Goal: Obtain resource: Download file/media

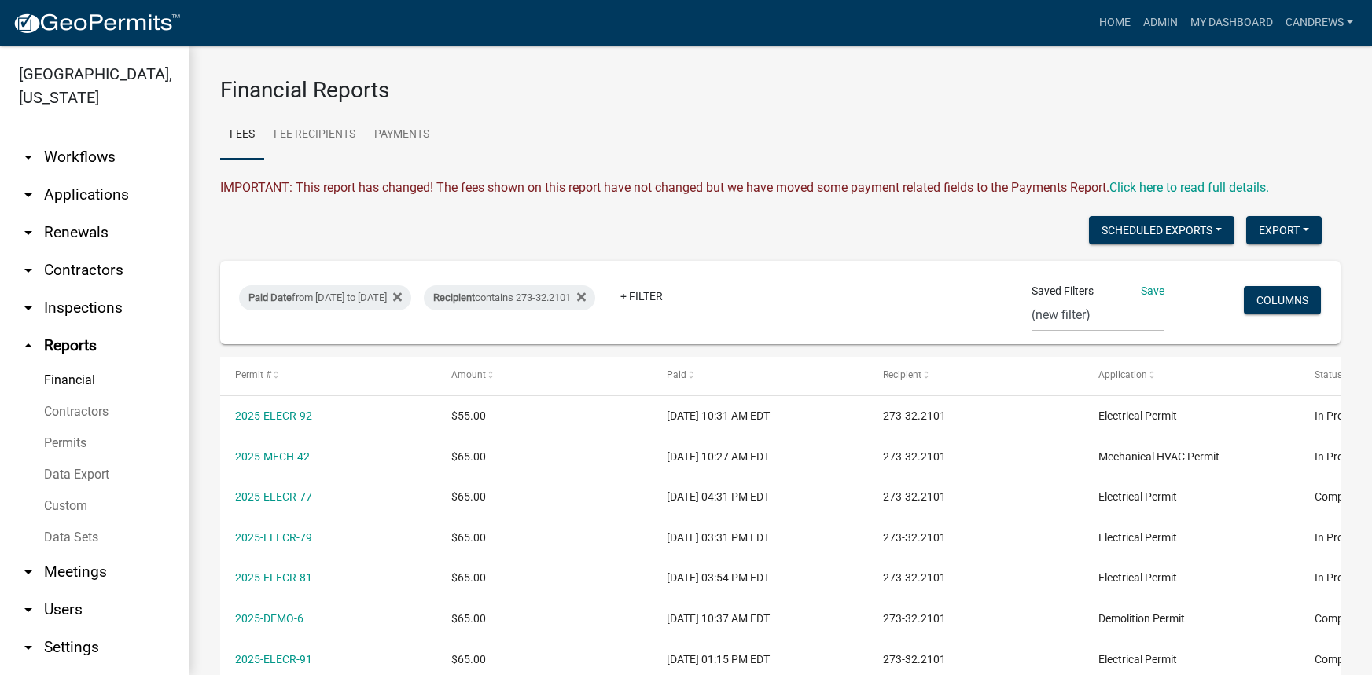
select select "0: null"
select select "3: 100"
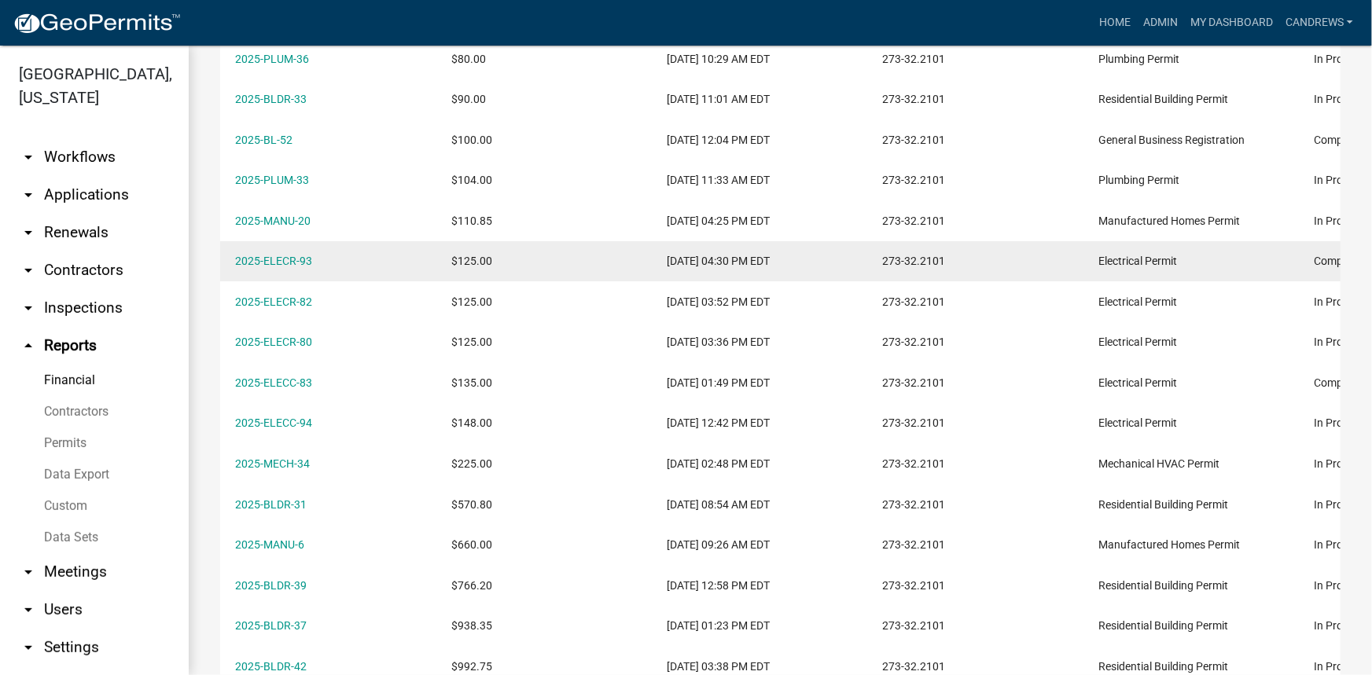
scroll to position [786, 0]
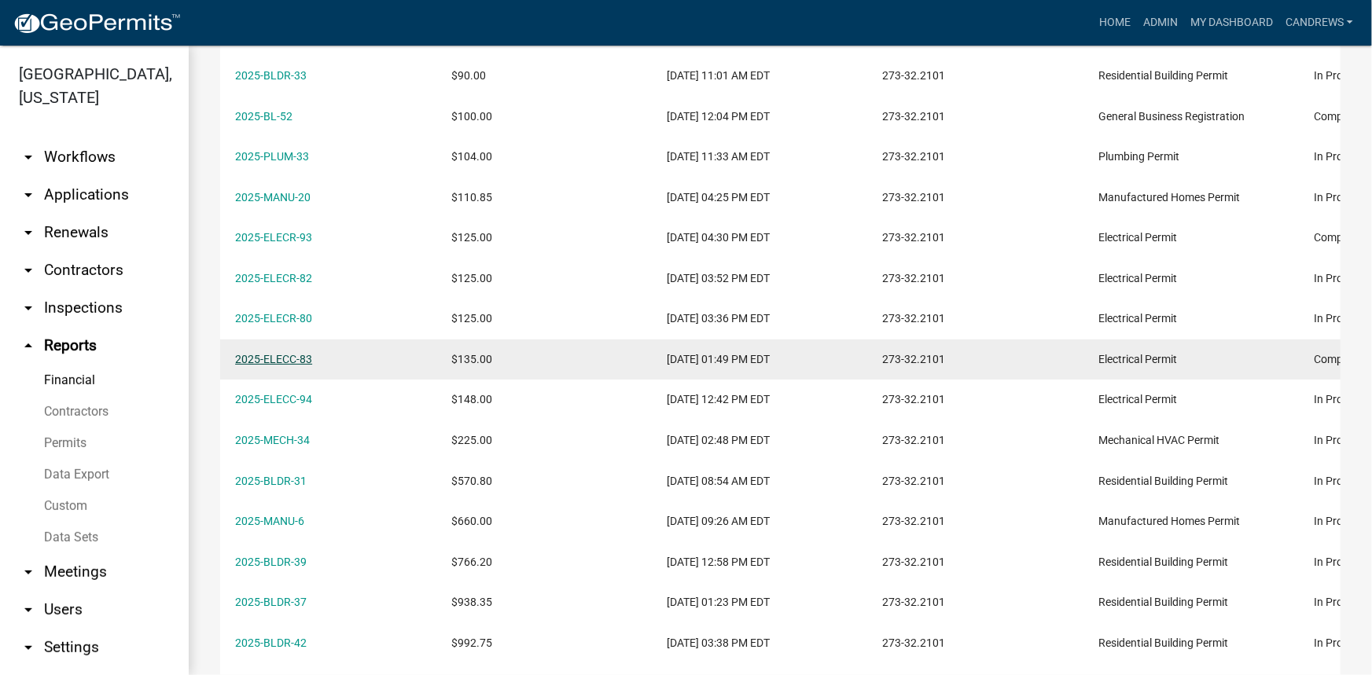
drag, startPoint x: 291, startPoint y: 366, endPoint x: 287, endPoint y: 359, distance: 8.1
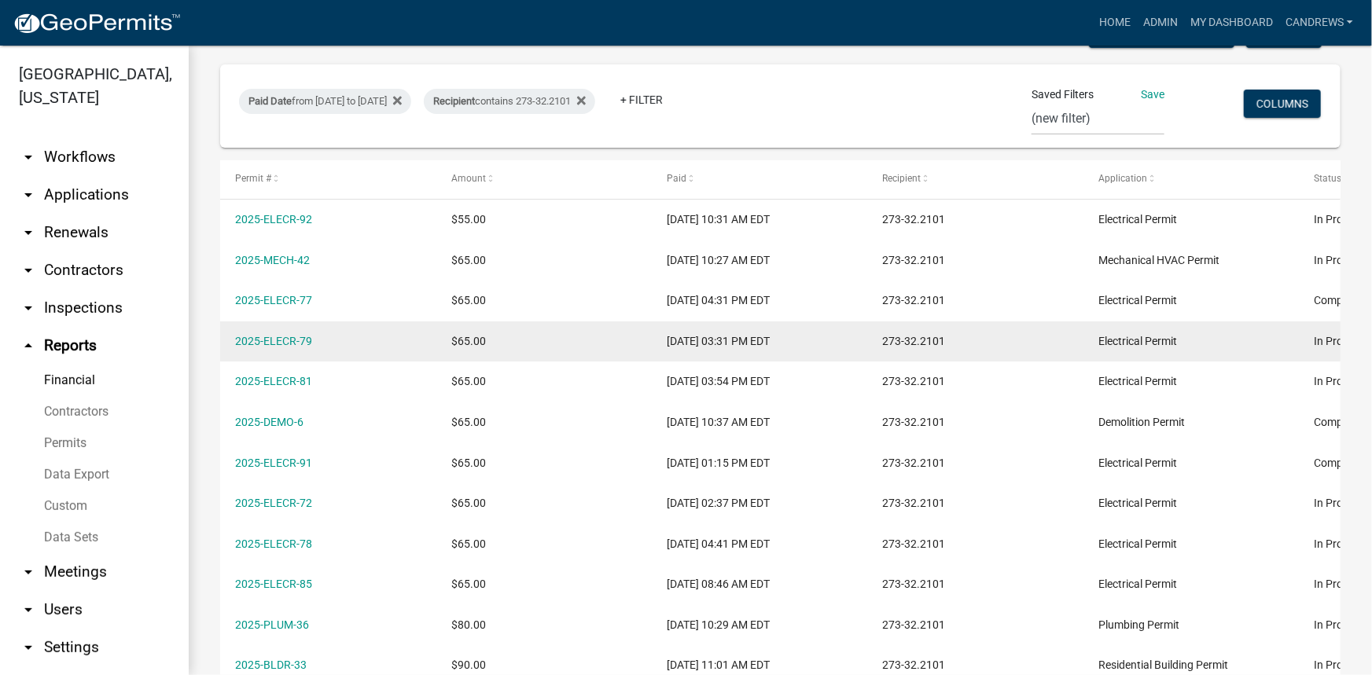
scroll to position [69, 0]
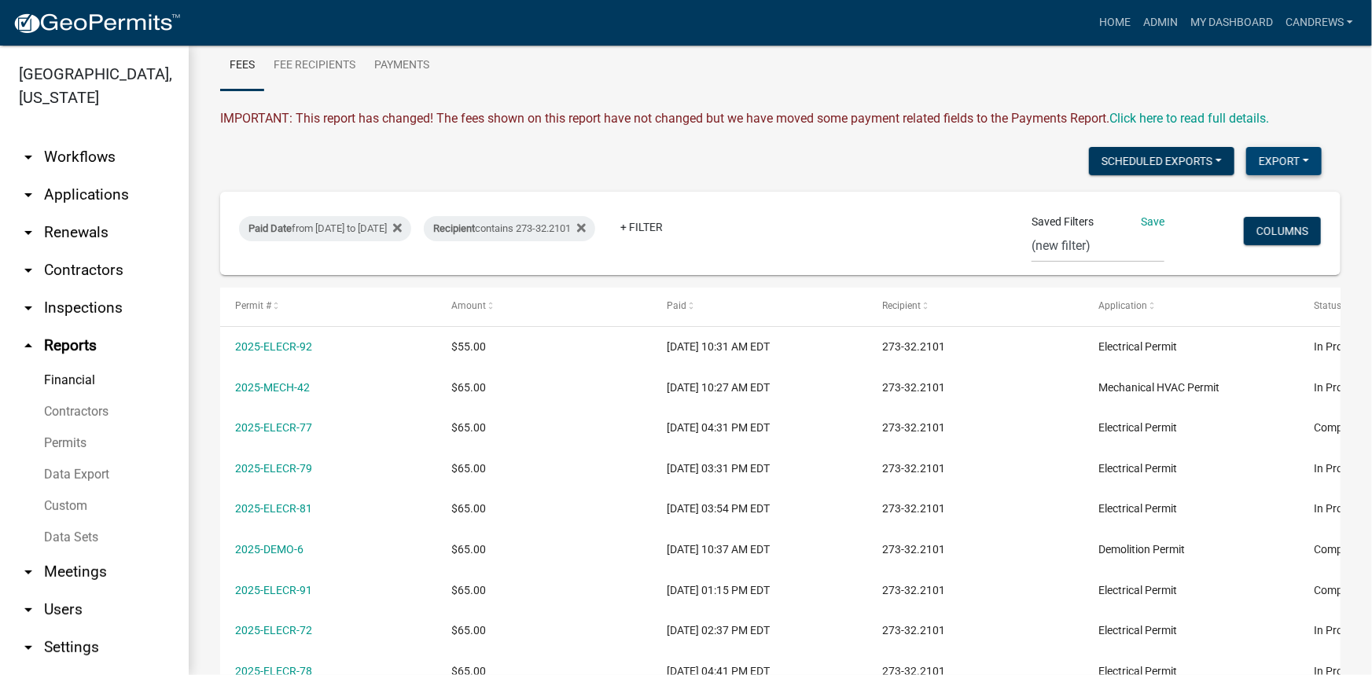
click at [1260, 153] on button "Export" at bounding box center [1283, 161] width 75 height 28
click at [1264, 197] on button "Excel Format (.xlsx)" at bounding box center [1248, 202] width 147 height 38
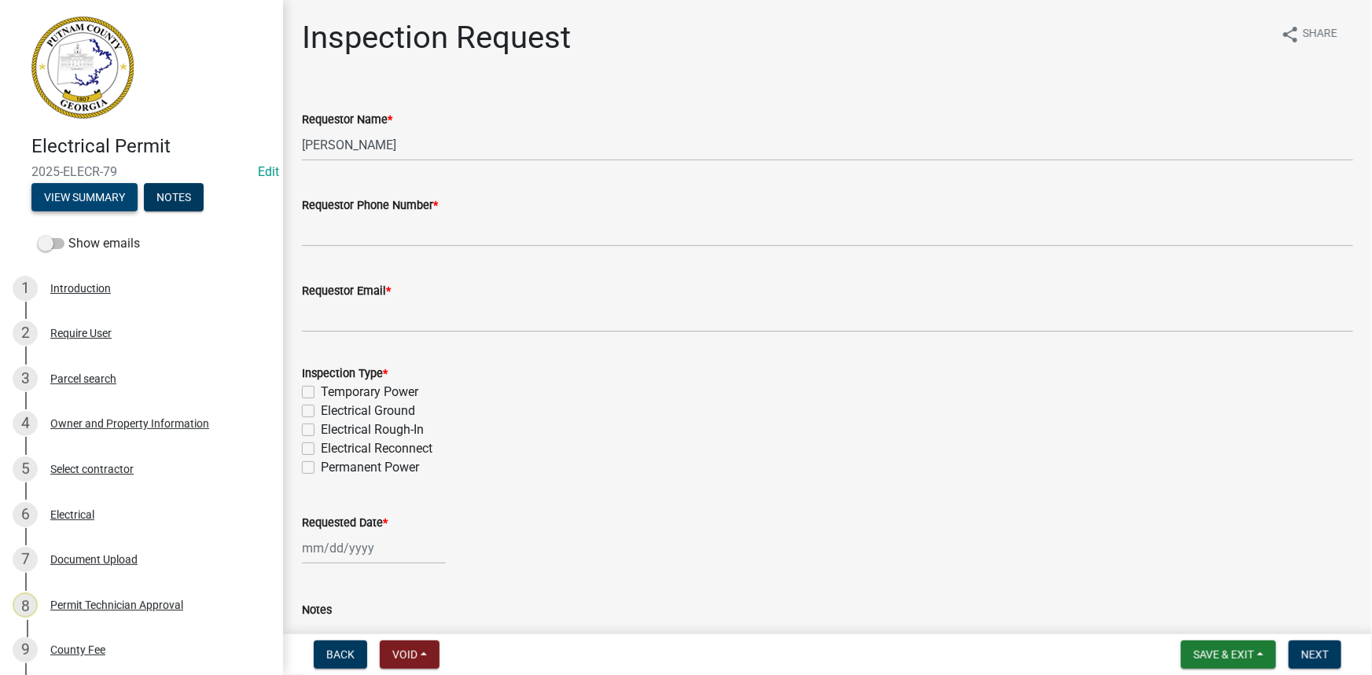
click at [120, 194] on button "View Summary" at bounding box center [84, 197] width 106 height 28
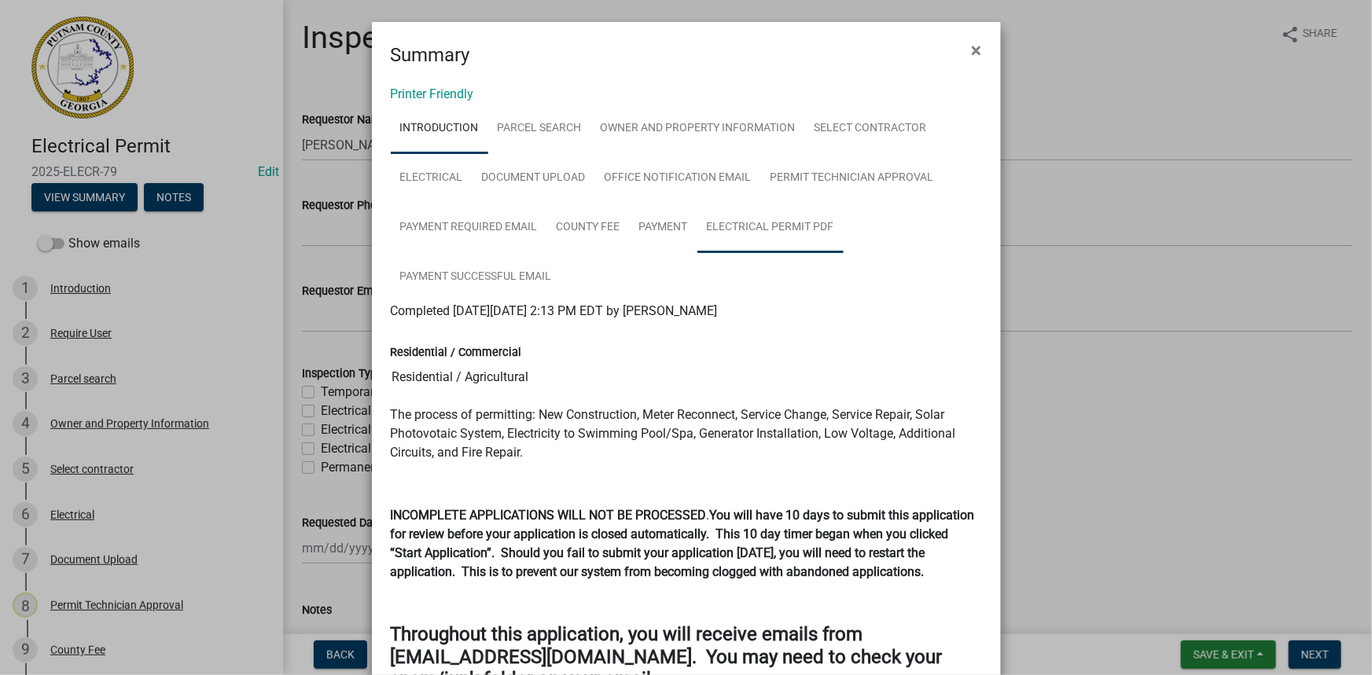
click at [741, 223] on link "Electrical Permit PDF" at bounding box center [770, 228] width 146 height 50
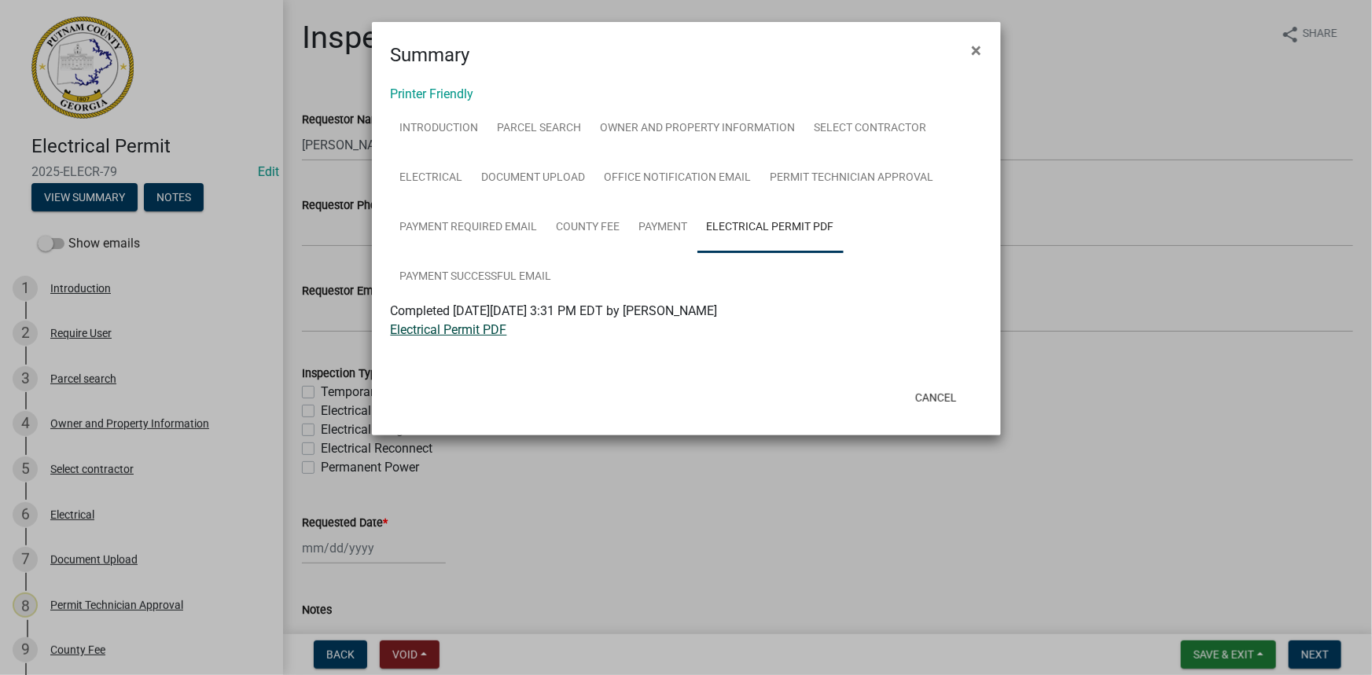
click at [480, 329] on link "Electrical Permit PDF" at bounding box center [449, 329] width 116 height 15
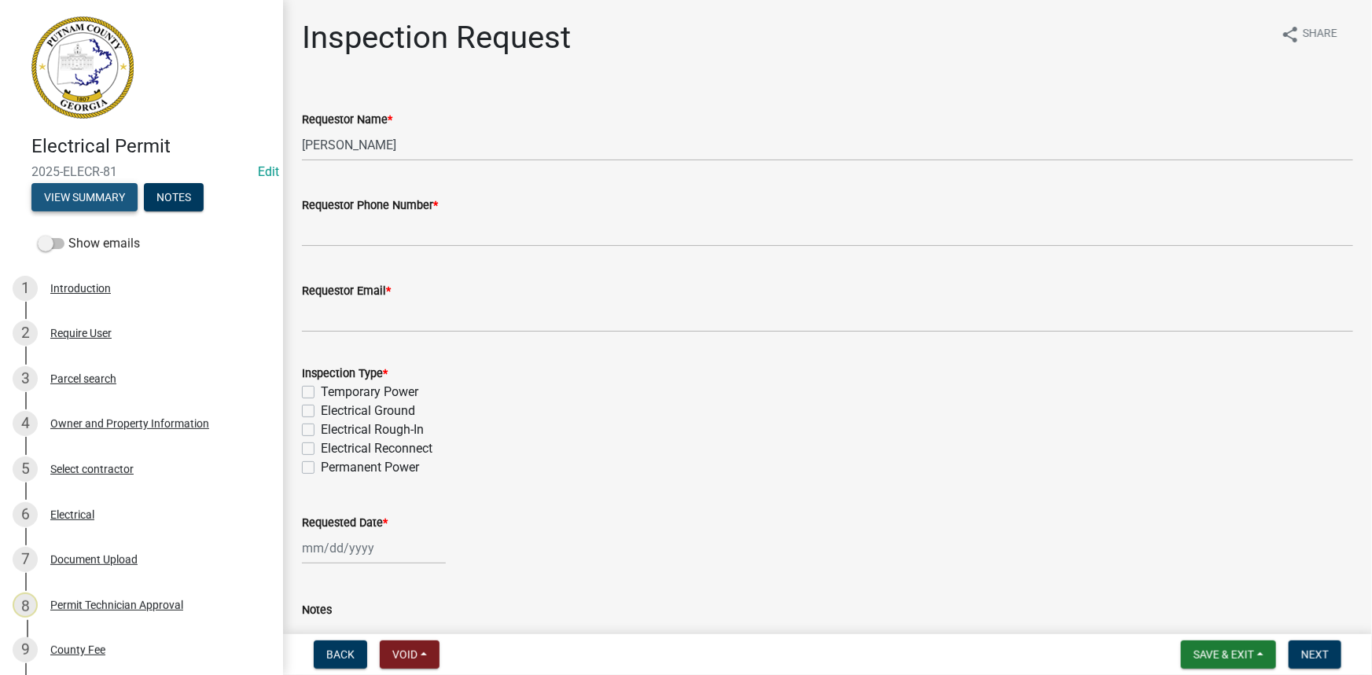
click at [110, 197] on button "View Summary" at bounding box center [84, 197] width 106 height 28
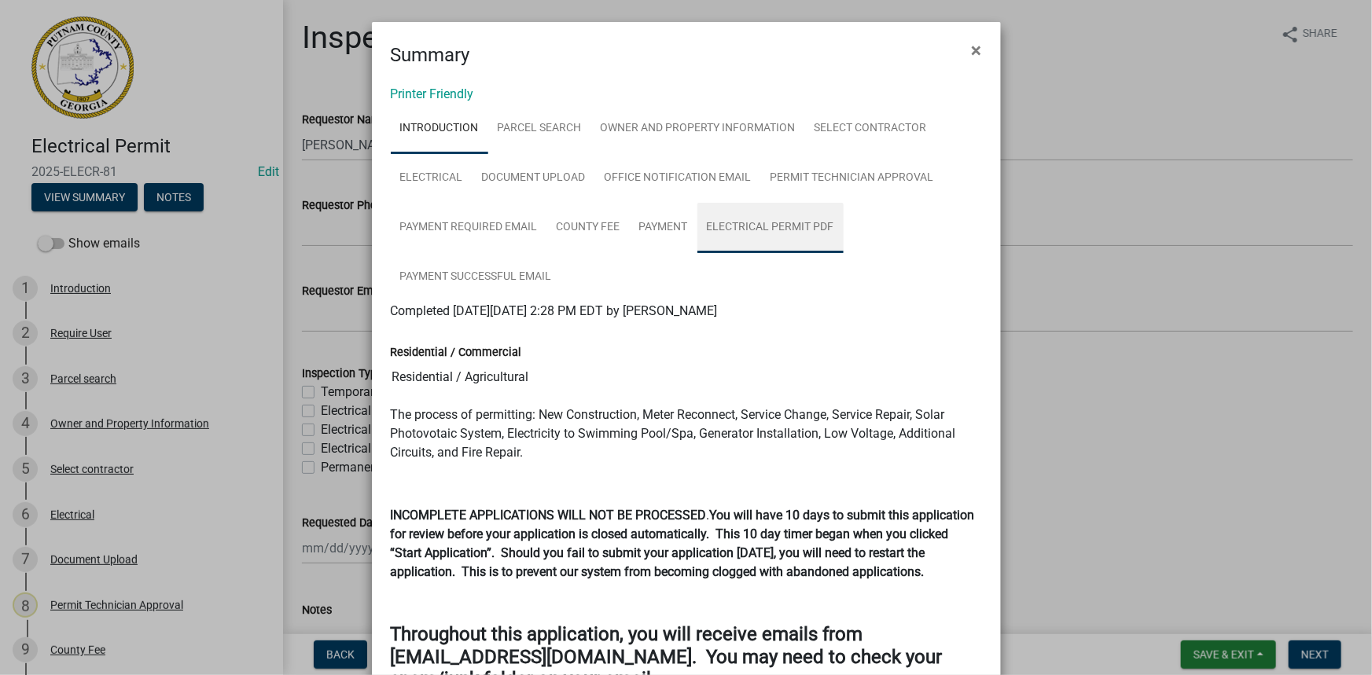
click at [799, 219] on link "Electrical Permit PDF" at bounding box center [770, 228] width 146 height 50
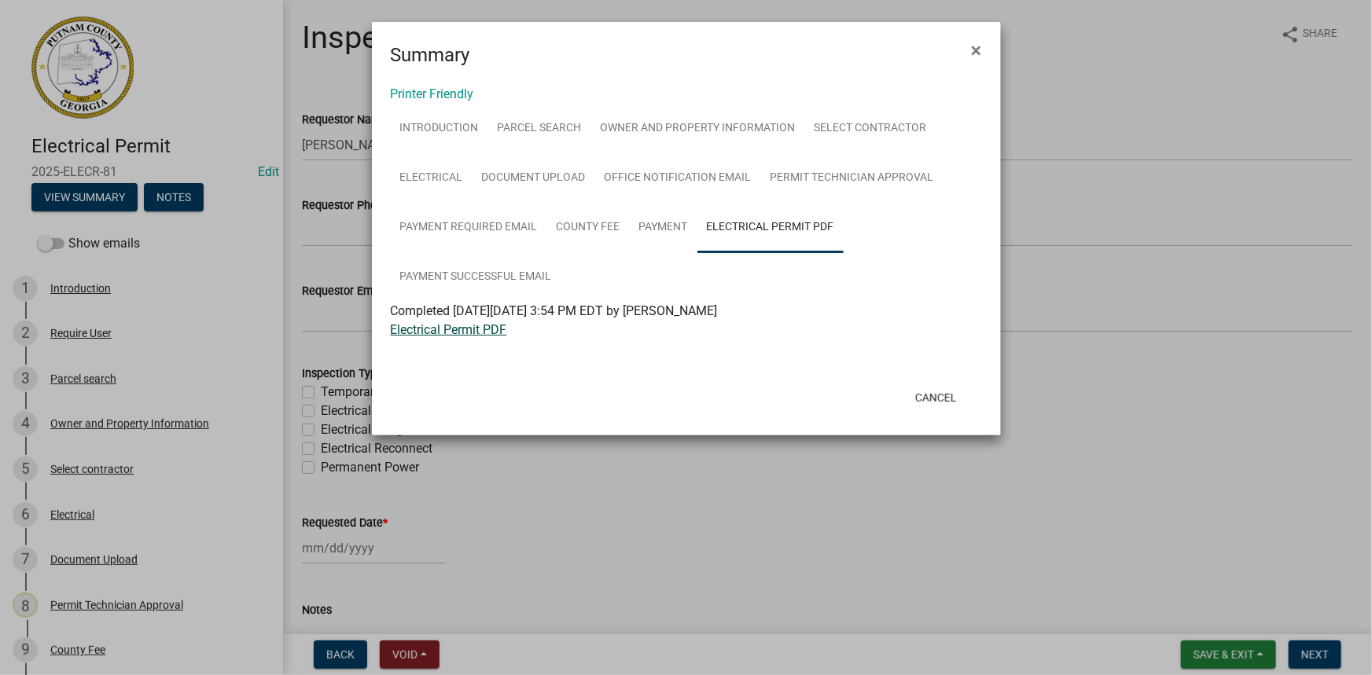
click at [474, 330] on link "Electrical Permit PDF" at bounding box center [449, 329] width 116 height 15
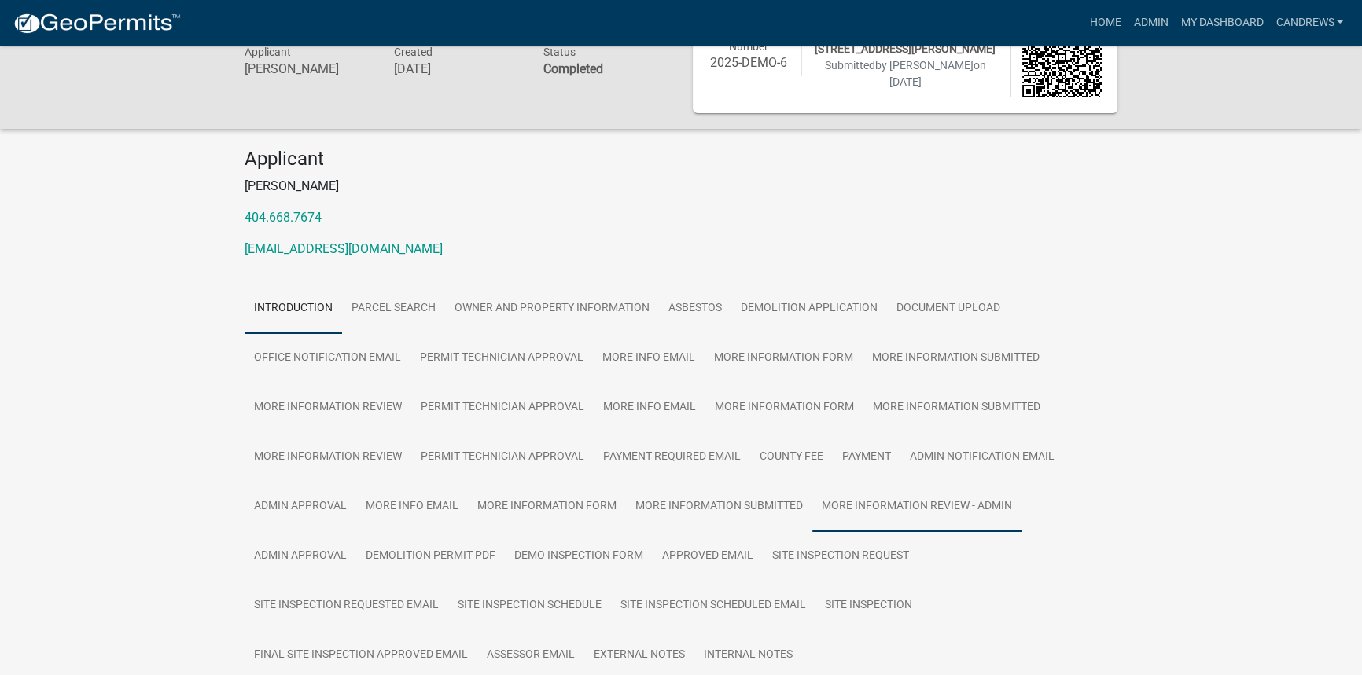
scroll to position [142, 0]
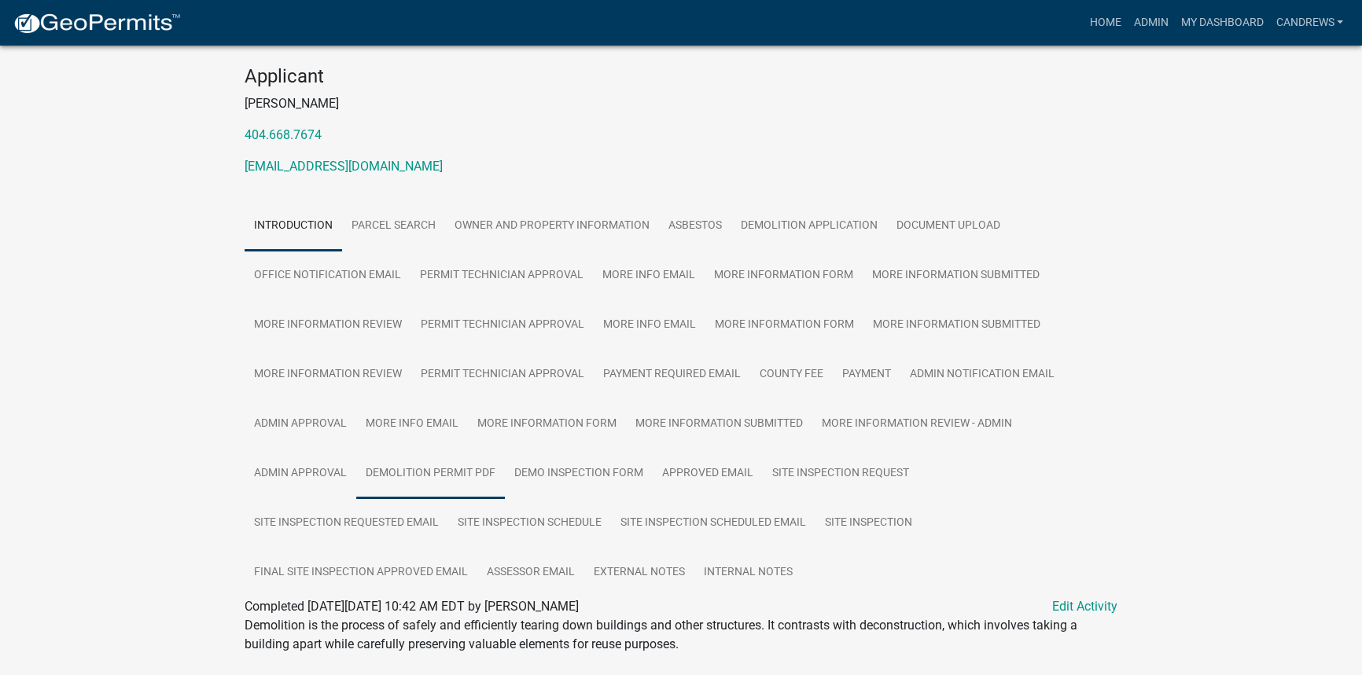
click at [475, 471] on link "Demolition Permit PDF" at bounding box center [430, 474] width 149 height 50
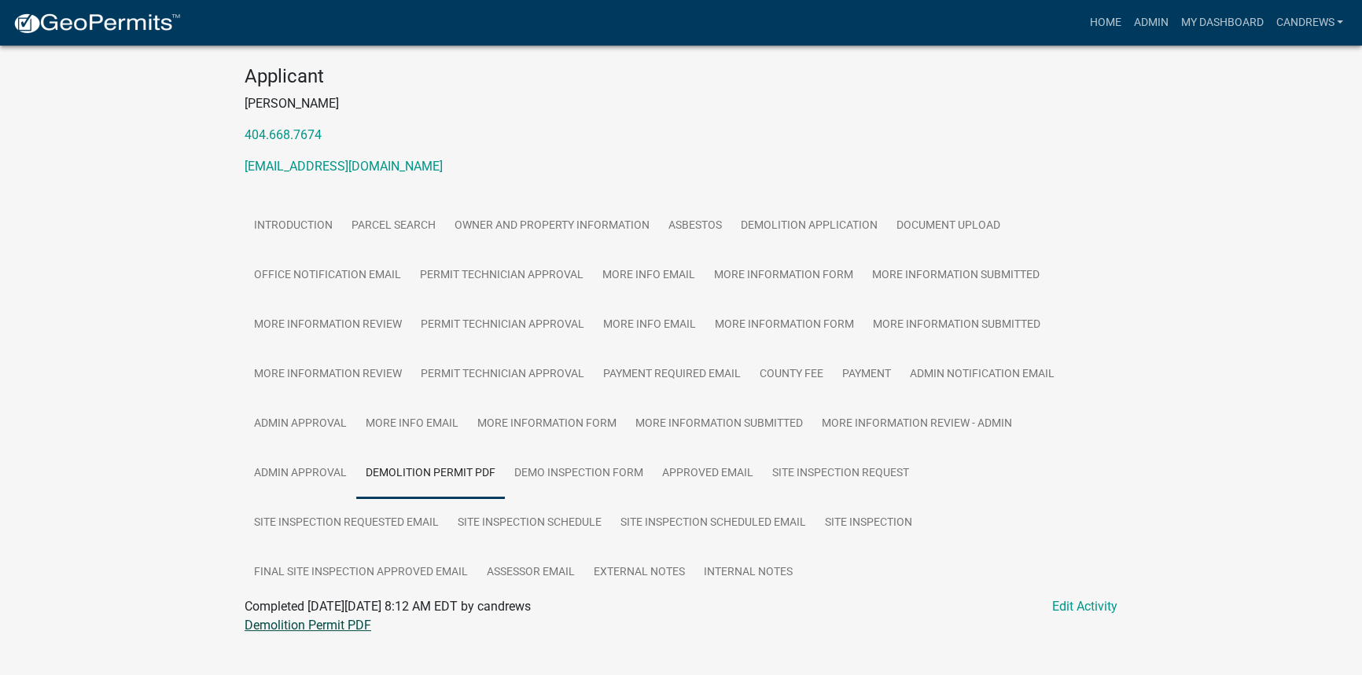
click at [348, 618] on link "Demolition Permit PDF" at bounding box center [308, 625] width 127 height 15
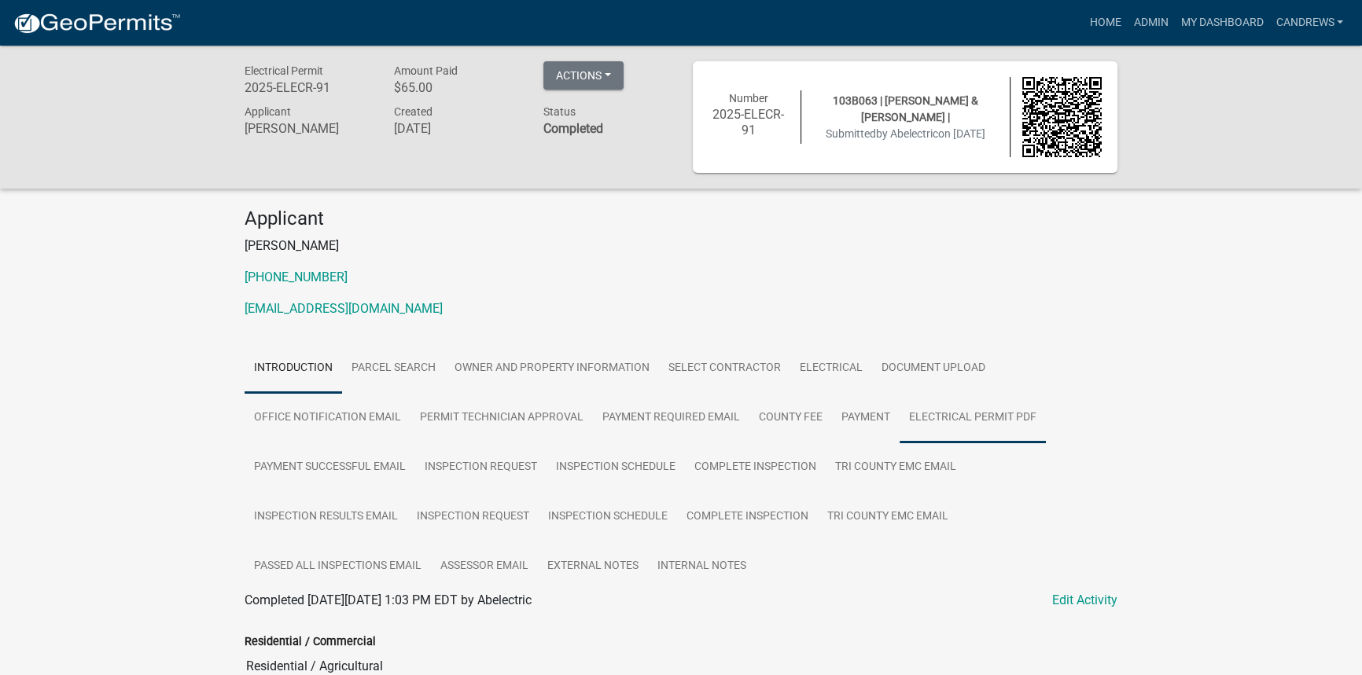
click at [929, 417] on link "Electrical Permit PDF" at bounding box center [973, 418] width 146 height 50
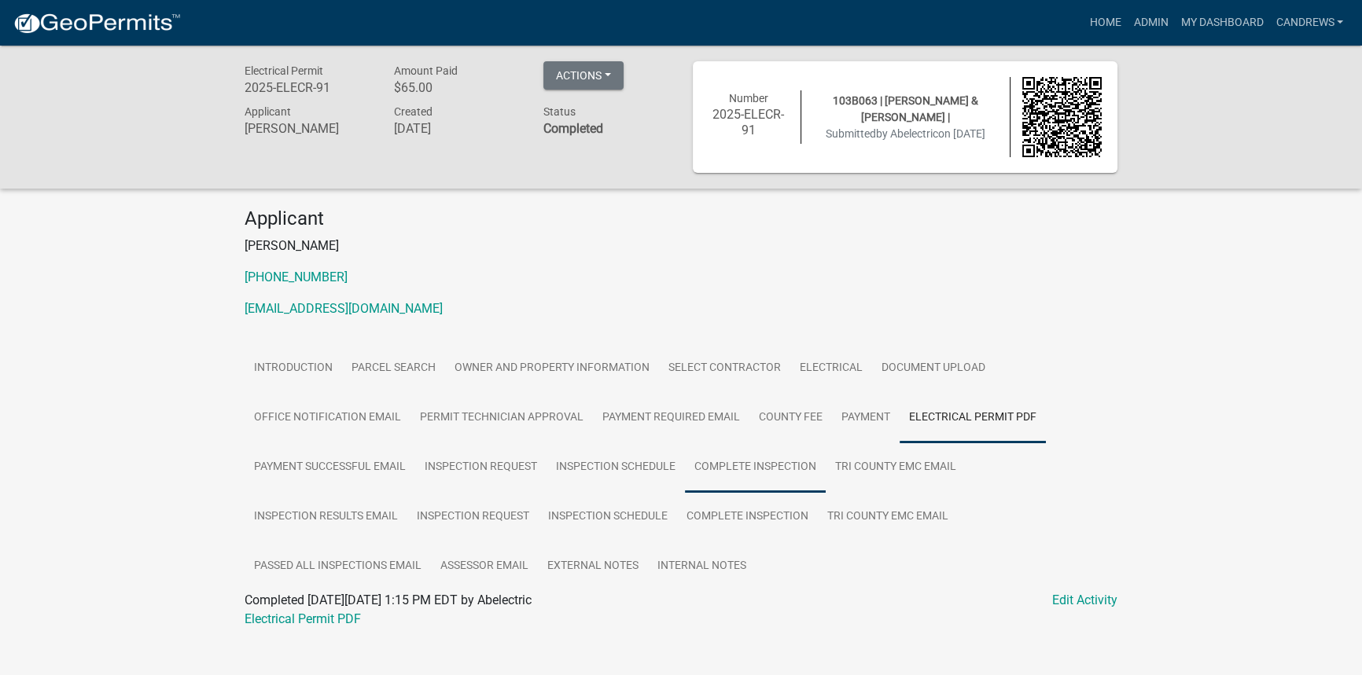
scroll to position [46, 0]
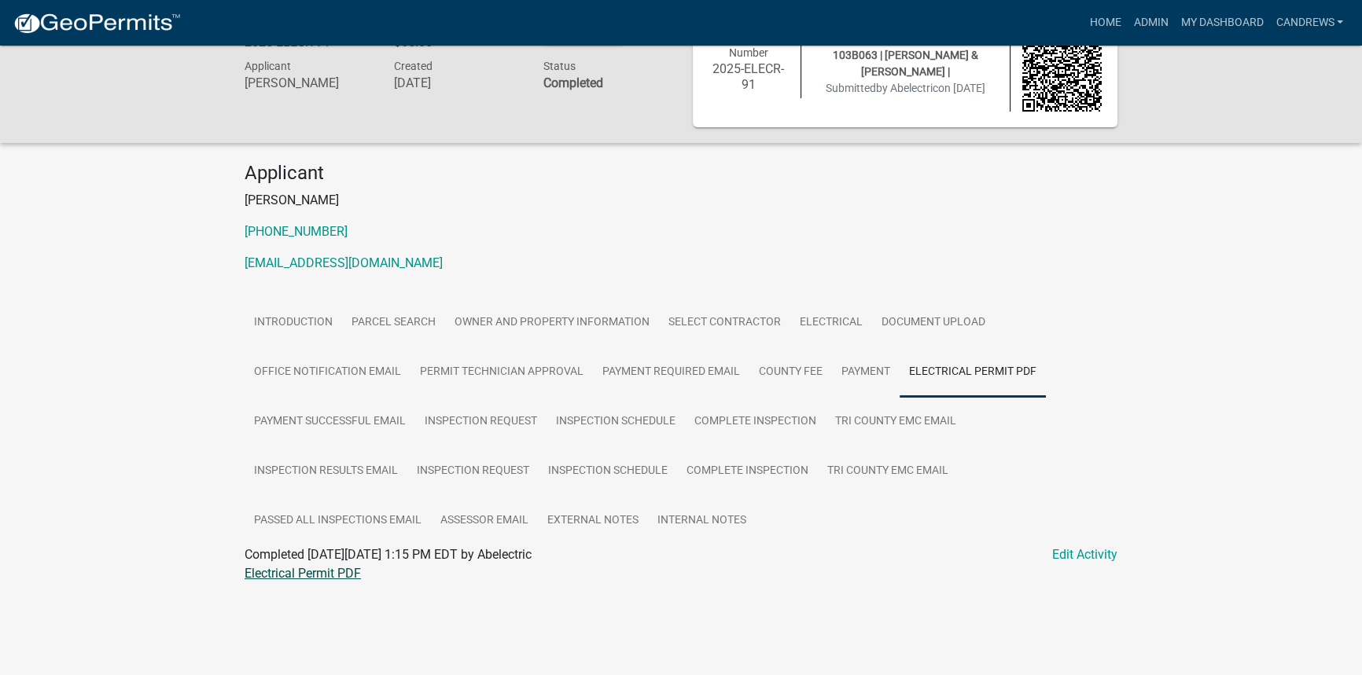
click at [348, 572] on link "Electrical Permit PDF" at bounding box center [303, 573] width 116 height 15
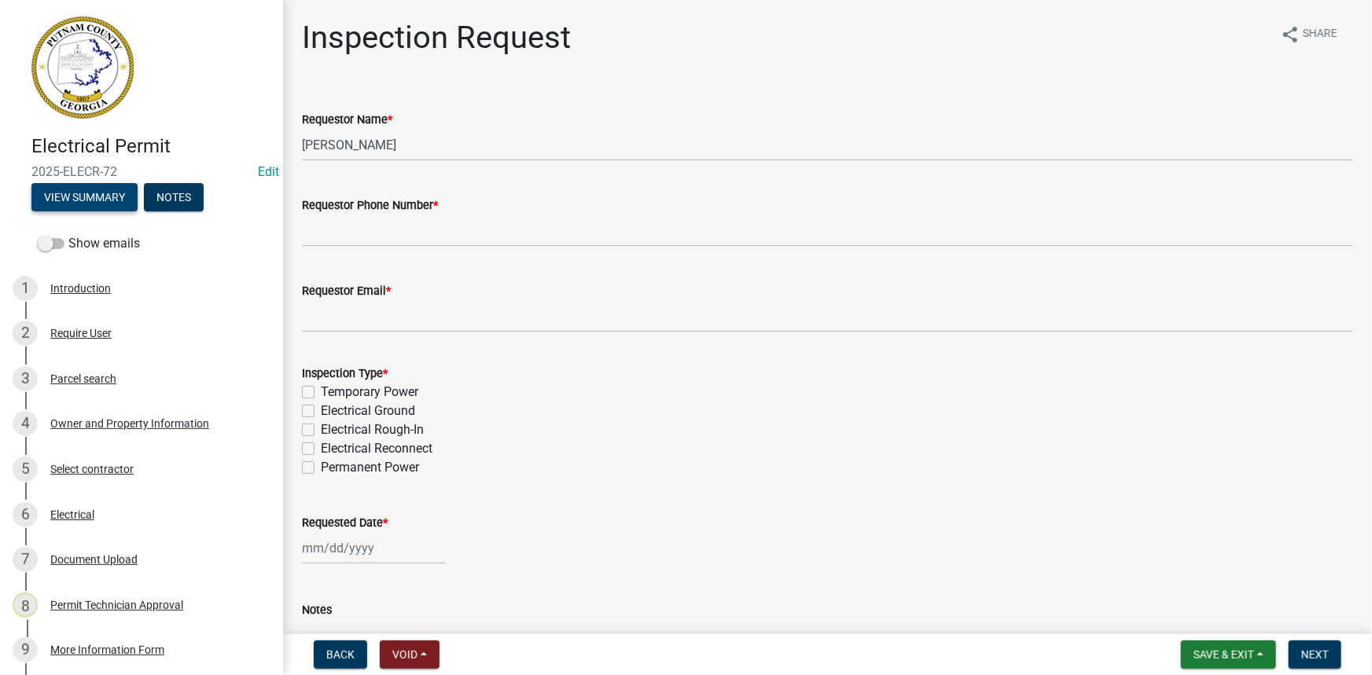
click at [117, 187] on button "View Summary" at bounding box center [84, 197] width 106 height 28
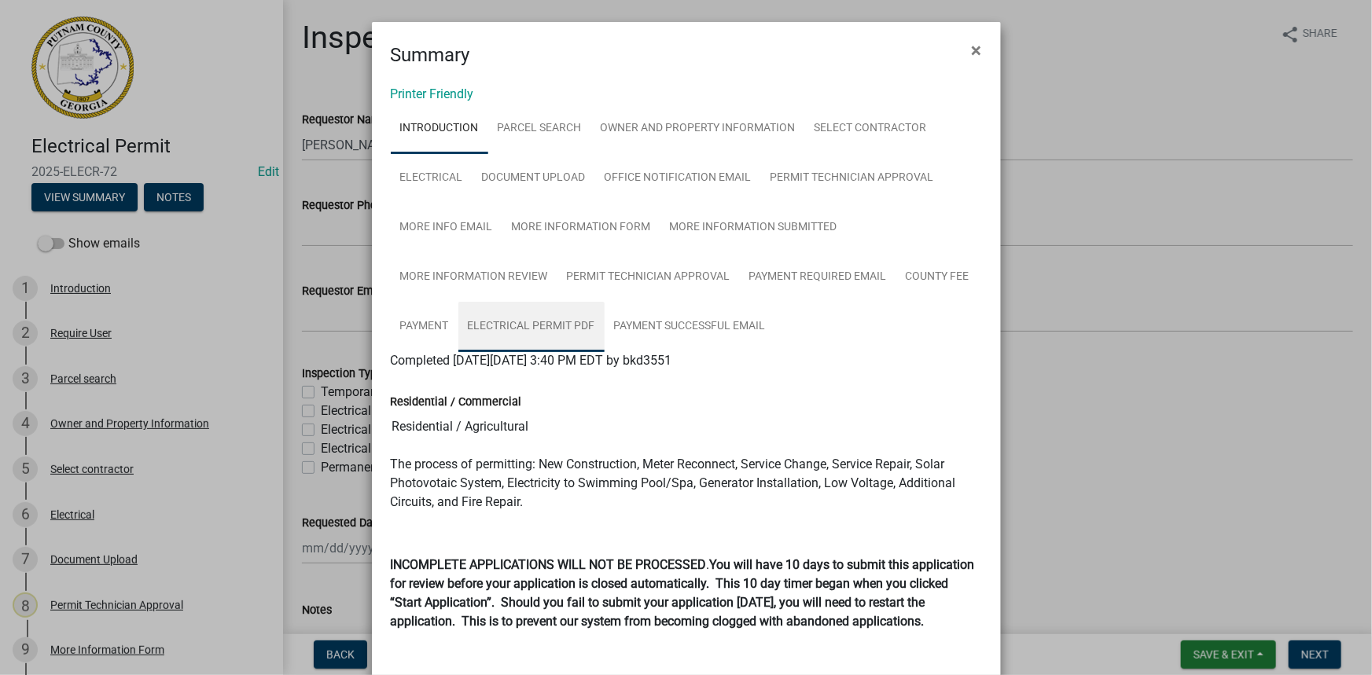
click at [519, 332] on link "Electrical Permit PDF" at bounding box center [531, 327] width 146 height 50
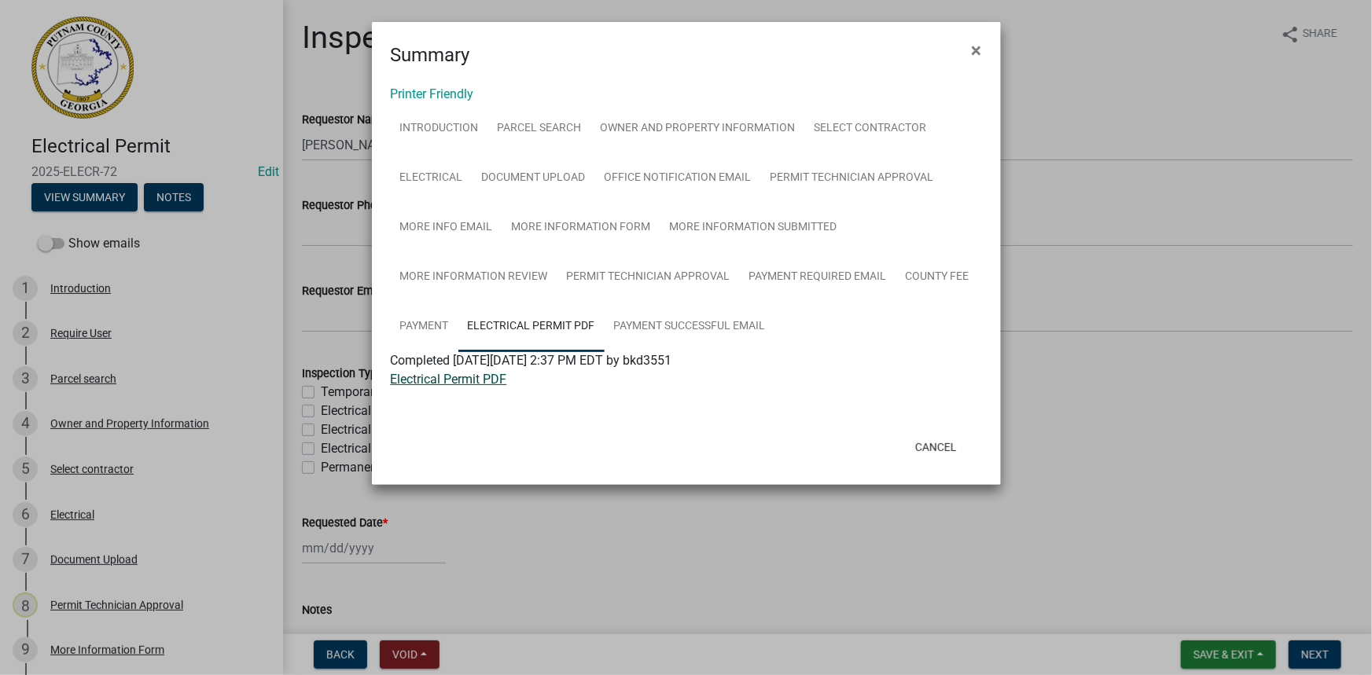
click at [494, 385] on link "Electrical Permit PDF" at bounding box center [449, 379] width 116 height 15
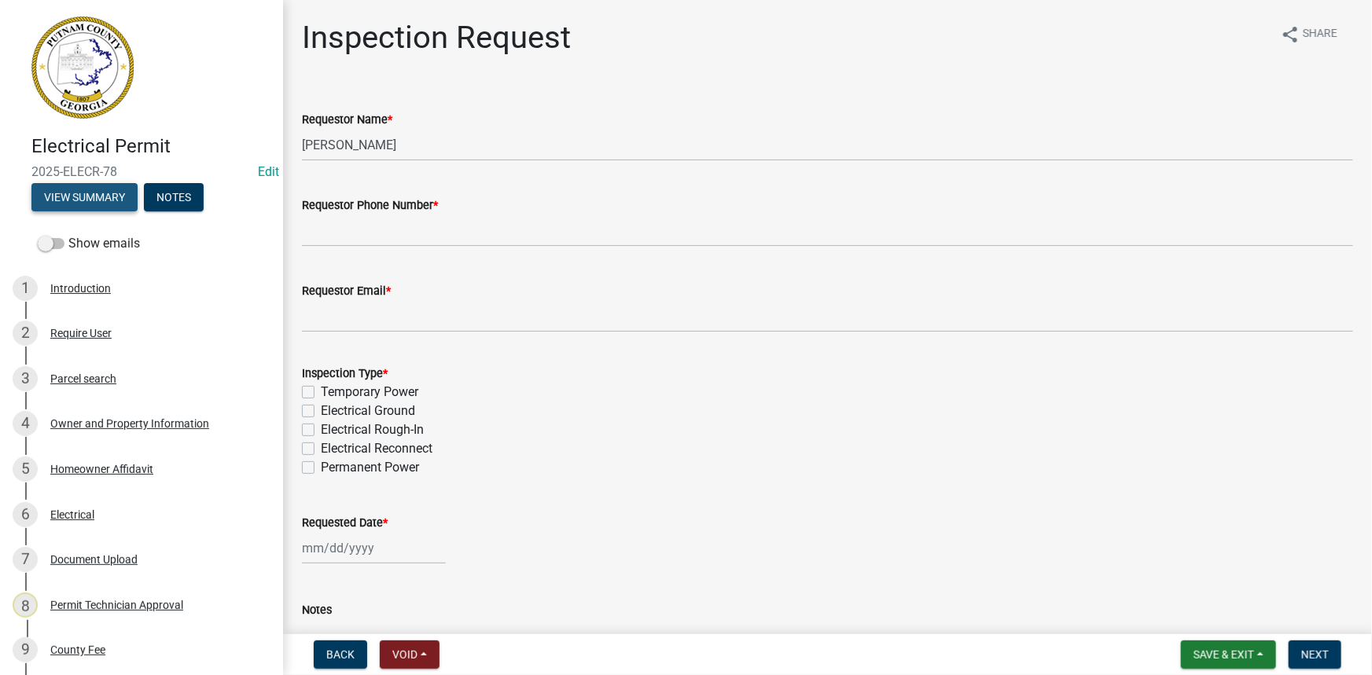
click at [106, 195] on button "View Summary" at bounding box center [84, 197] width 106 height 28
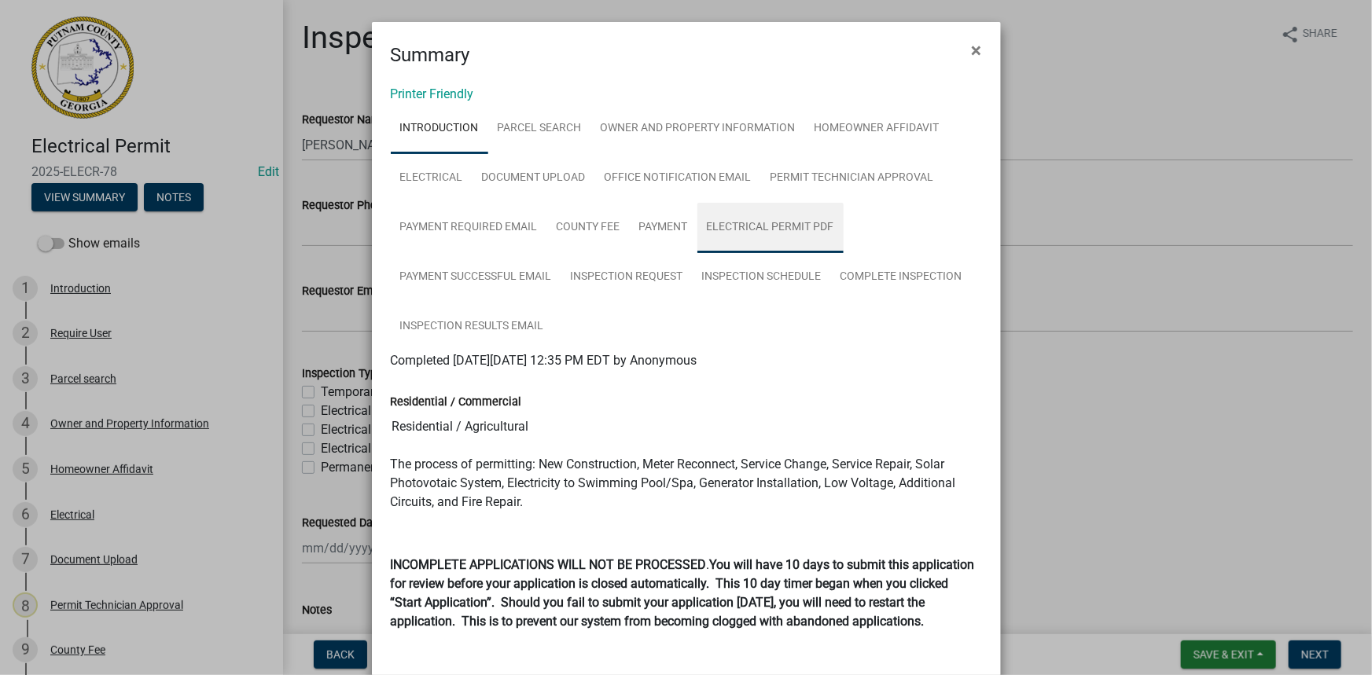
click at [741, 228] on link "Electrical Permit PDF" at bounding box center [770, 228] width 146 height 50
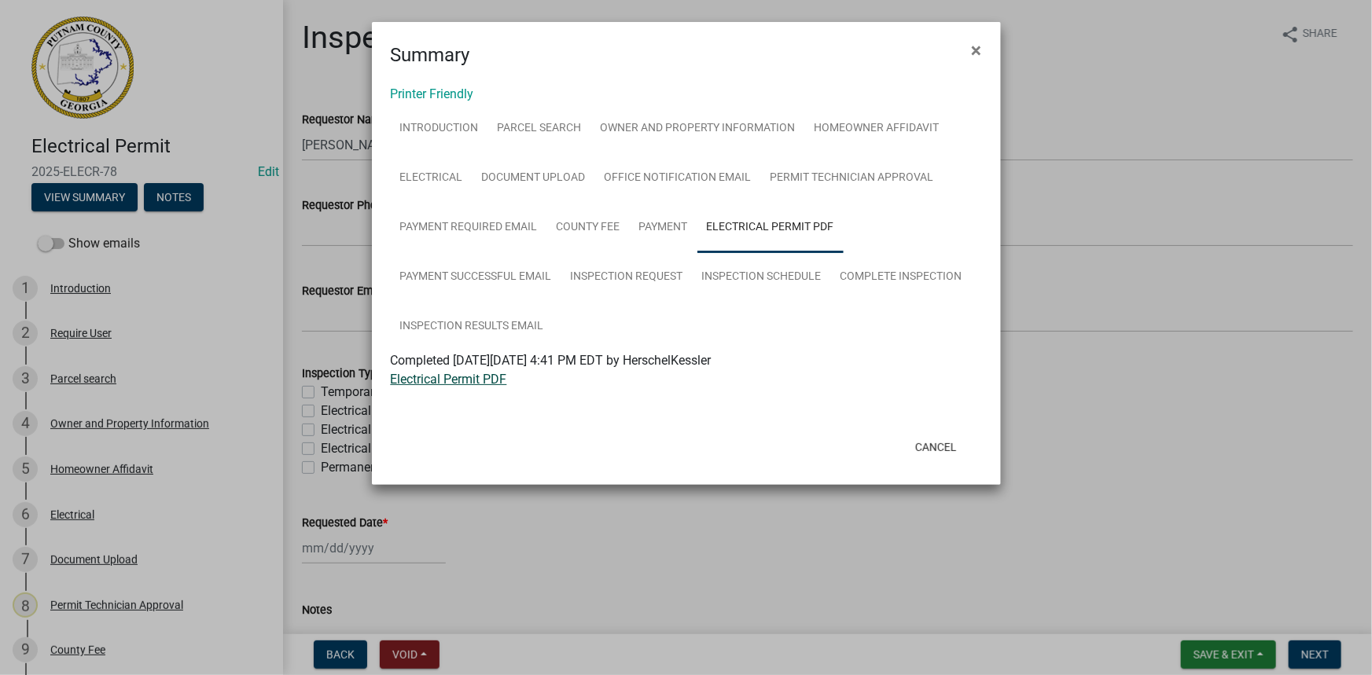
click at [465, 377] on link "Electrical Permit PDF" at bounding box center [449, 379] width 116 height 15
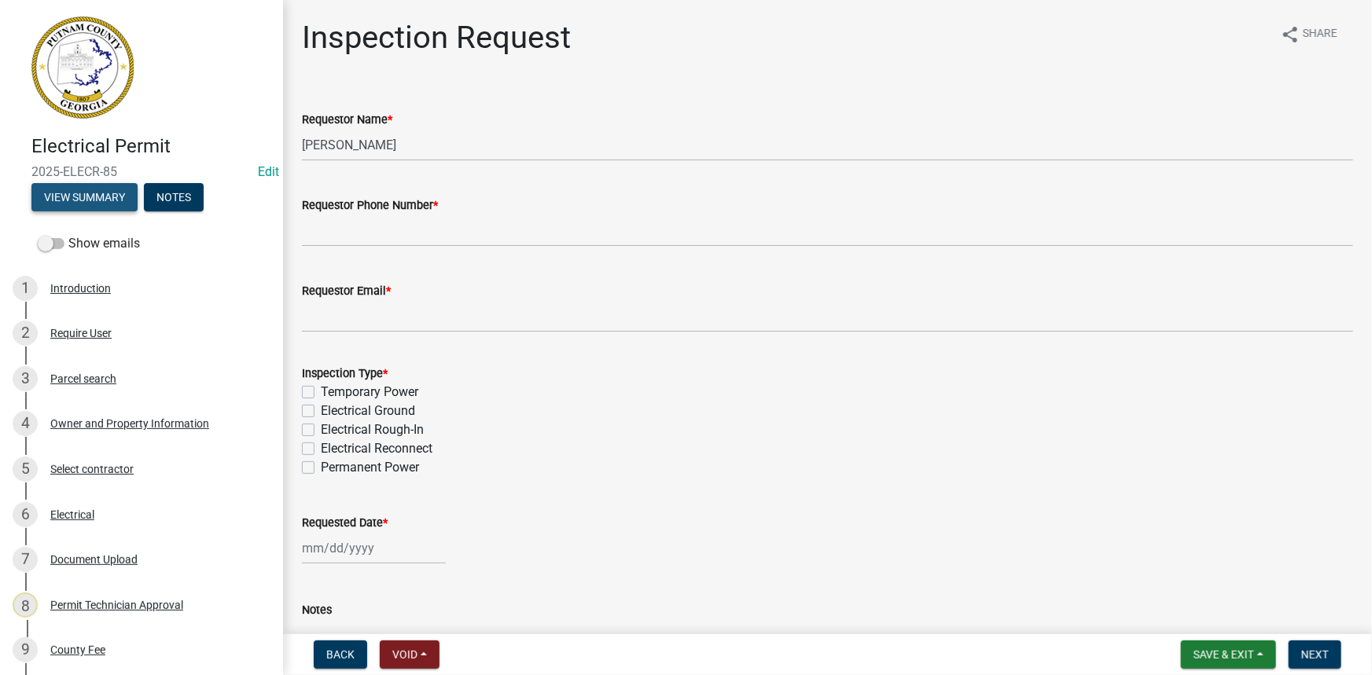
click at [121, 196] on button "View Summary" at bounding box center [84, 197] width 106 height 28
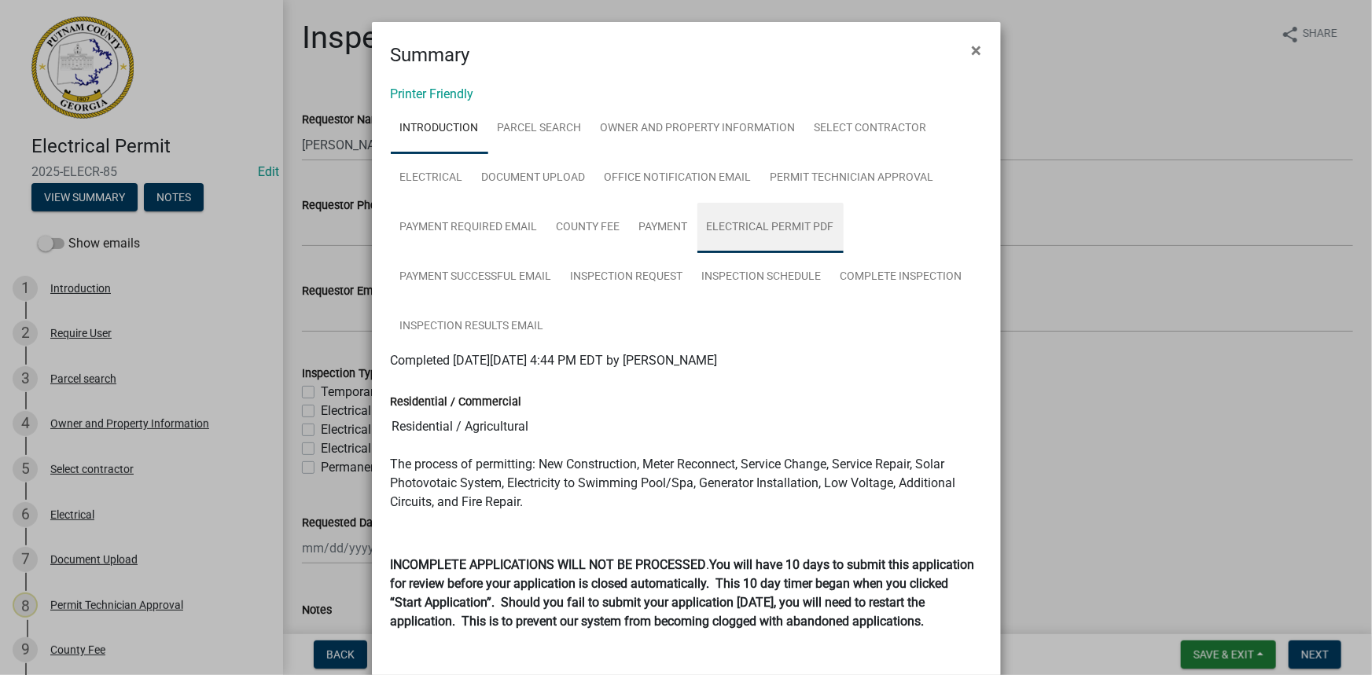
click at [750, 237] on link "Electrical Permit PDF" at bounding box center [770, 228] width 146 height 50
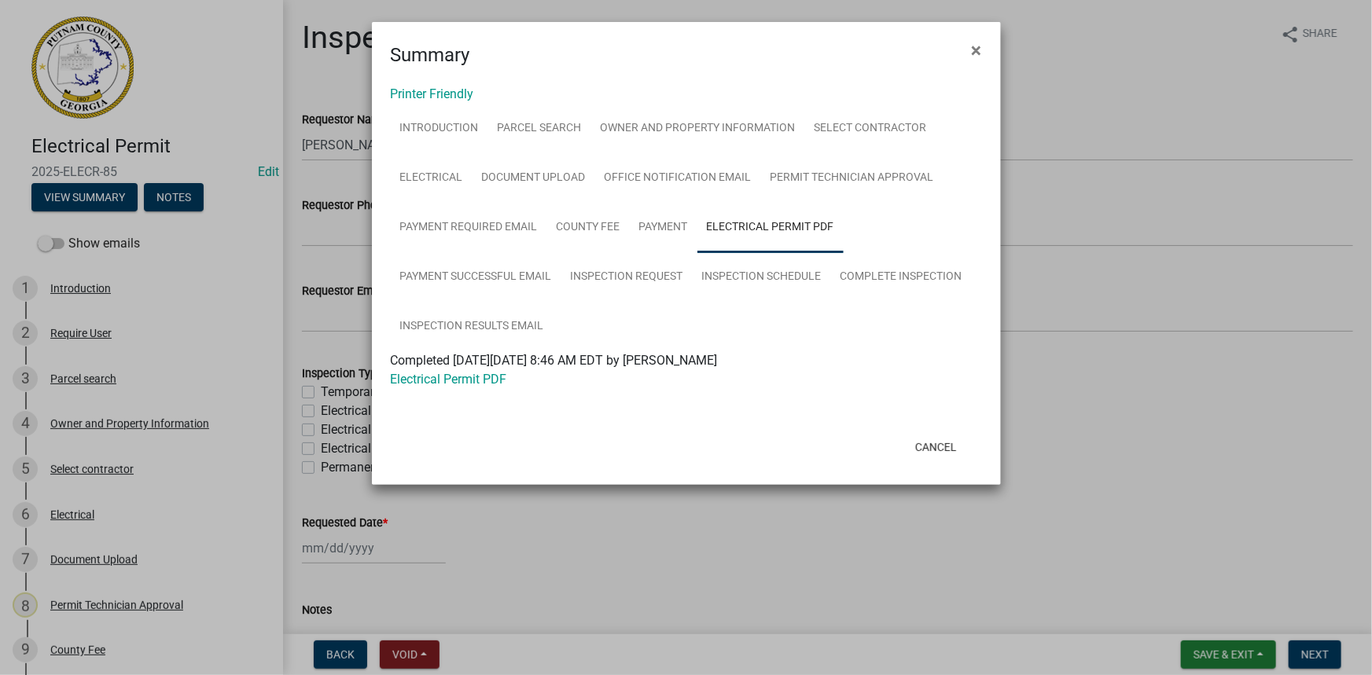
click at [518, 382] on div "Electrical Permit PDF" at bounding box center [686, 379] width 615 height 19
click at [463, 379] on link "Electrical Permit PDF" at bounding box center [449, 379] width 116 height 15
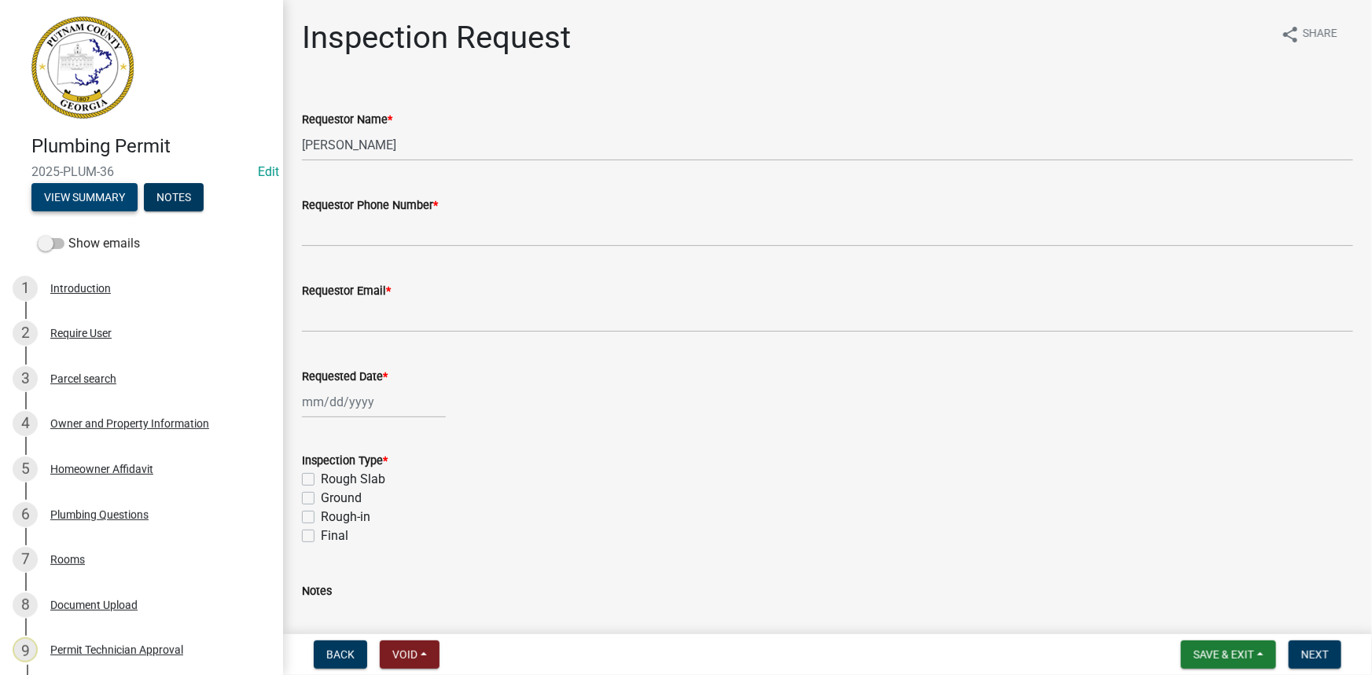
click at [99, 198] on button "View Summary" at bounding box center [84, 197] width 106 height 28
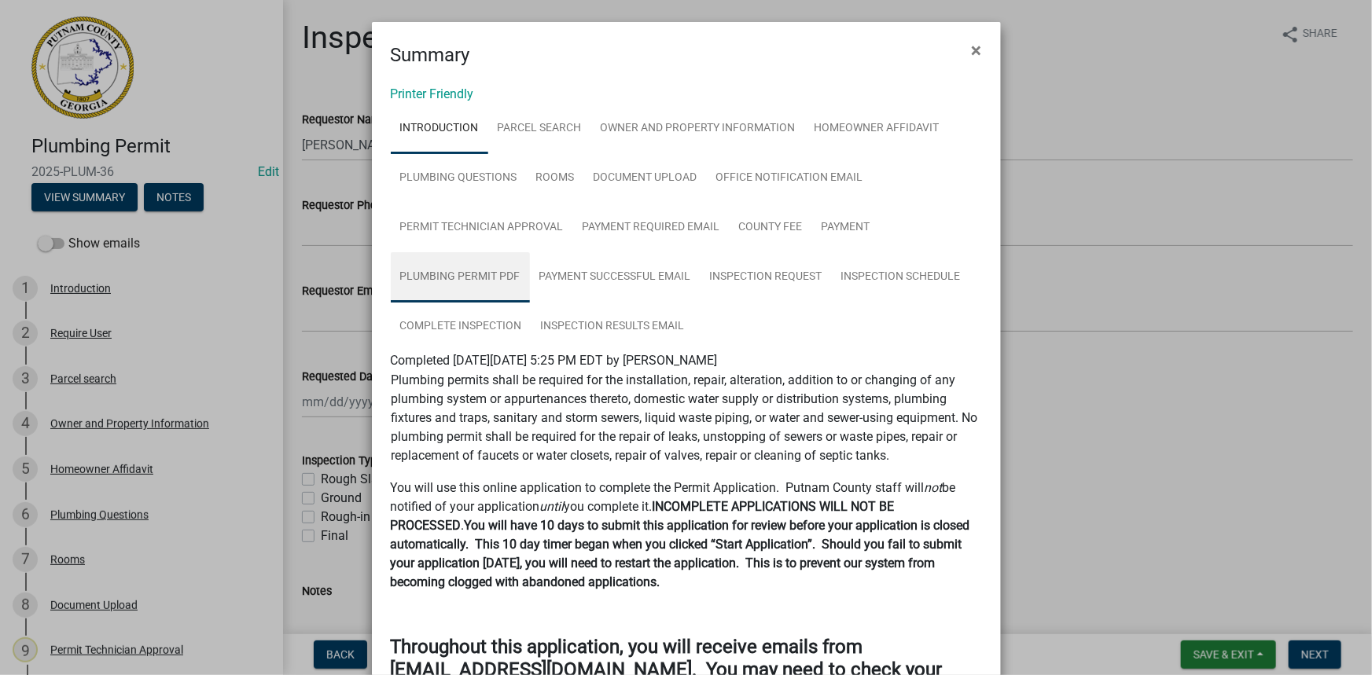
click at [488, 264] on link "Plumbing Permit PDF" at bounding box center [460, 277] width 139 height 50
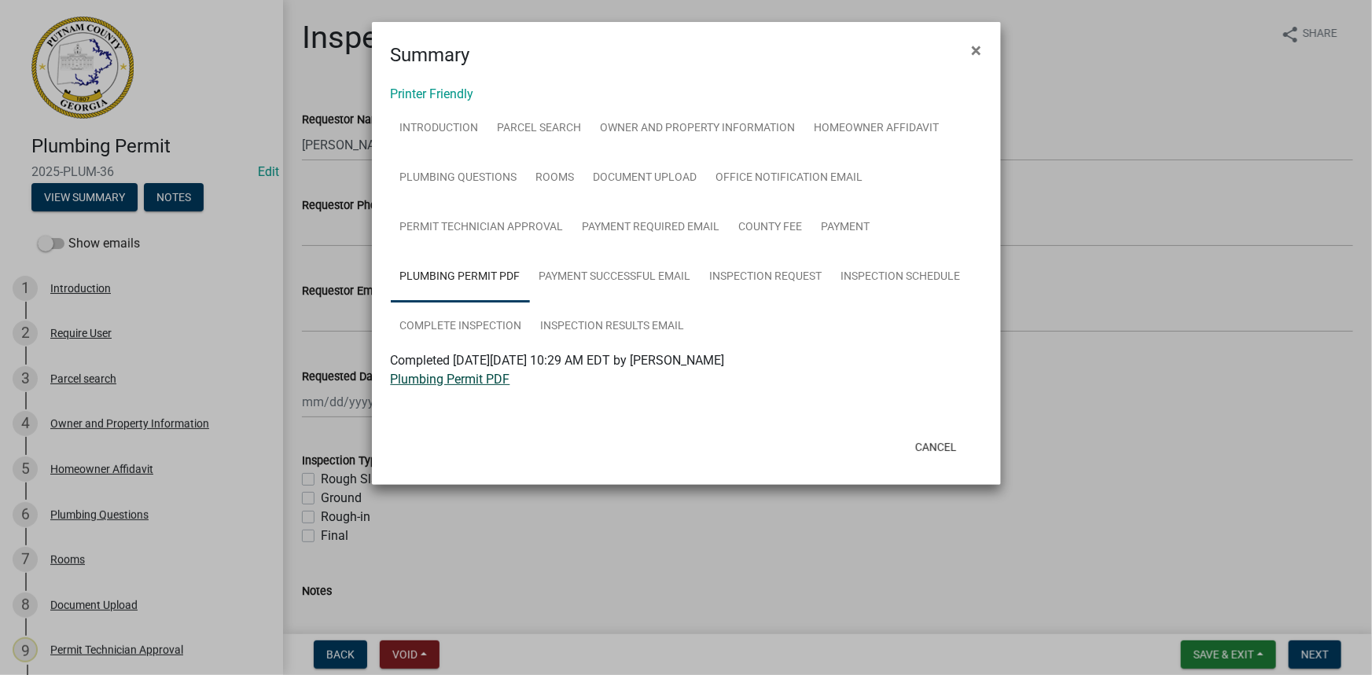
click at [490, 378] on link "Plumbing Permit PDF" at bounding box center [451, 379] width 120 height 15
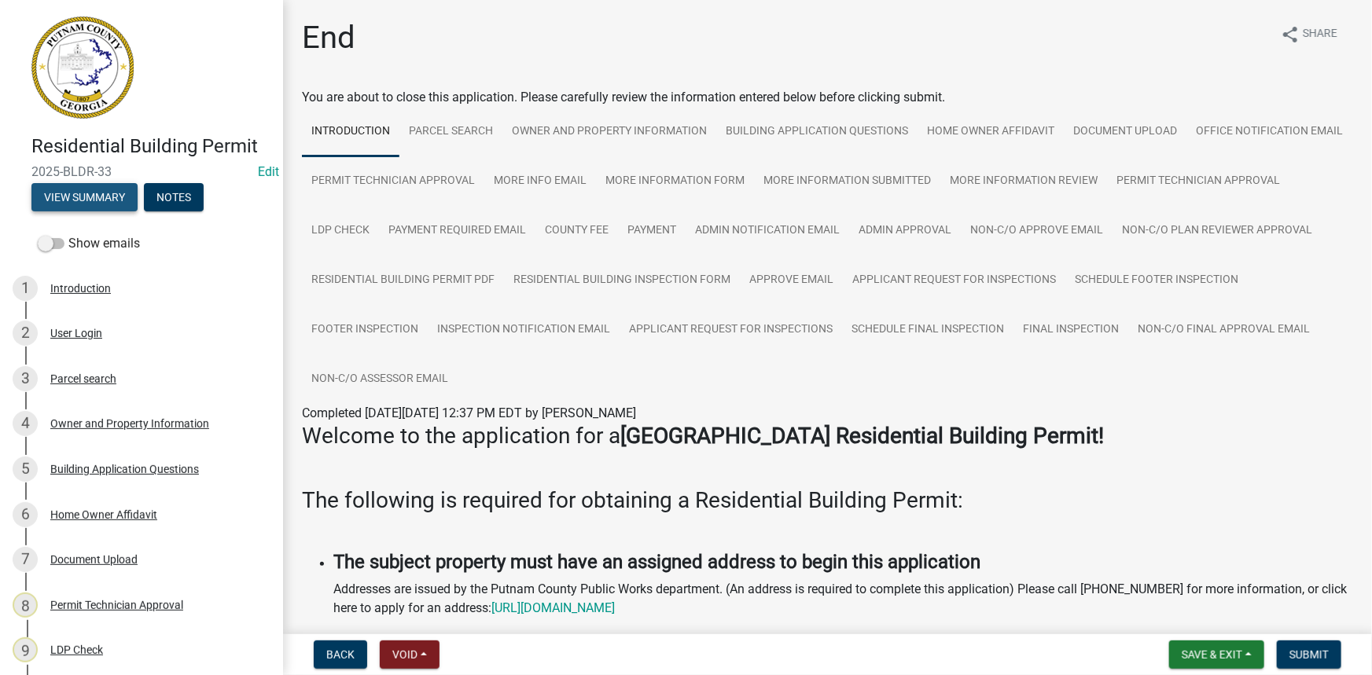
click at [123, 196] on button "View Summary" at bounding box center [84, 197] width 106 height 28
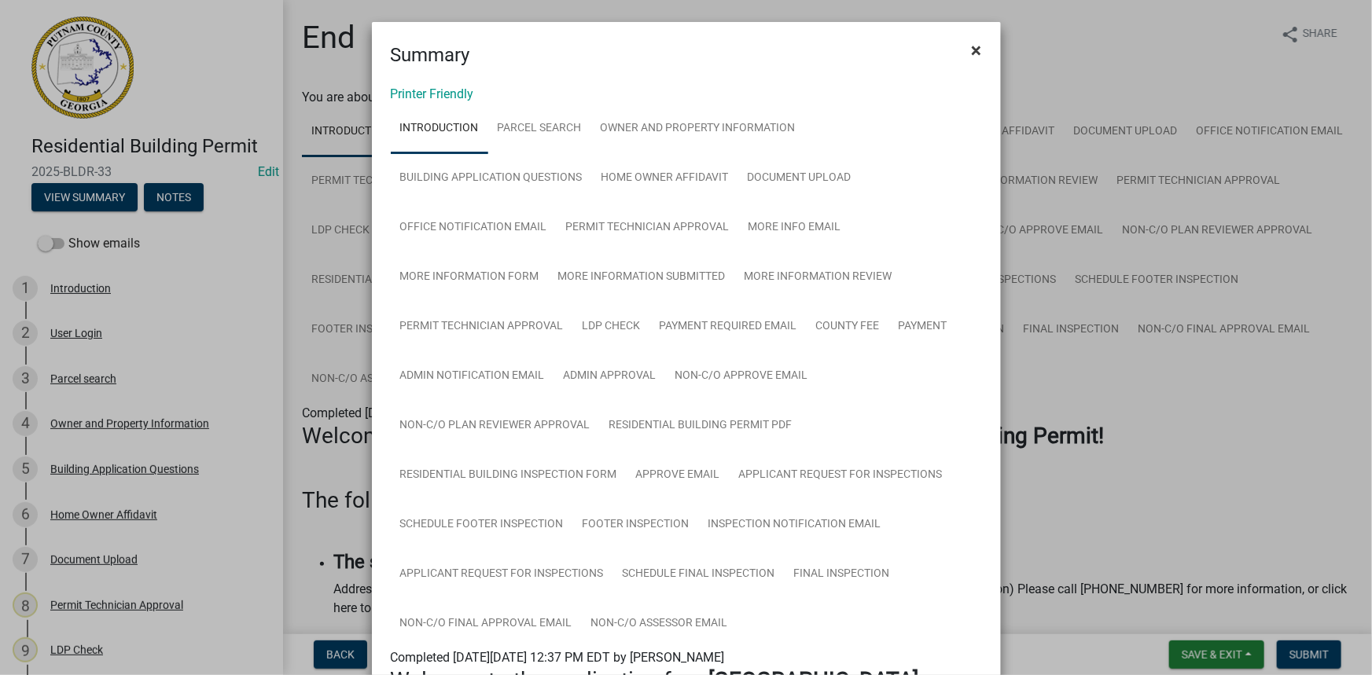
click at [975, 47] on span "×" at bounding box center [977, 50] width 10 height 22
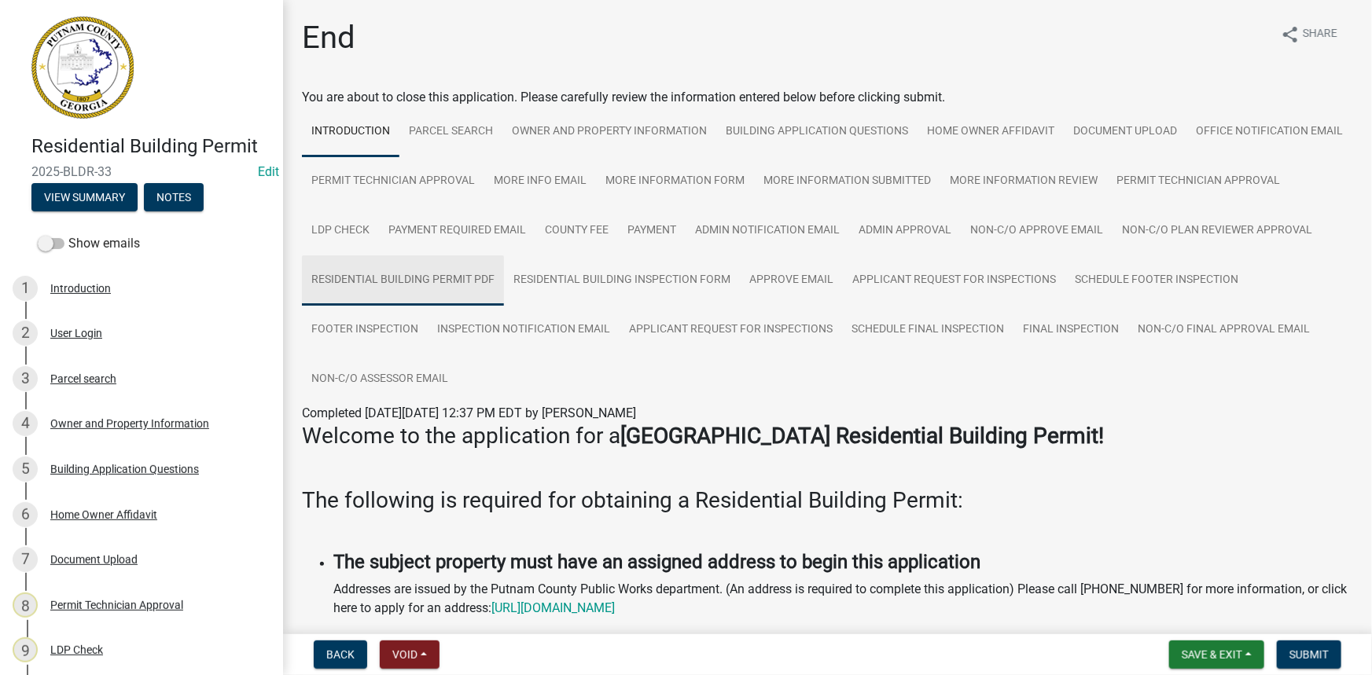
click at [504, 282] on link "Residential Building Permit PDF" at bounding box center [403, 281] width 202 height 50
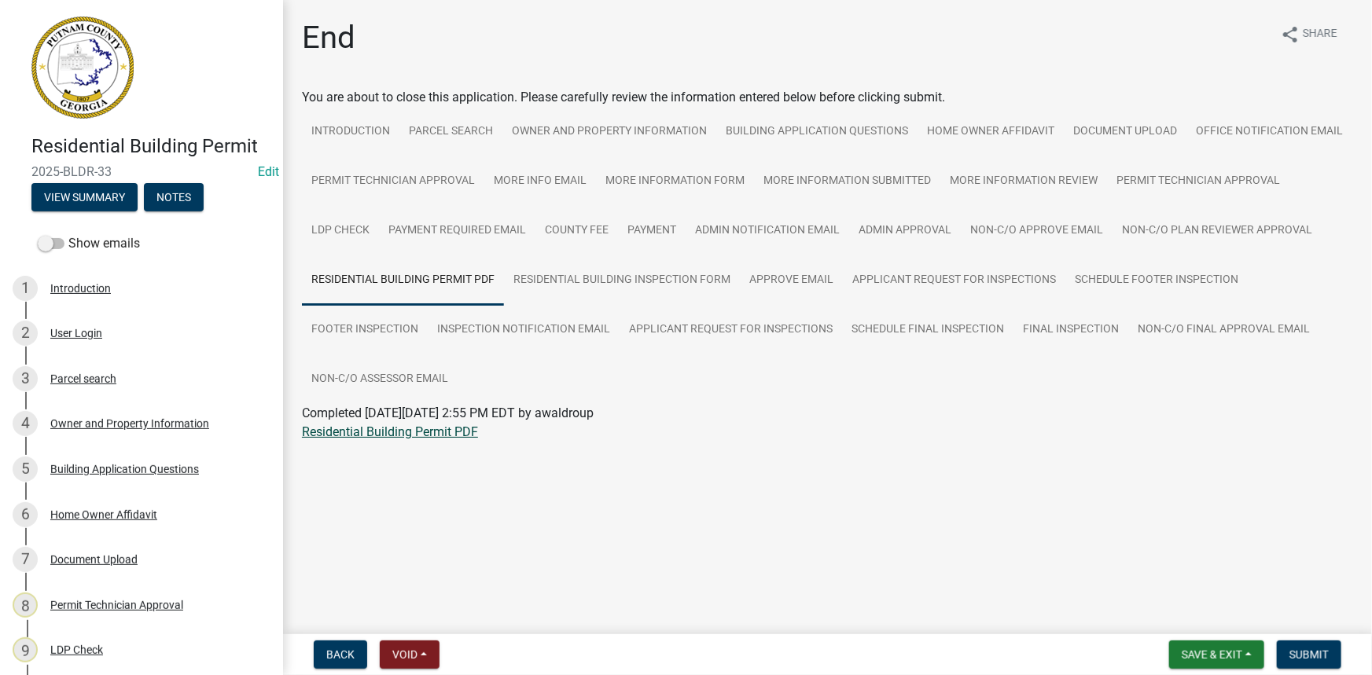
click at [402, 434] on link "Residential Building Permit PDF" at bounding box center [390, 432] width 176 height 15
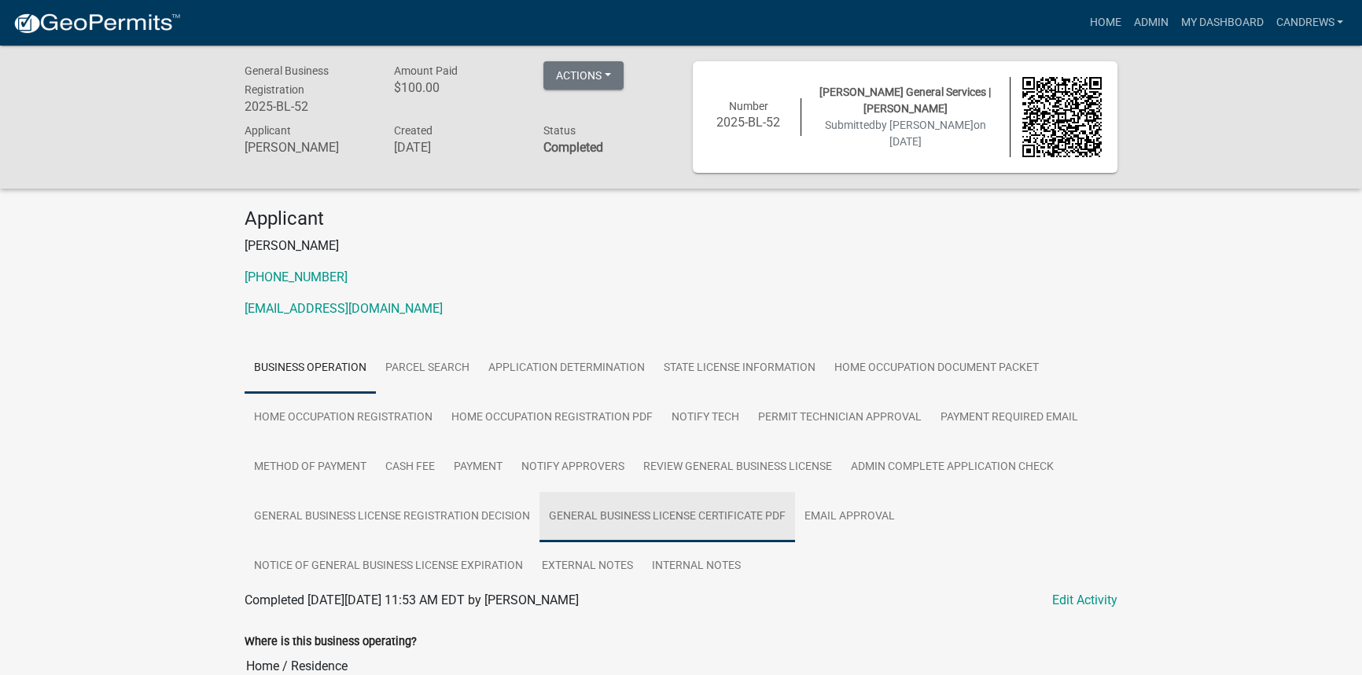
click at [713, 510] on link "General Business License Certificate PDF" at bounding box center [667, 517] width 256 height 50
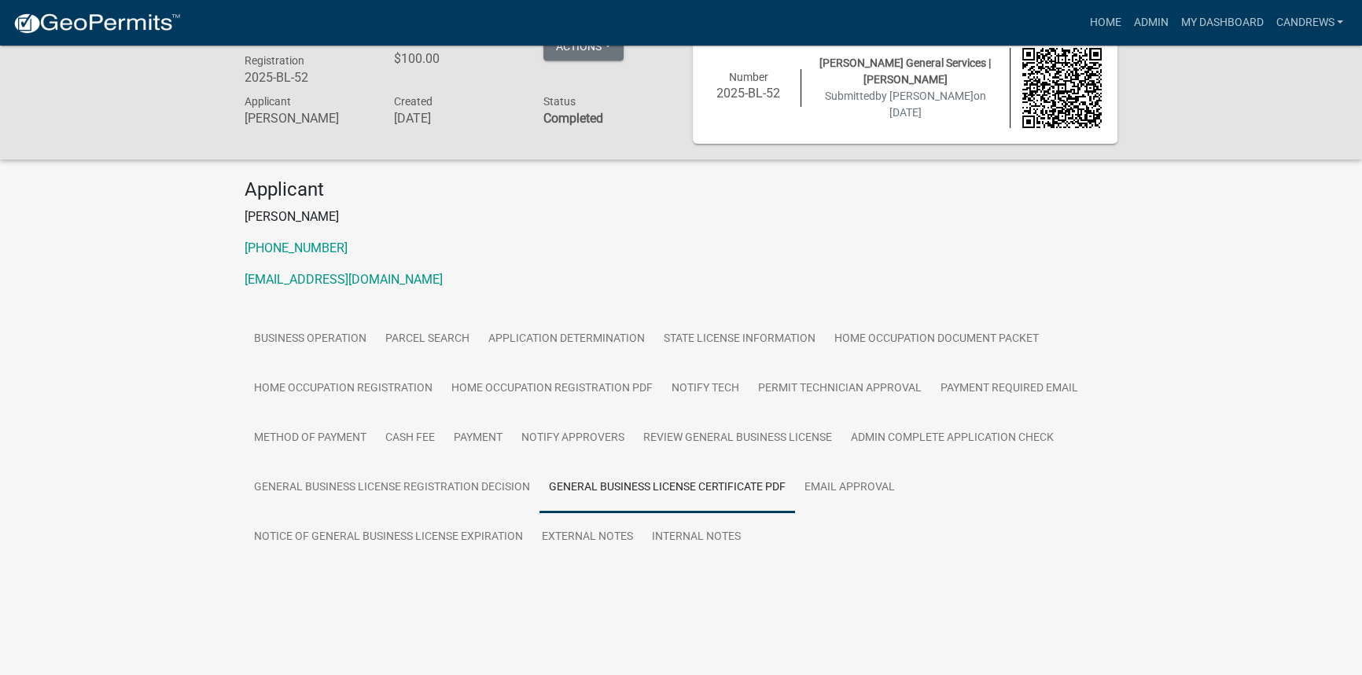
scroll to position [46, 0]
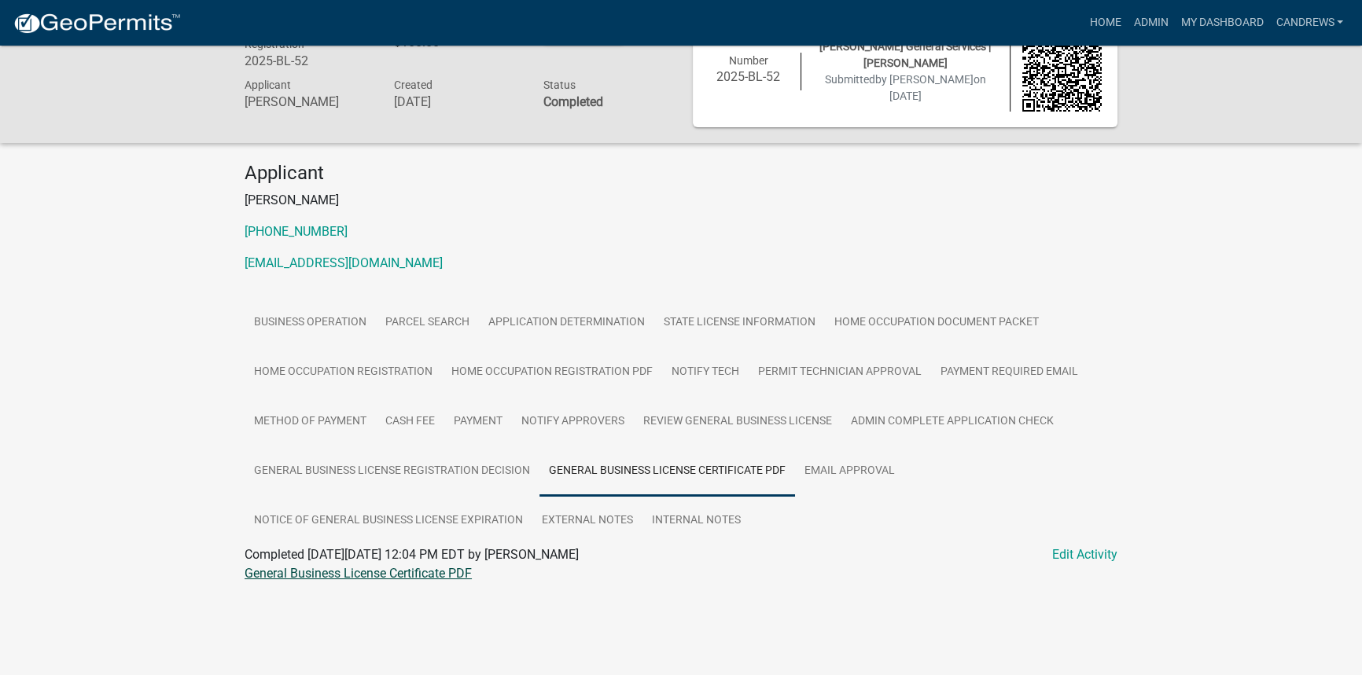
click at [435, 570] on link "General Business License Certificate PDF" at bounding box center [358, 573] width 227 height 15
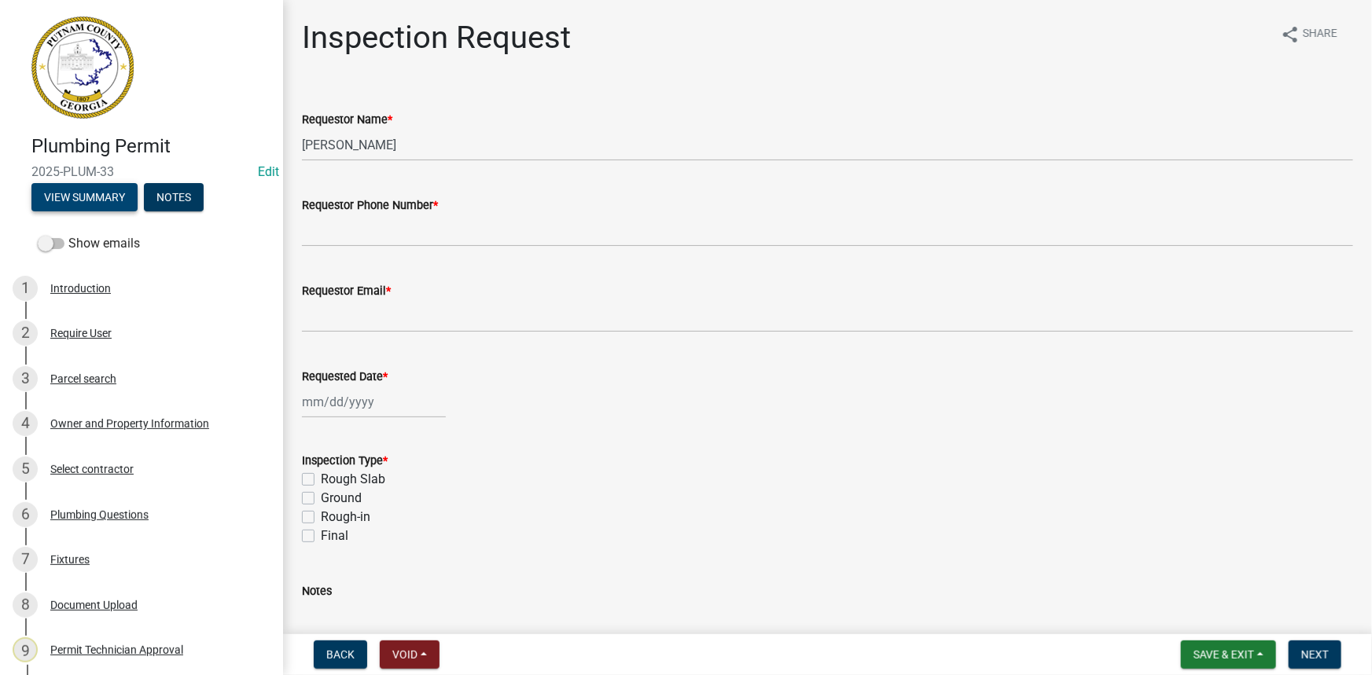
click at [107, 197] on button "View Summary" at bounding box center [84, 197] width 106 height 28
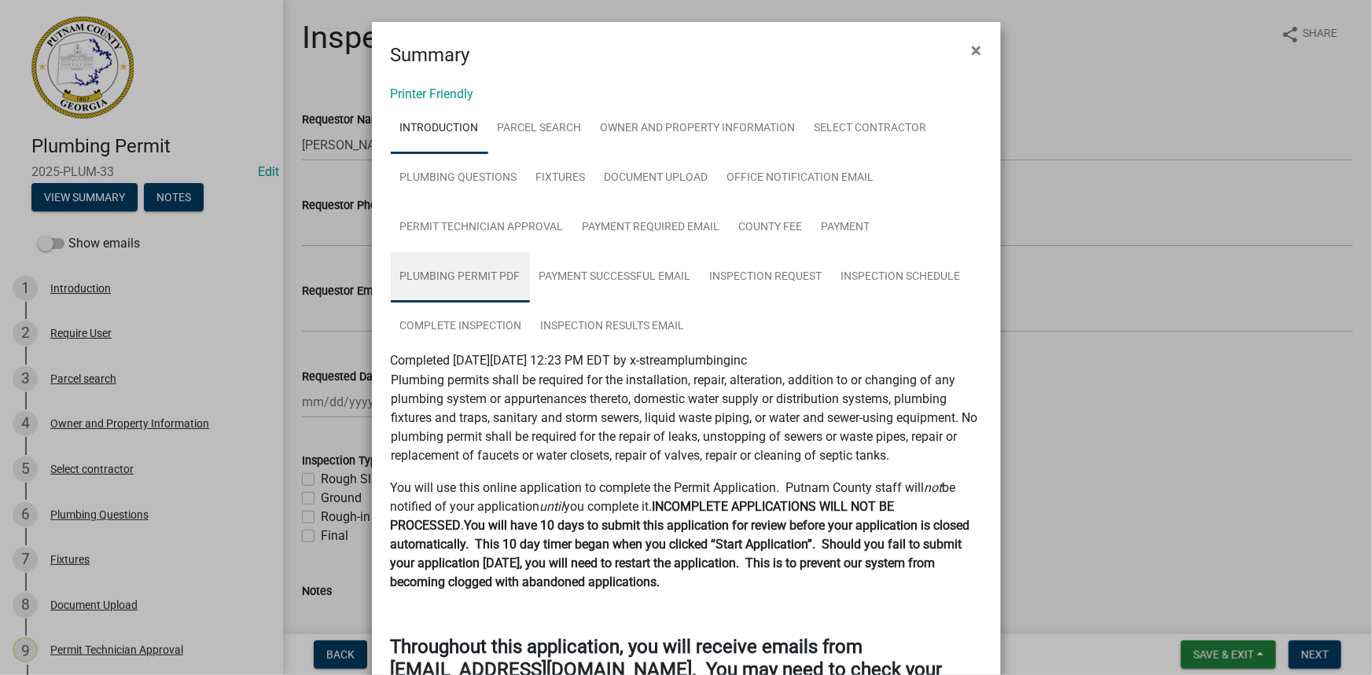
click at [469, 278] on link "Plumbing Permit PDF" at bounding box center [460, 277] width 139 height 50
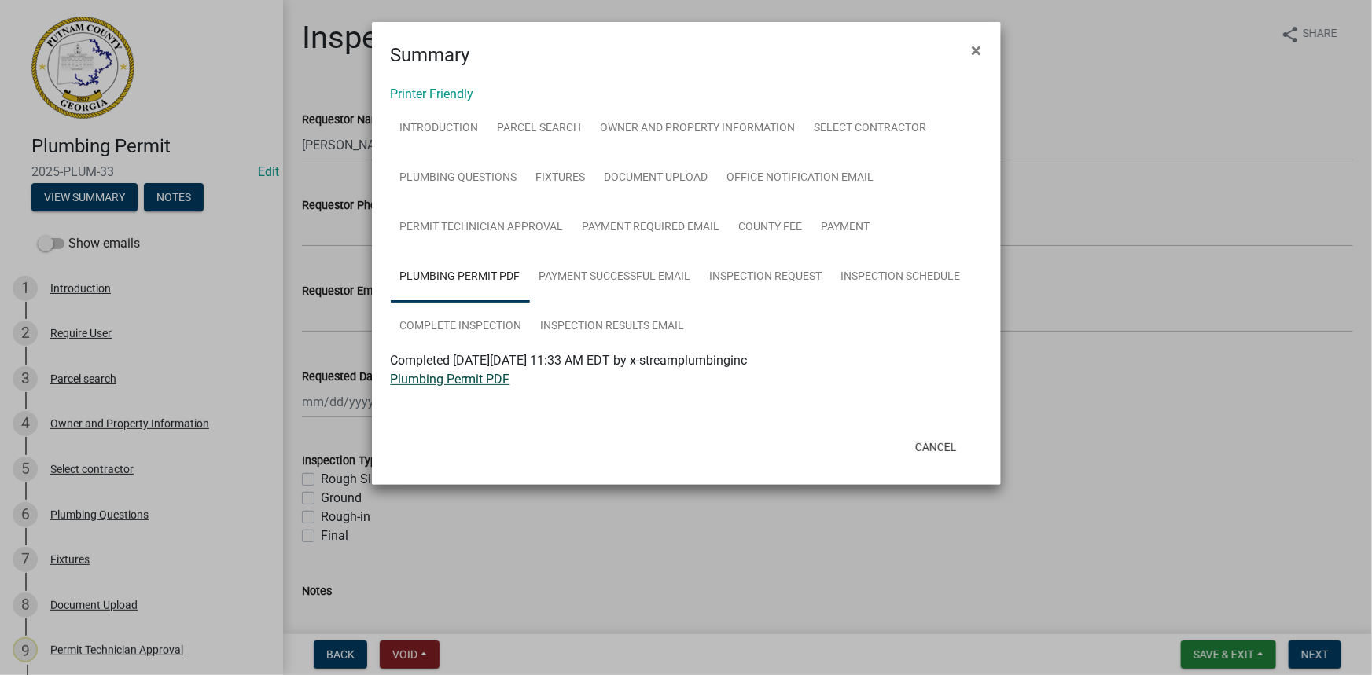
click at [435, 385] on link "Plumbing Permit PDF" at bounding box center [451, 379] width 120 height 15
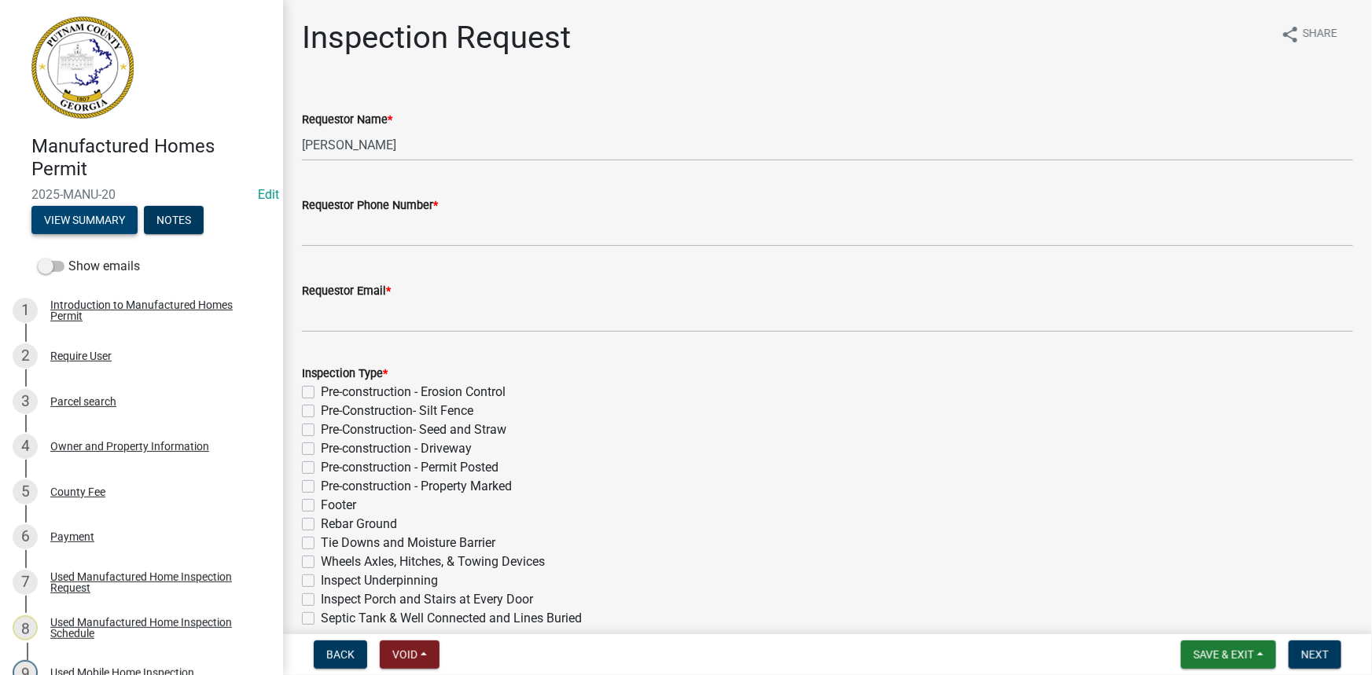
click at [123, 215] on button "View Summary" at bounding box center [84, 220] width 106 height 28
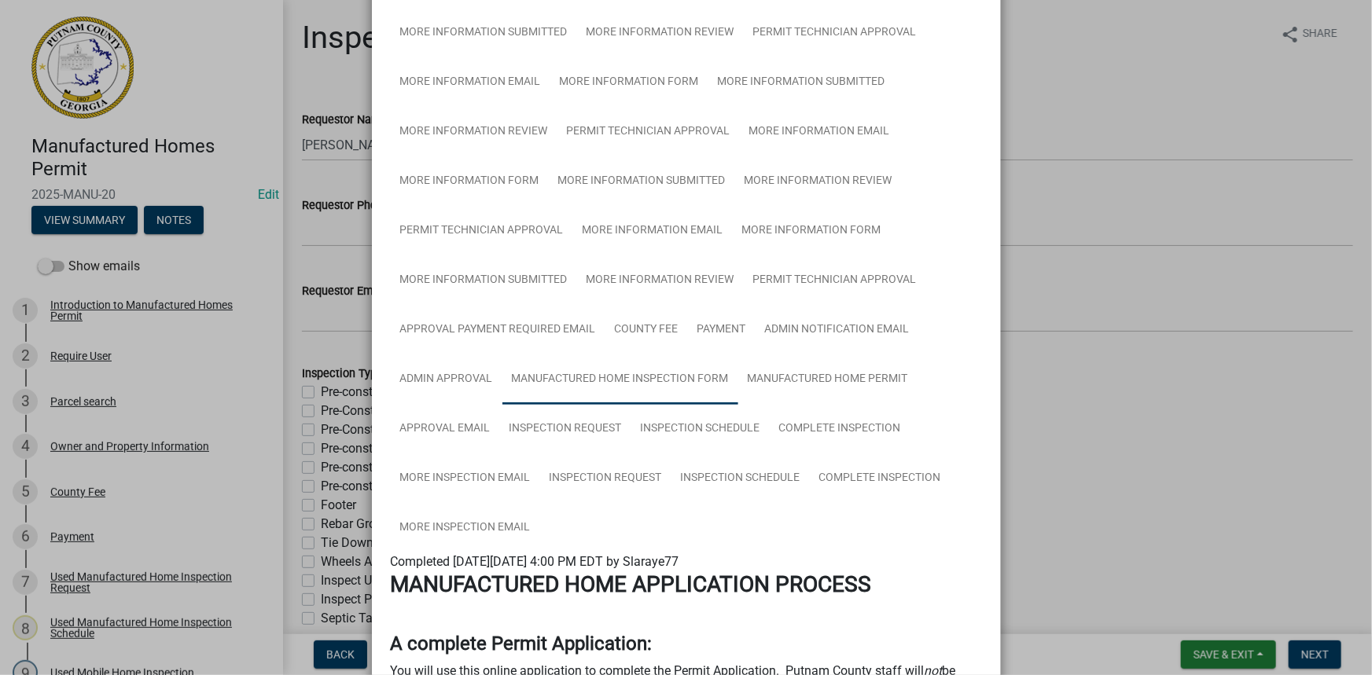
scroll to position [500, 0]
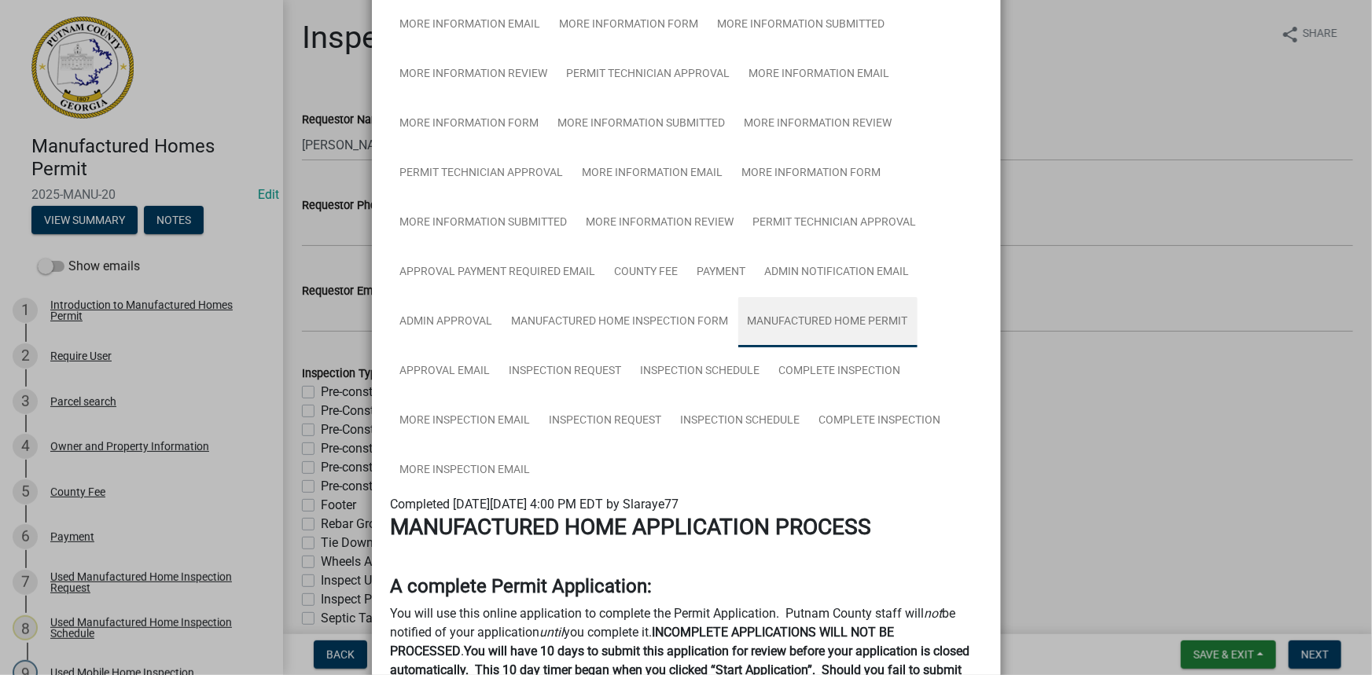
click at [801, 319] on link "Manufactured Home Permit" at bounding box center [827, 322] width 179 height 50
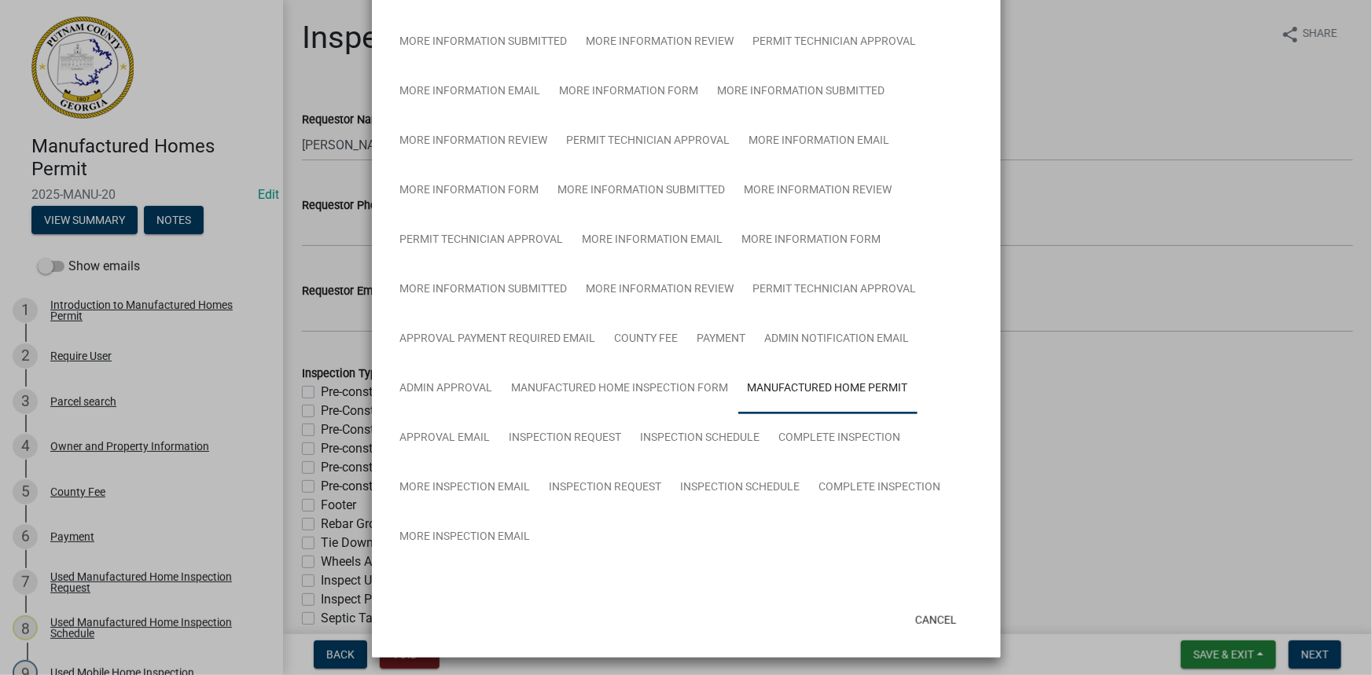
scroll to position [472, 0]
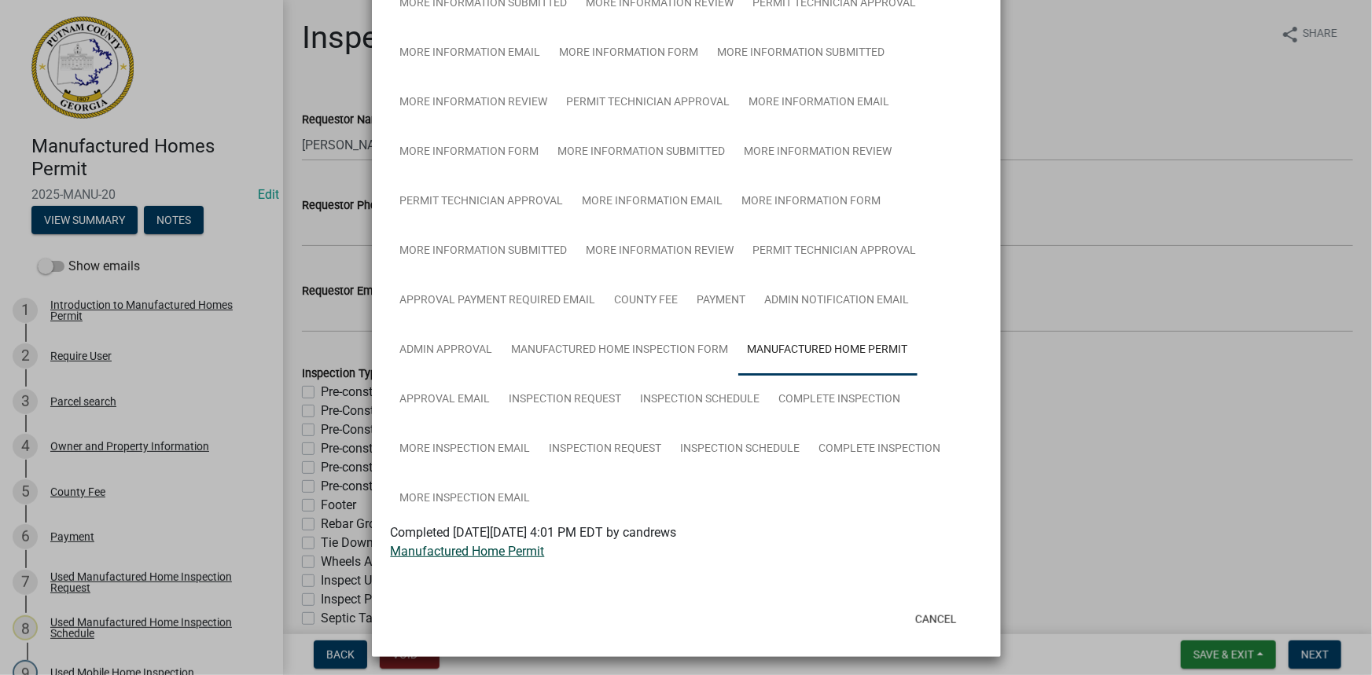
click at [519, 545] on link "Manufactured Home Permit" at bounding box center [468, 551] width 154 height 15
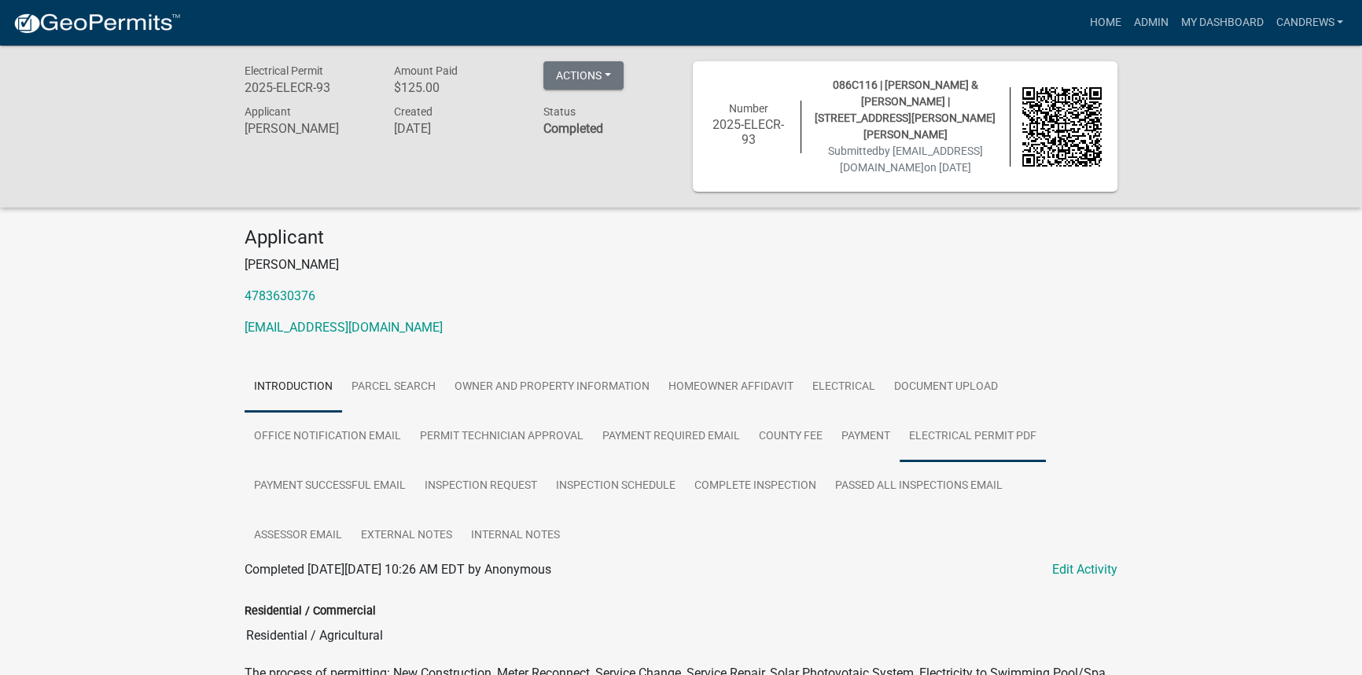
click at [934, 412] on link "Electrical Permit PDF" at bounding box center [973, 437] width 146 height 50
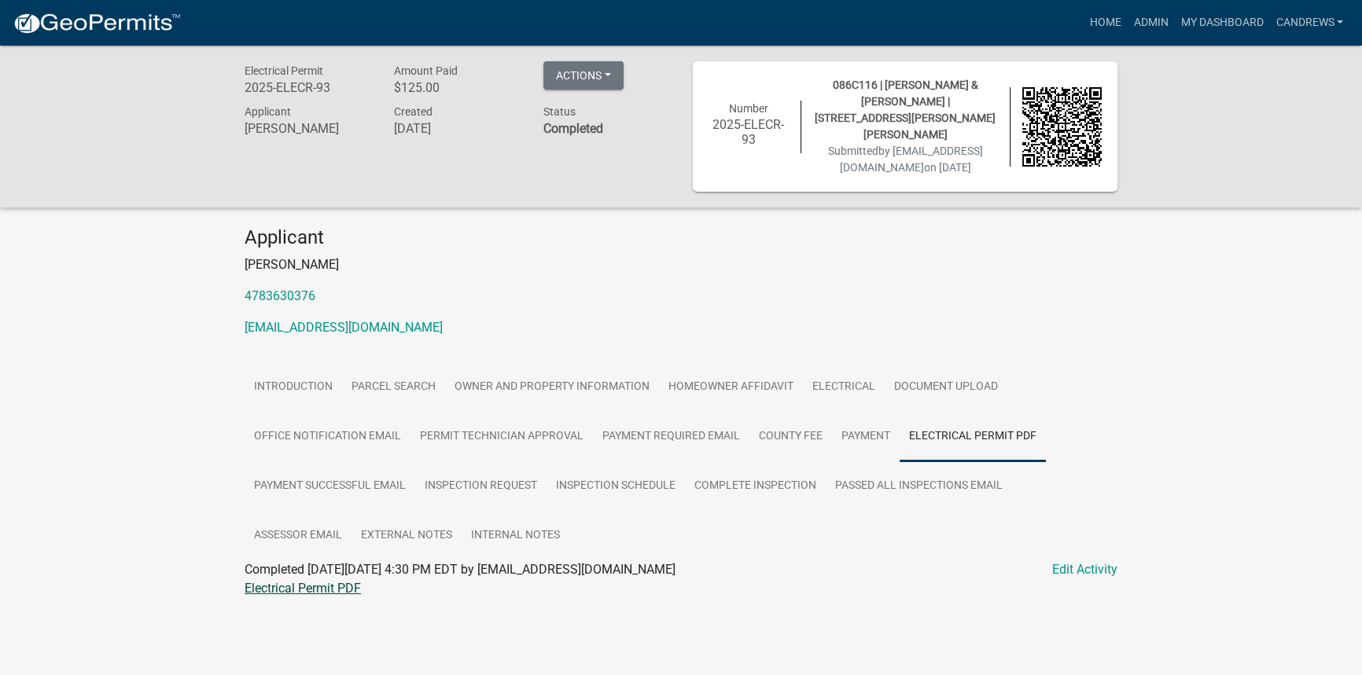
click at [299, 581] on link "Electrical Permit PDF" at bounding box center [303, 588] width 116 height 15
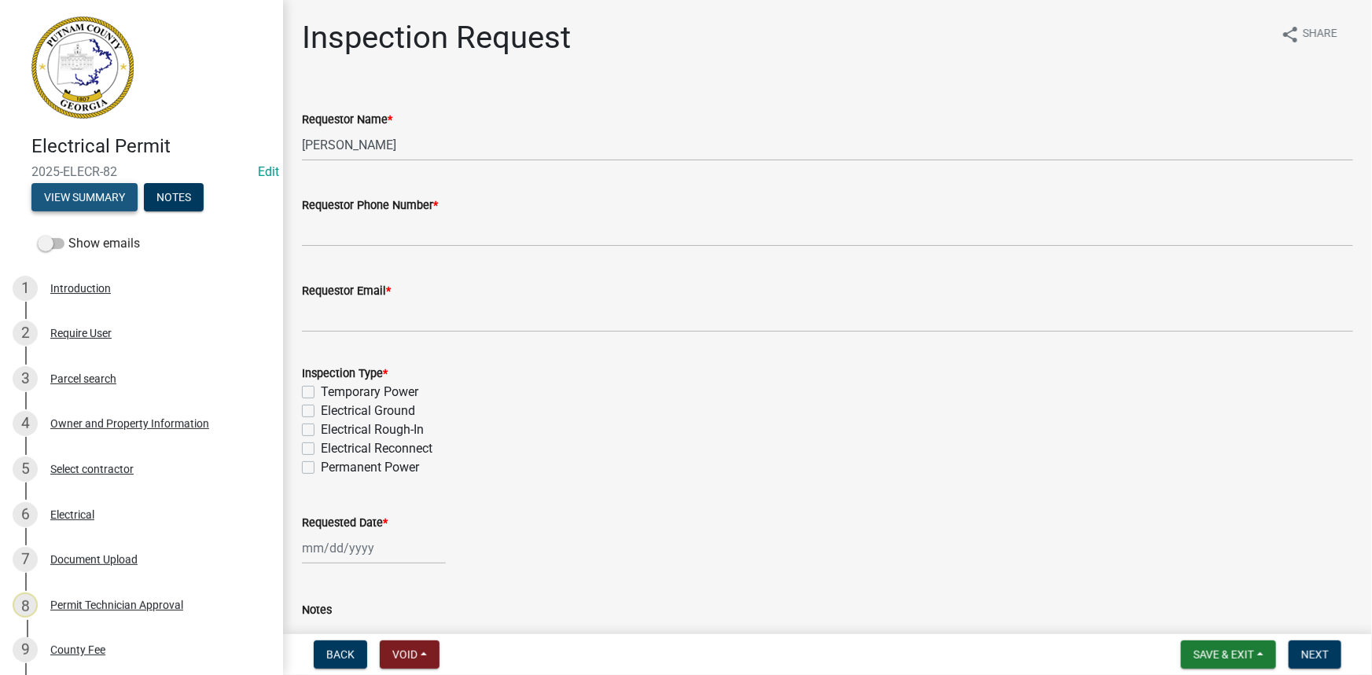
click at [127, 195] on button "View Summary" at bounding box center [84, 197] width 106 height 28
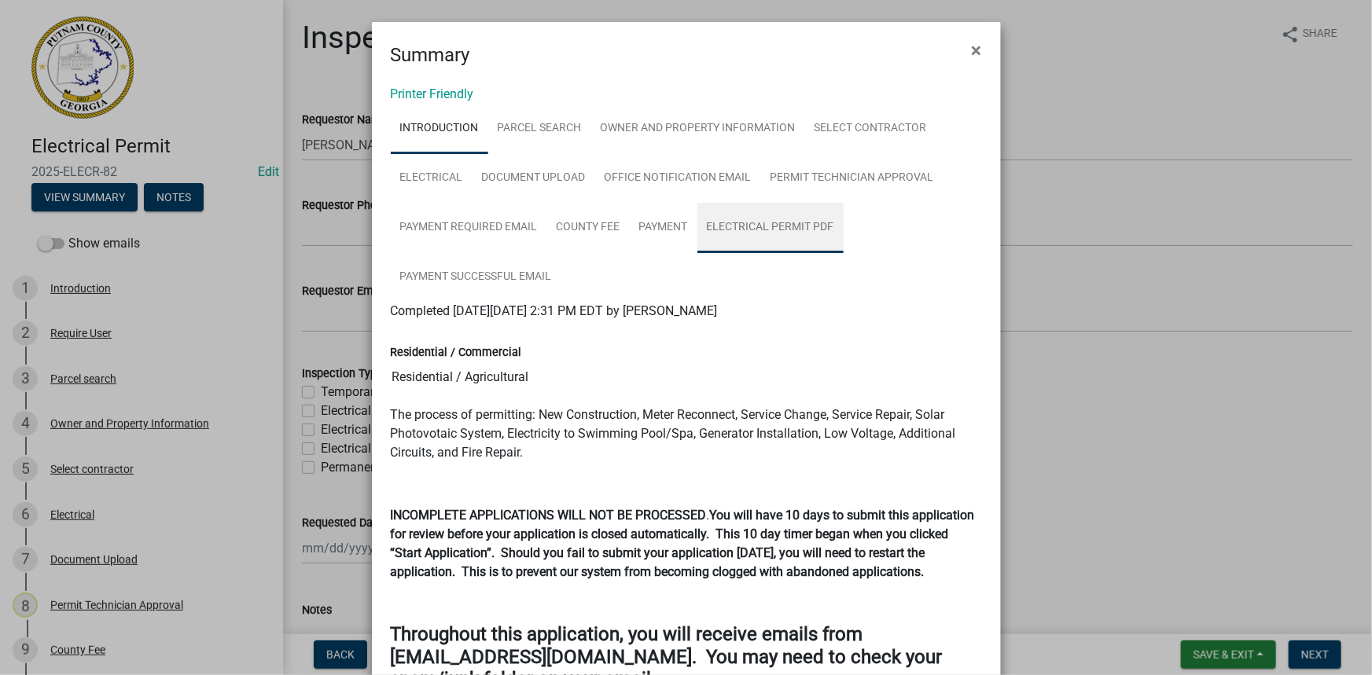
click at [757, 220] on link "Electrical Permit PDF" at bounding box center [770, 228] width 146 height 50
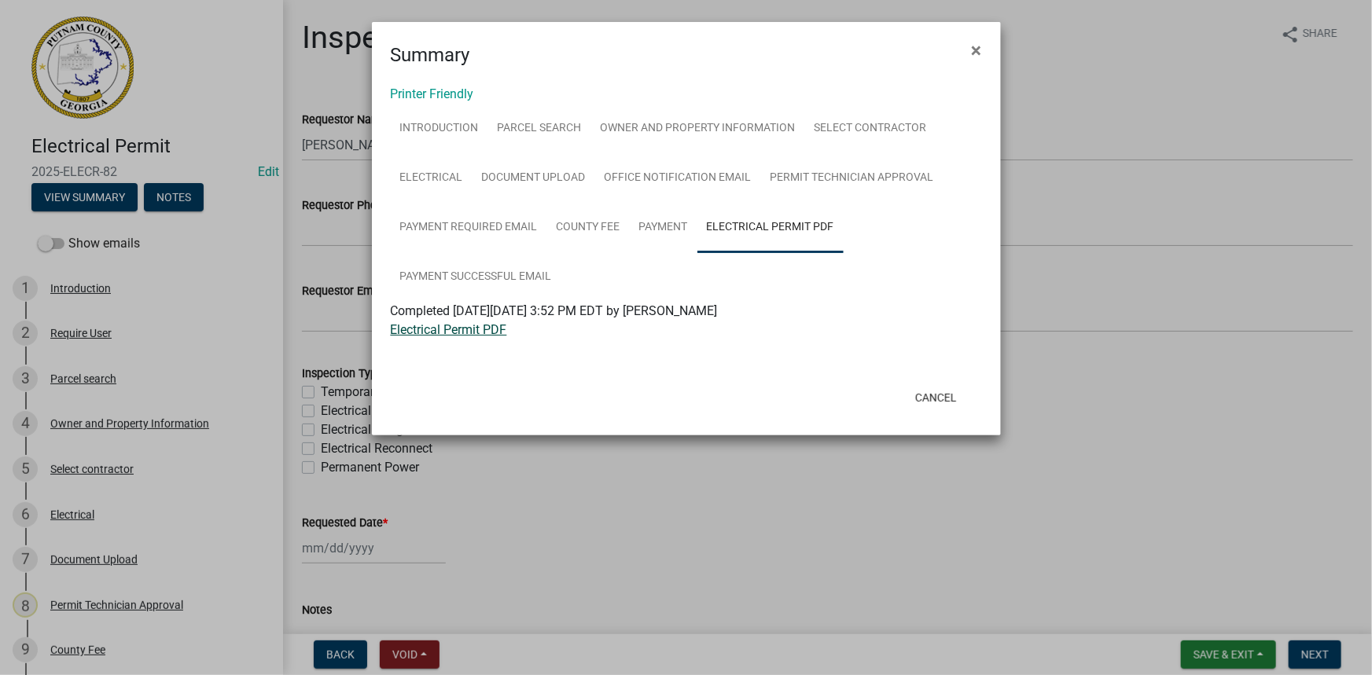
click at [460, 331] on link "Electrical Permit PDF" at bounding box center [449, 329] width 116 height 15
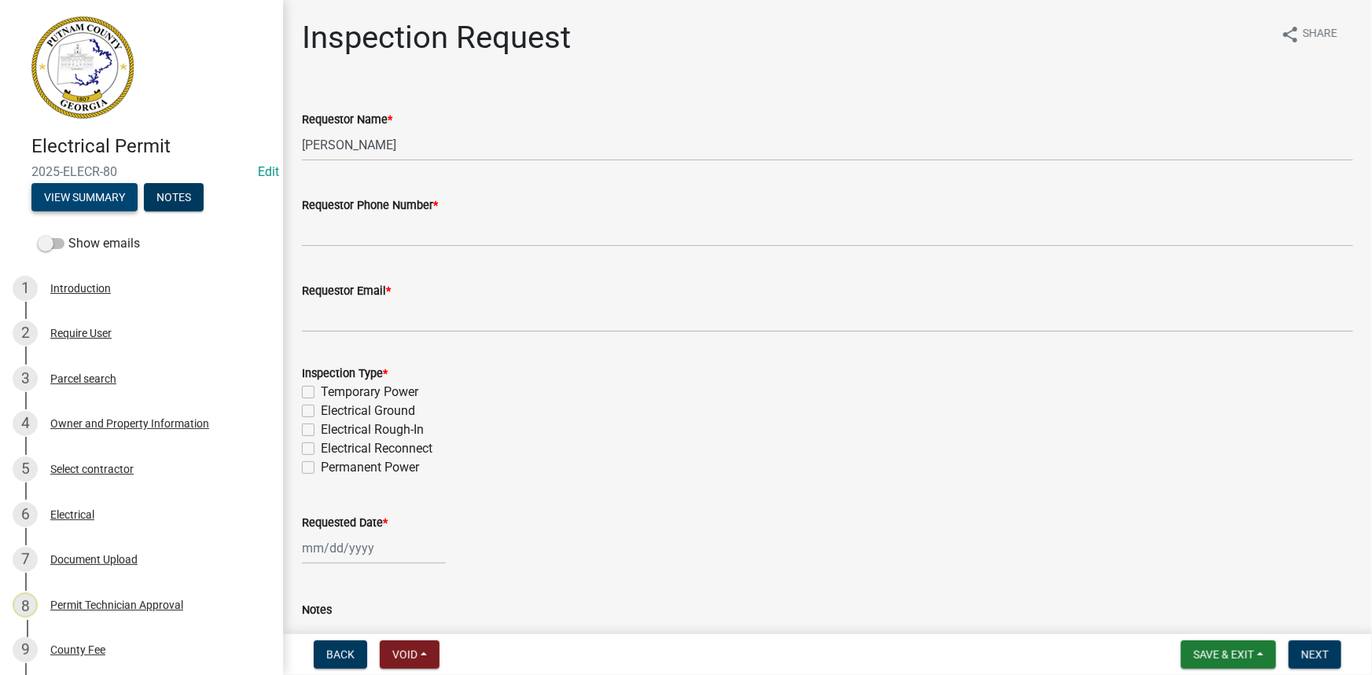
click at [94, 203] on button "View Summary" at bounding box center [84, 197] width 106 height 28
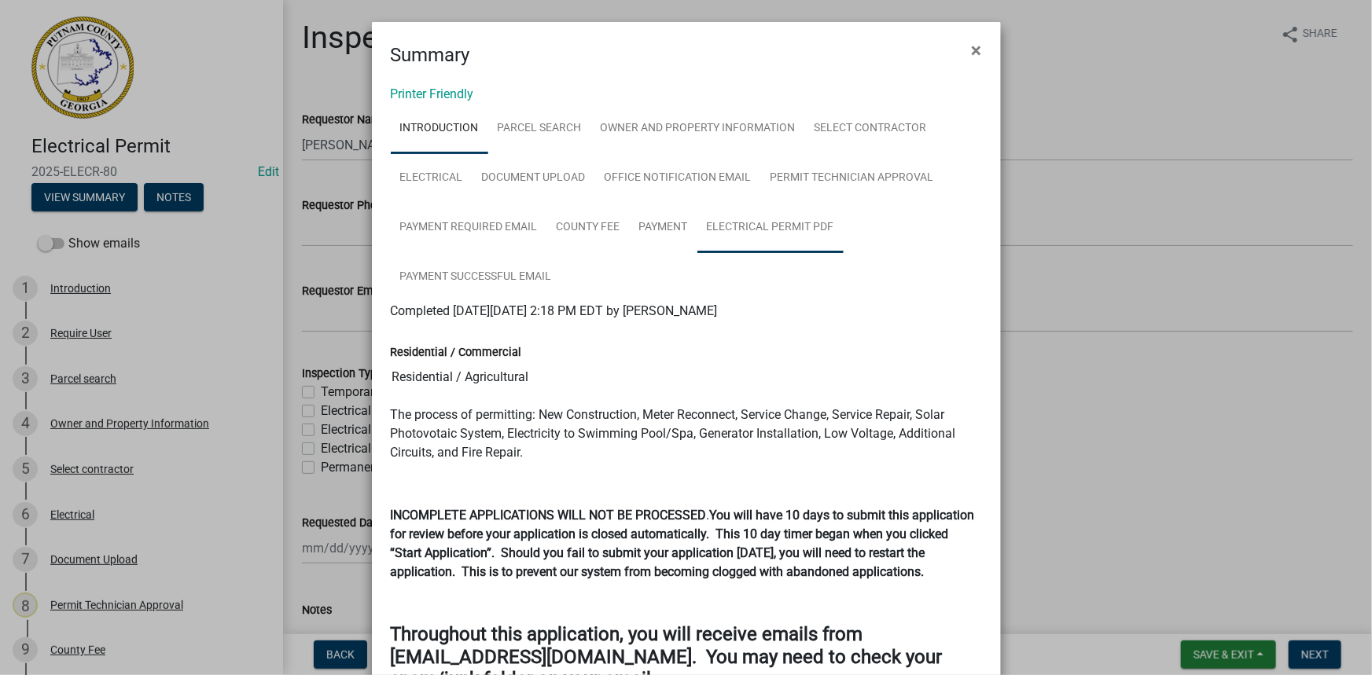
click at [756, 215] on link "Electrical Permit PDF" at bounding box center [770, 228] width 146 height 50
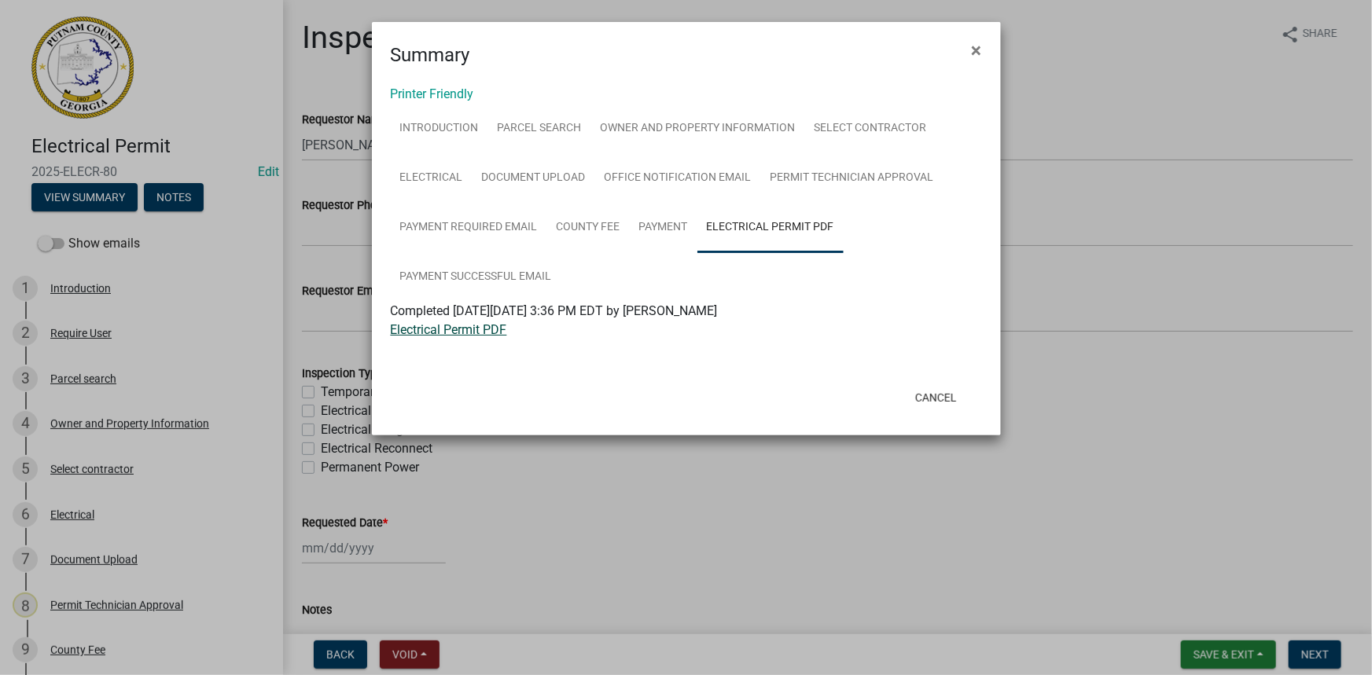
click at [488, 333] on link "Electrical Permit PDF" at bounding box center [449, 329] width 116 height 15
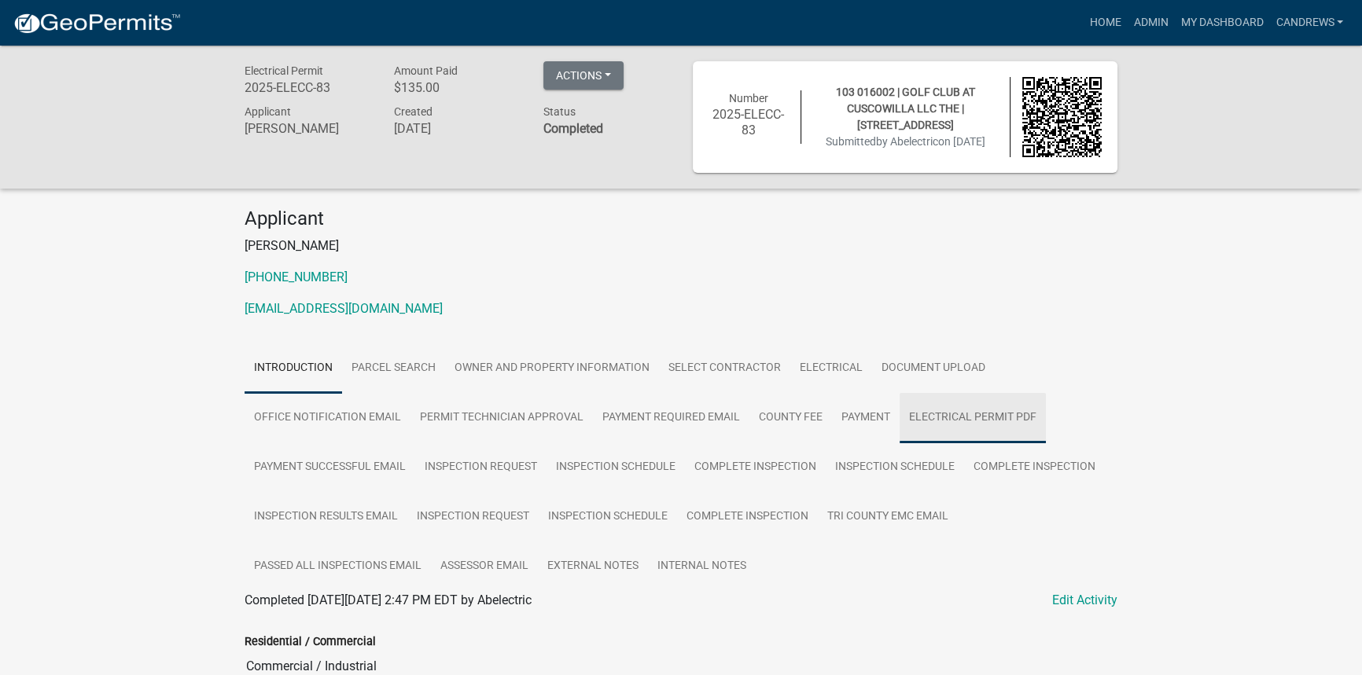
click at [946, 407] on link "Electrical Permit PDF" at bounding box center [973, 418] width 146 height 50
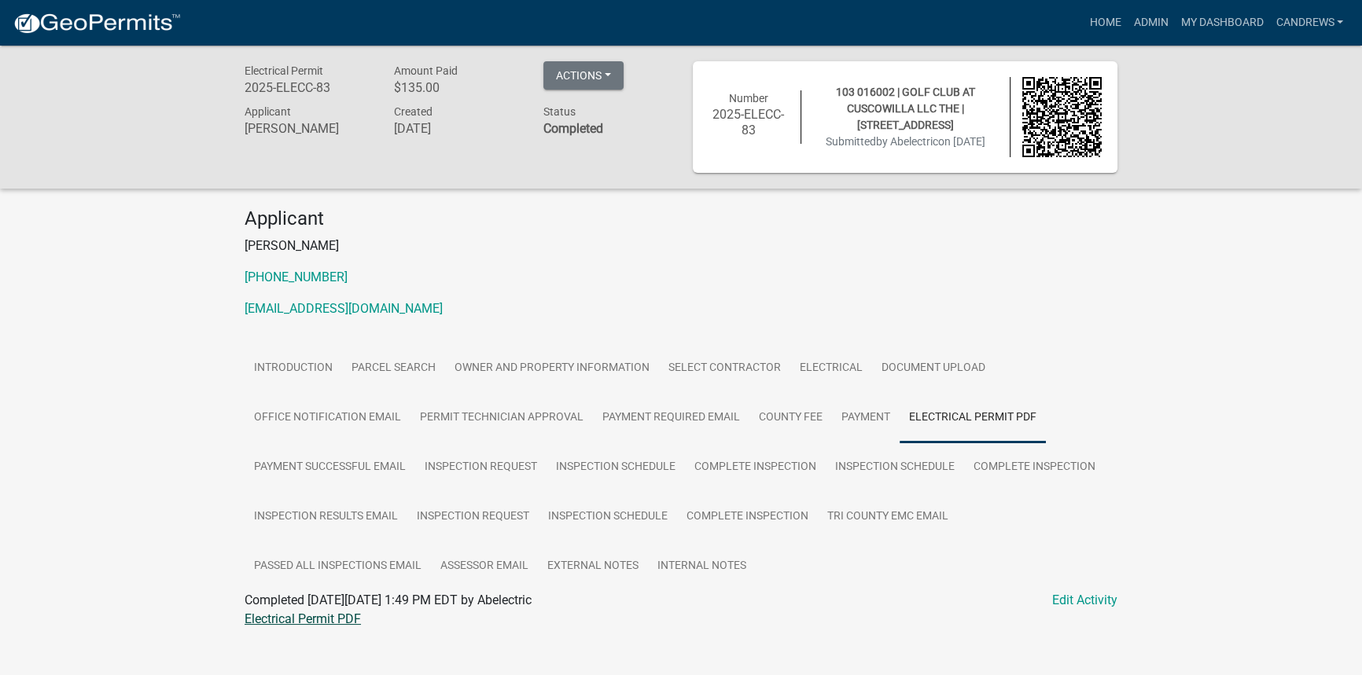
click at [337, 623] on link "Electrical Permit PDF" at bounding box center [303, 619] width 116 height 15
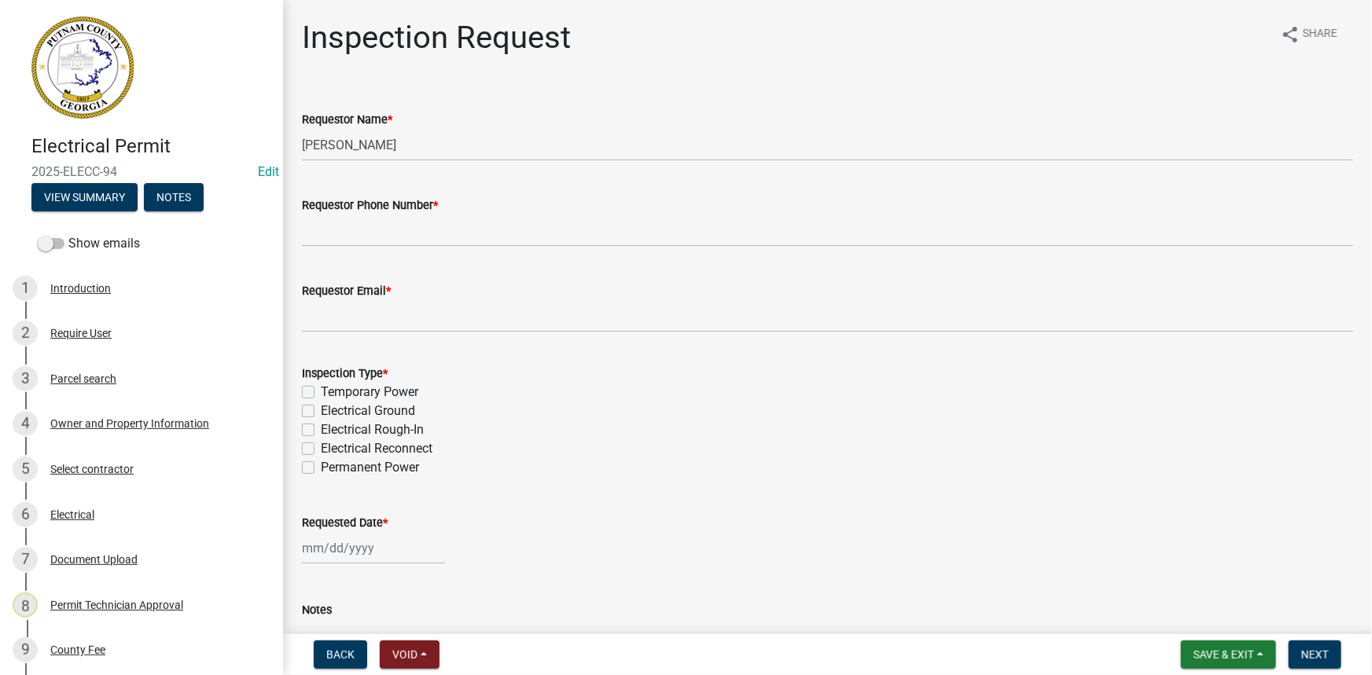
click at [104, 213] on div "Electrical Permit 2025-ELECC-94 Edit View Summary Notes" at bounding box center [142, 169] width 258 height 93
click at [104, 207] on button "View Summary" at bounding box center [84, 197] width 106 height 28
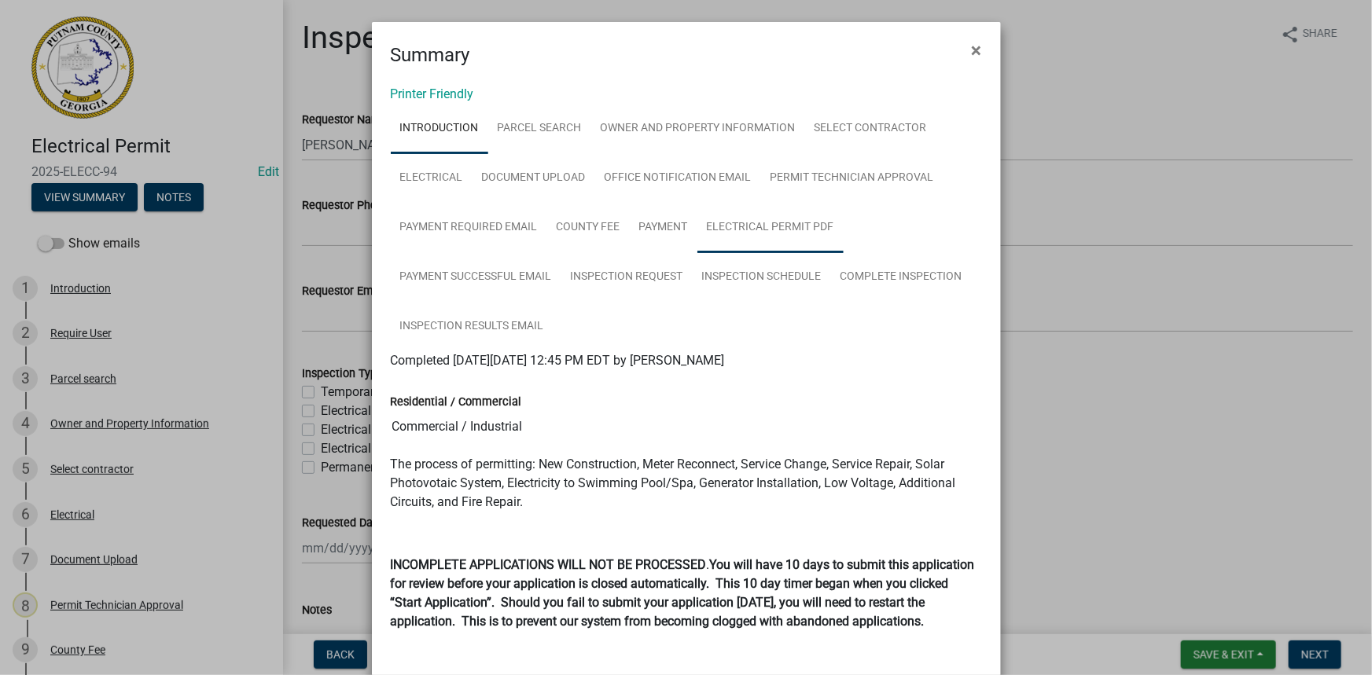
click at [758, 233] on link "Electrical Permit PDF" at bounding box center [770, 228] width 146 height 50
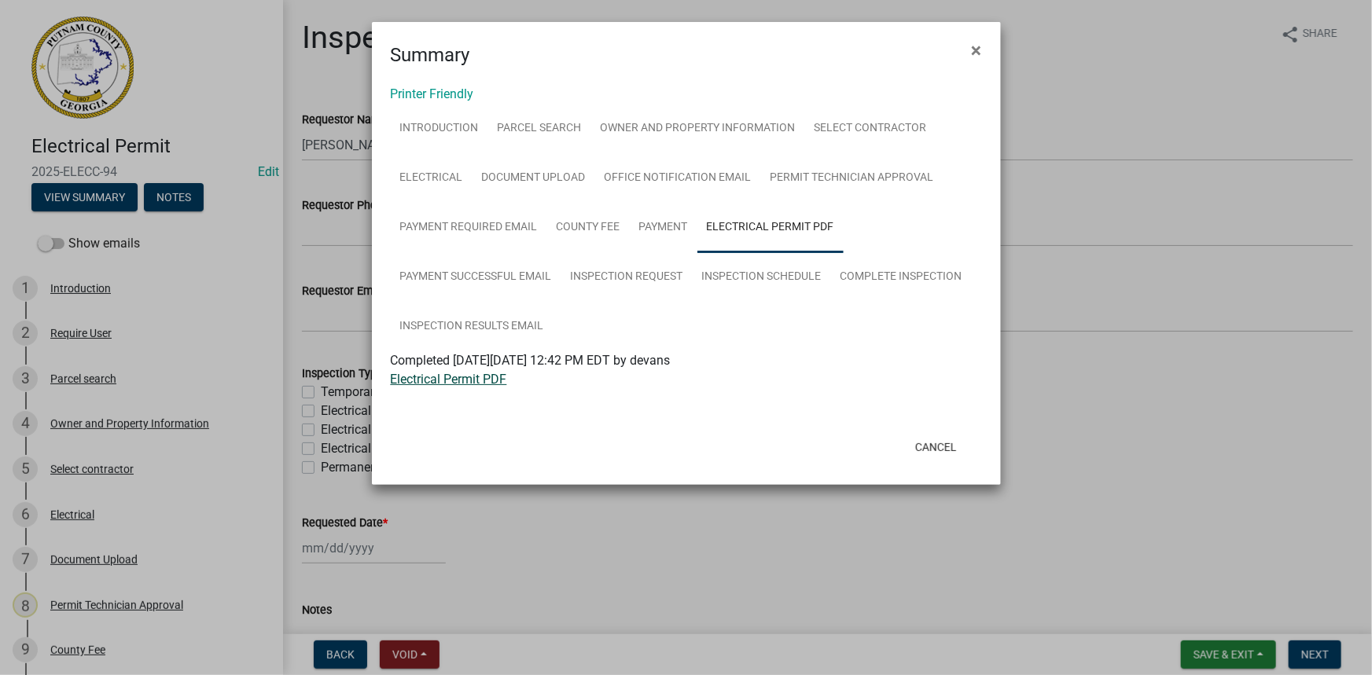
click at [475, 378] on link "Electrical Permit PDF" at bounding box center [449, 379] width 116 height 15
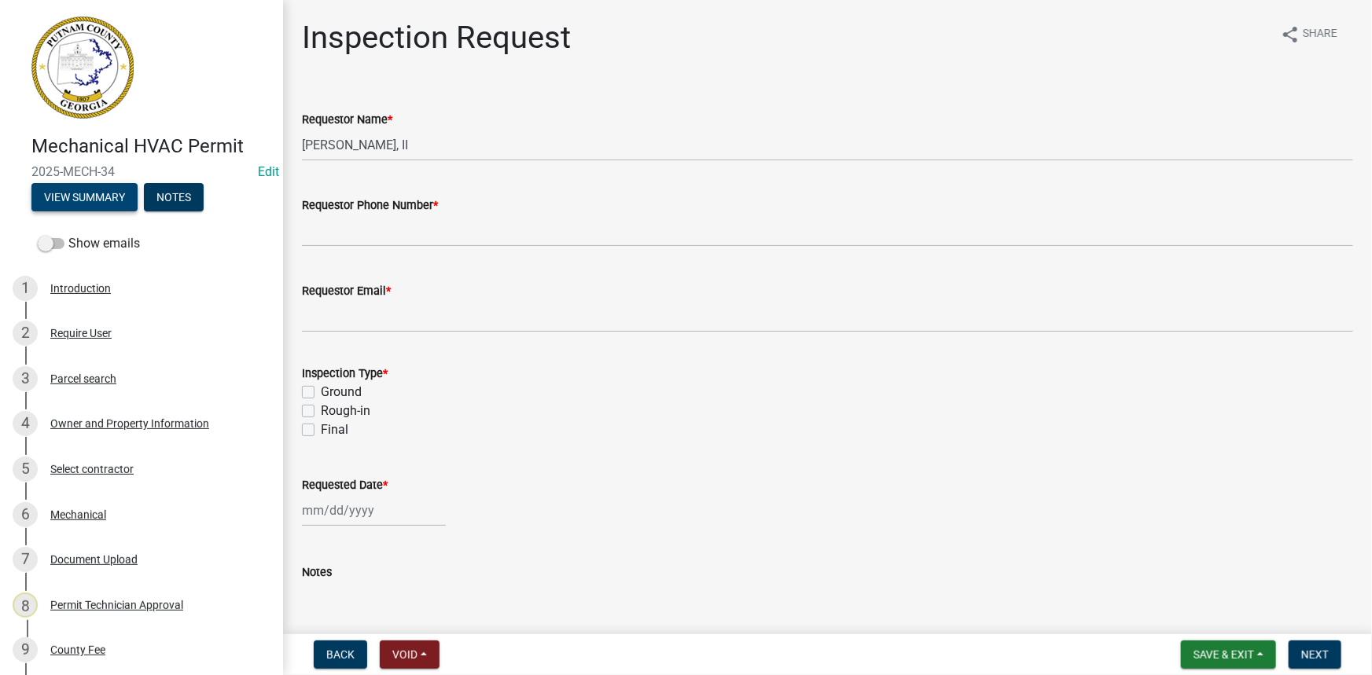
click at [113, 196] on button "View Summary" at bounding box center [84, 197] width 106 height 28
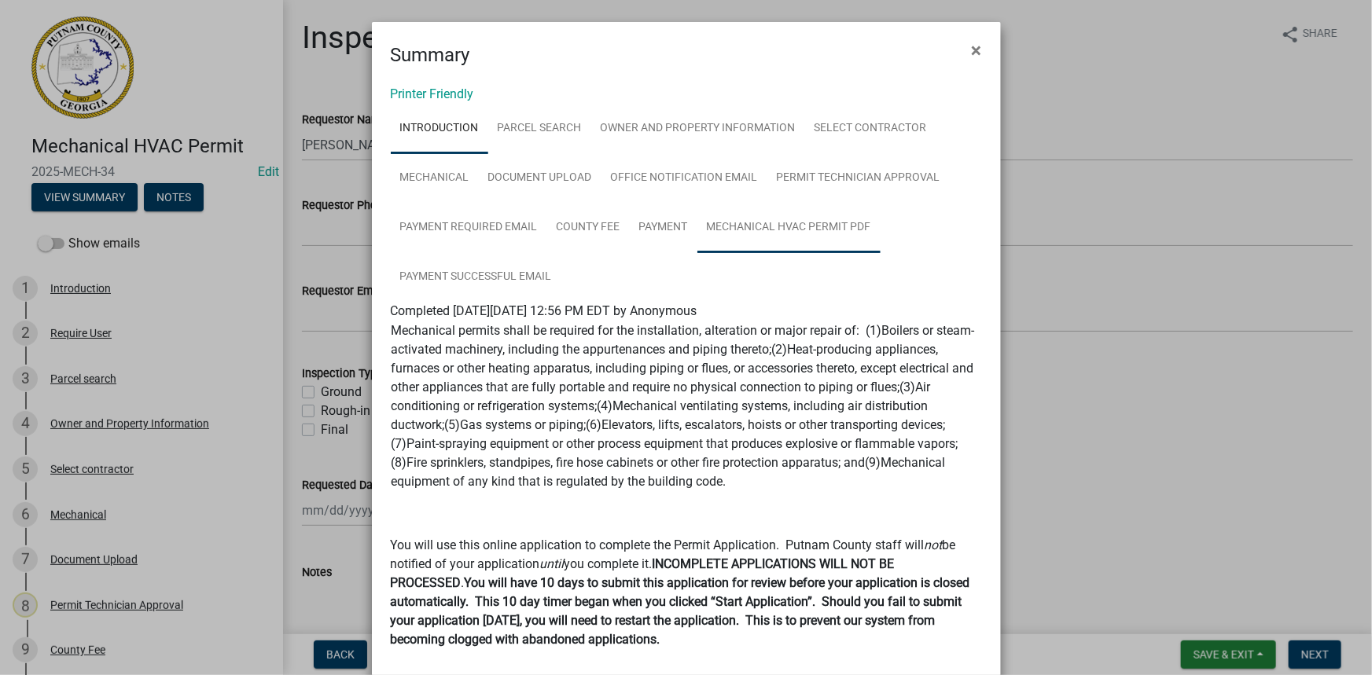
click at [763, 221] on link "Mechanical HVAC Permit PDF" at bounding box center [788, 228] width 183 height 50
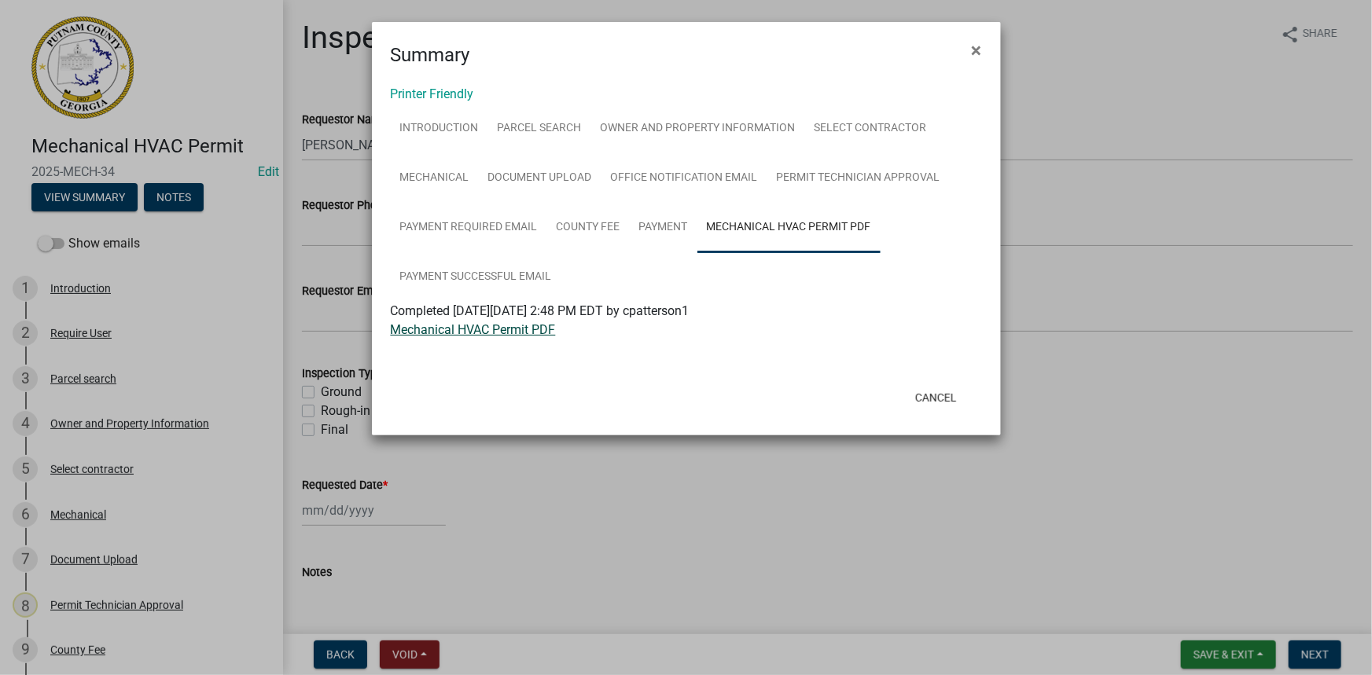
click at [491, 330] on link "Mechanical HVAC Permit PDF" at bounding box center [473, 329] width 165 height 15
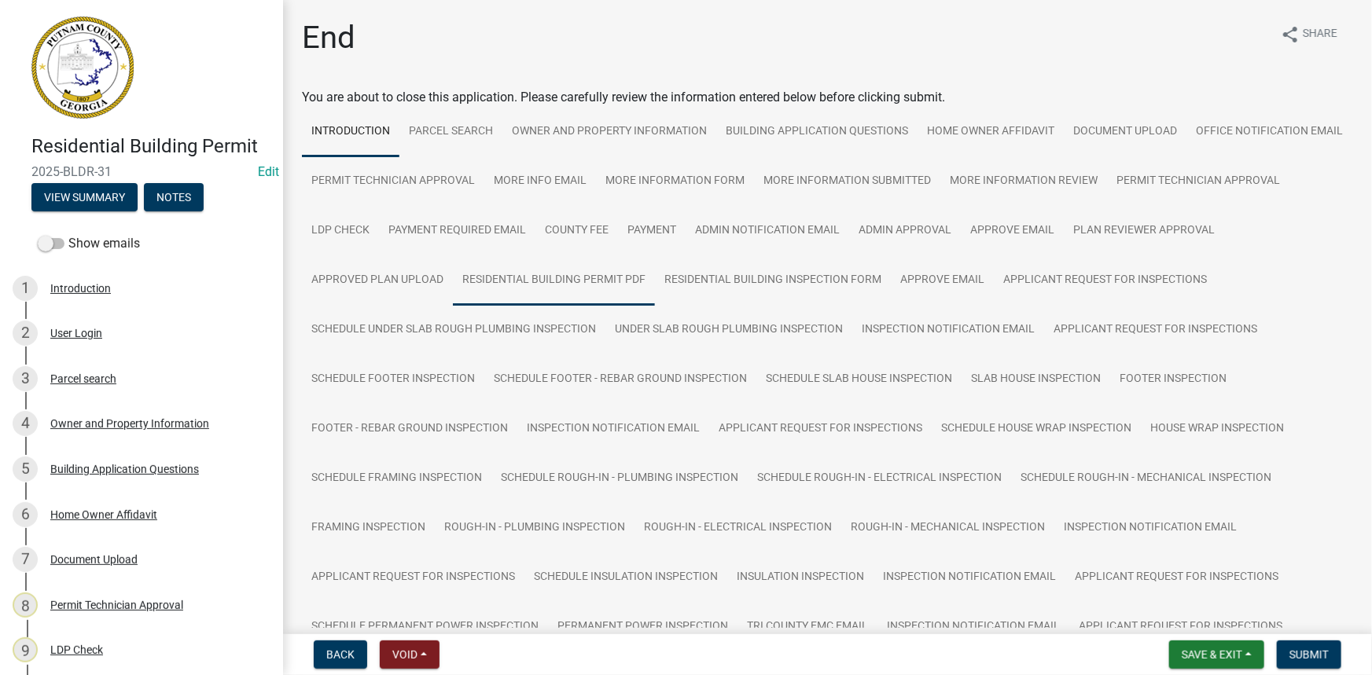
click at [655, 272] on link "Residential Building Permit PDF" at bounding box center [554, 281] width 202 height 50
click at [655, 274] on link "Residential Building Permit PDF" at bounding box center [554, 281] width 202 height 50
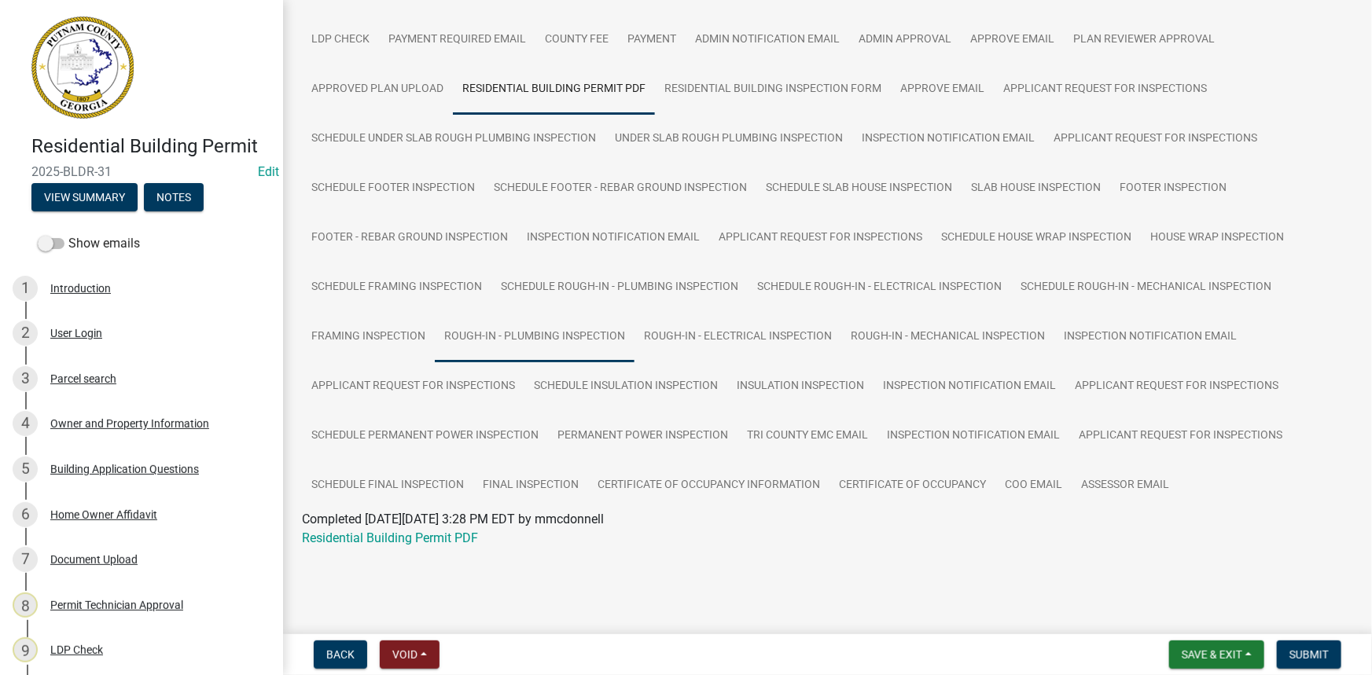
scroll to position [237, 0]
click at [451, 534] on link "Residential Building Permit PDF" at bounding box center [390, 538] width 176 height 15
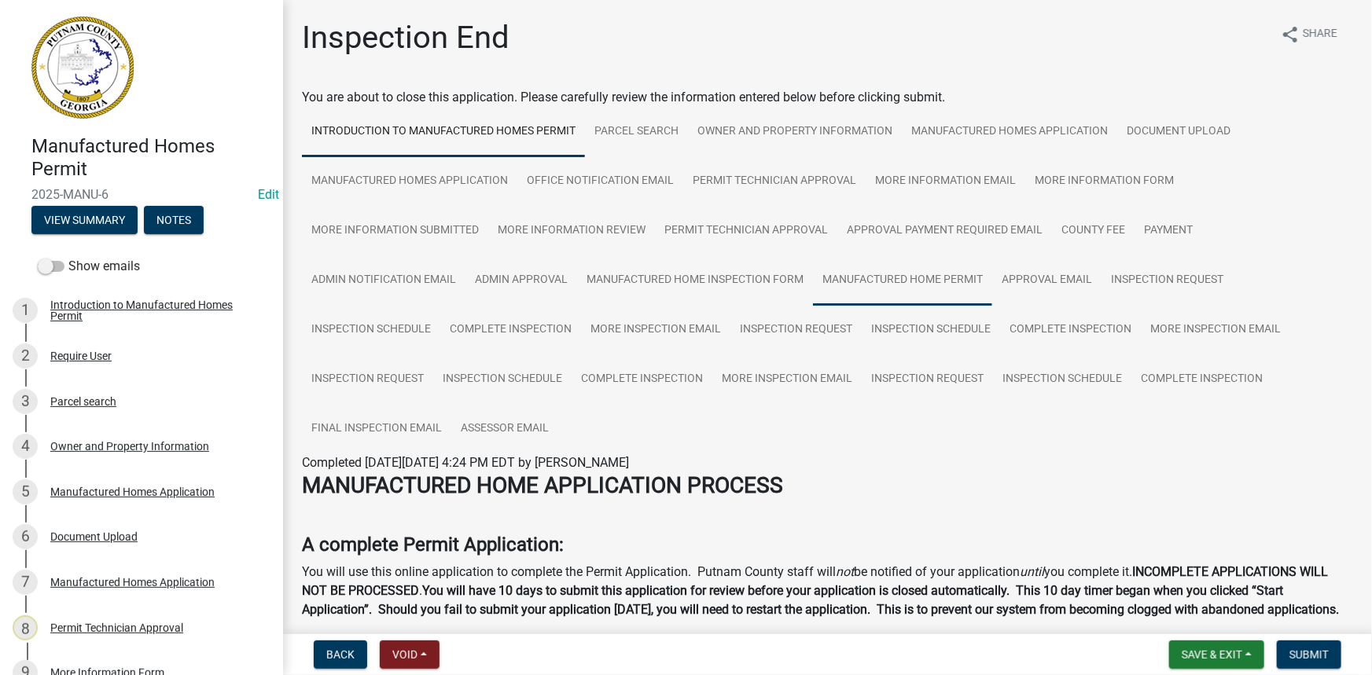
click at [952, 274] on link "Manufactured Home Permit" at bounding box center [902, 281] width 179 height 50
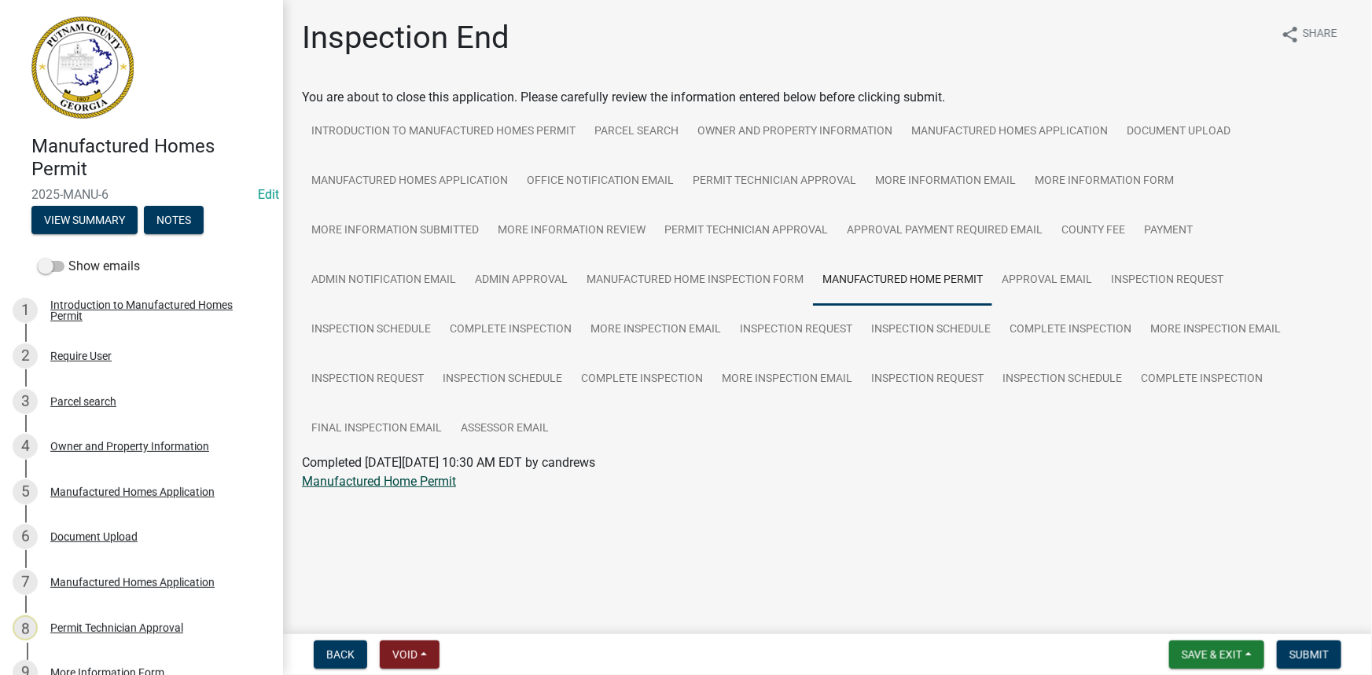
click at [373, 484] on link "Manufactured Home Permit" at bounding box center [379, 481] width 154 height 15
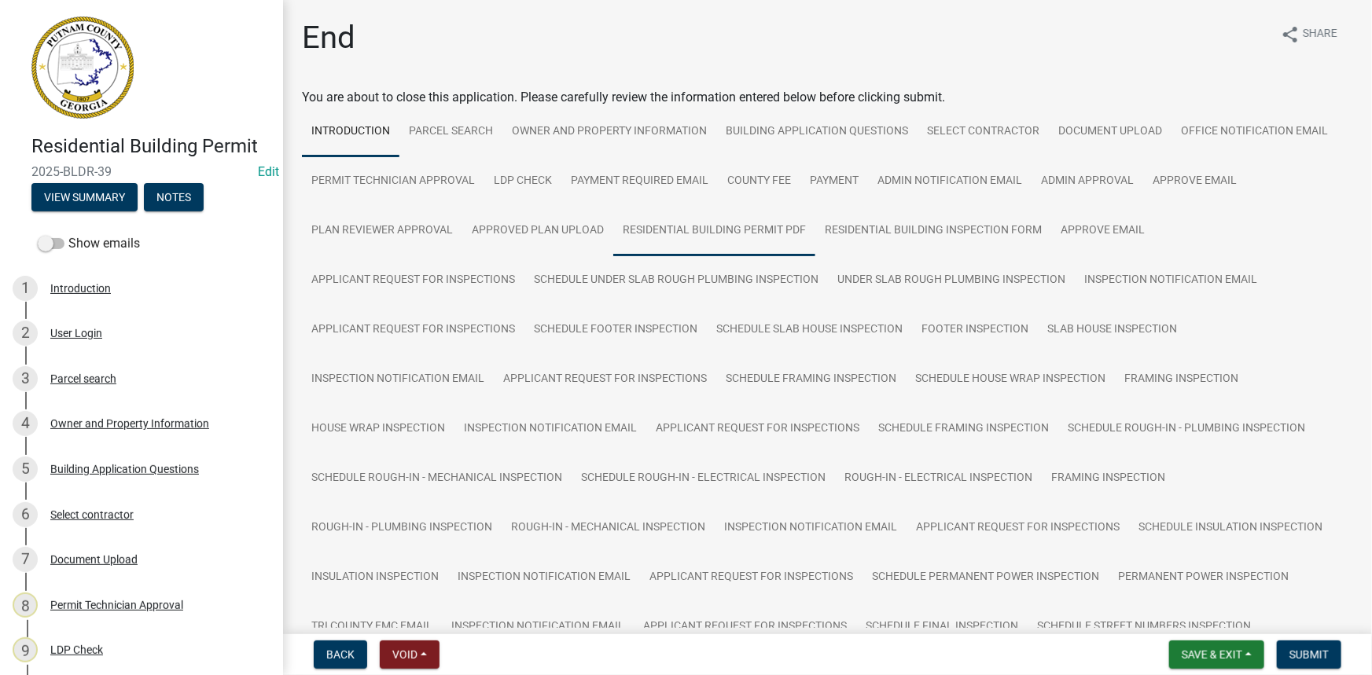
click at [744, 220] on link "Residential Building Permit PDF" at bounding box center [714, 231] width 202 height 50
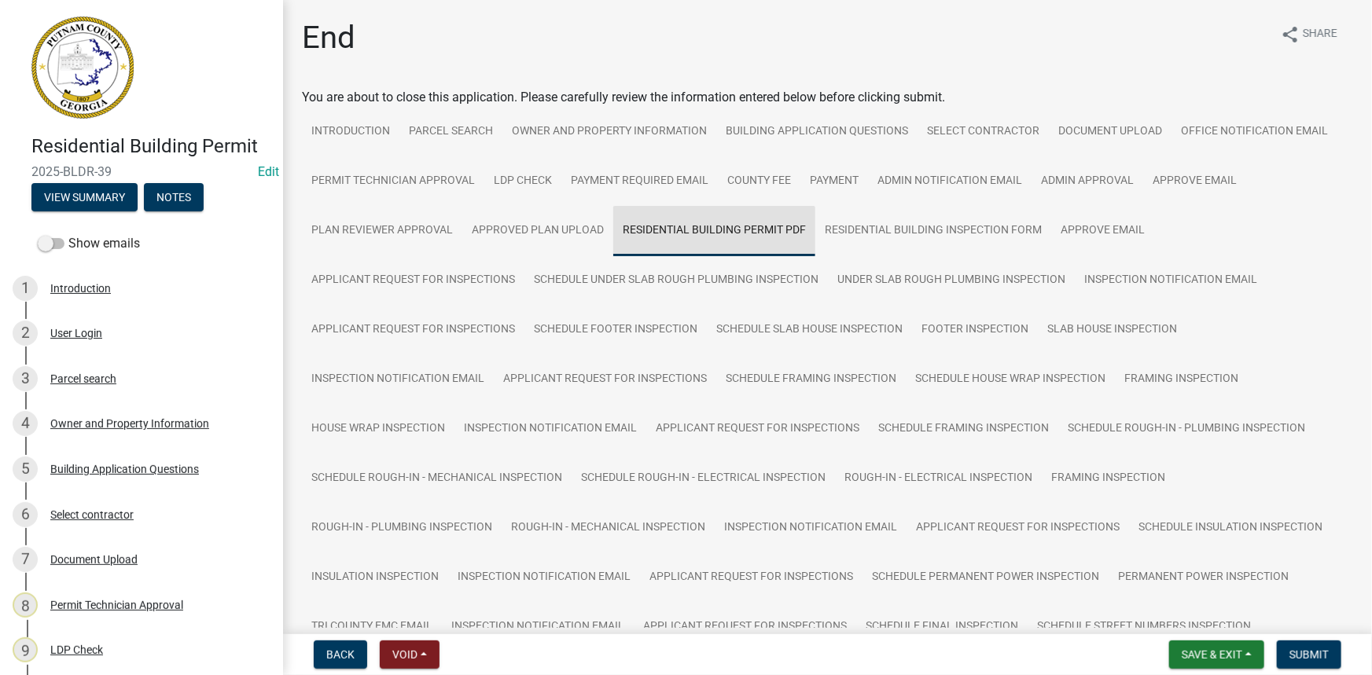
click at [784, 228] on link "Residential Building Permit PDF" at bounding box center [714, 231] width 202 height 50
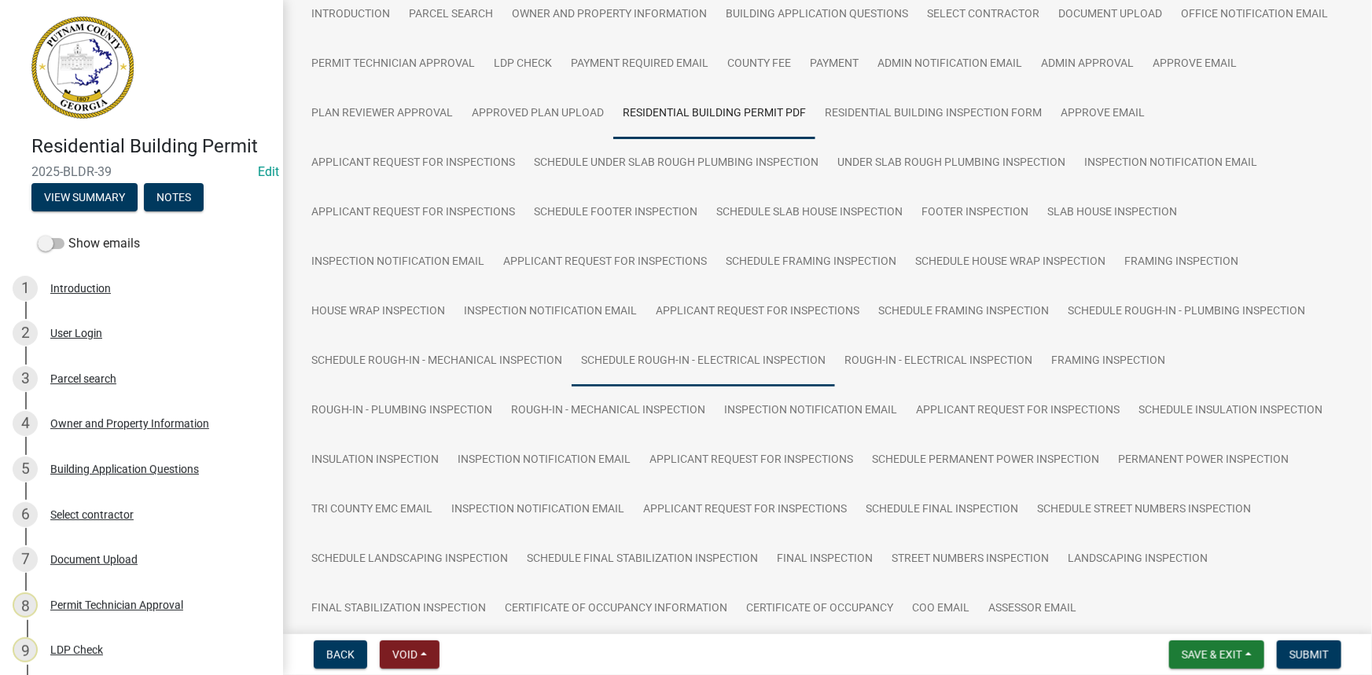
scroll to position [237, 0]
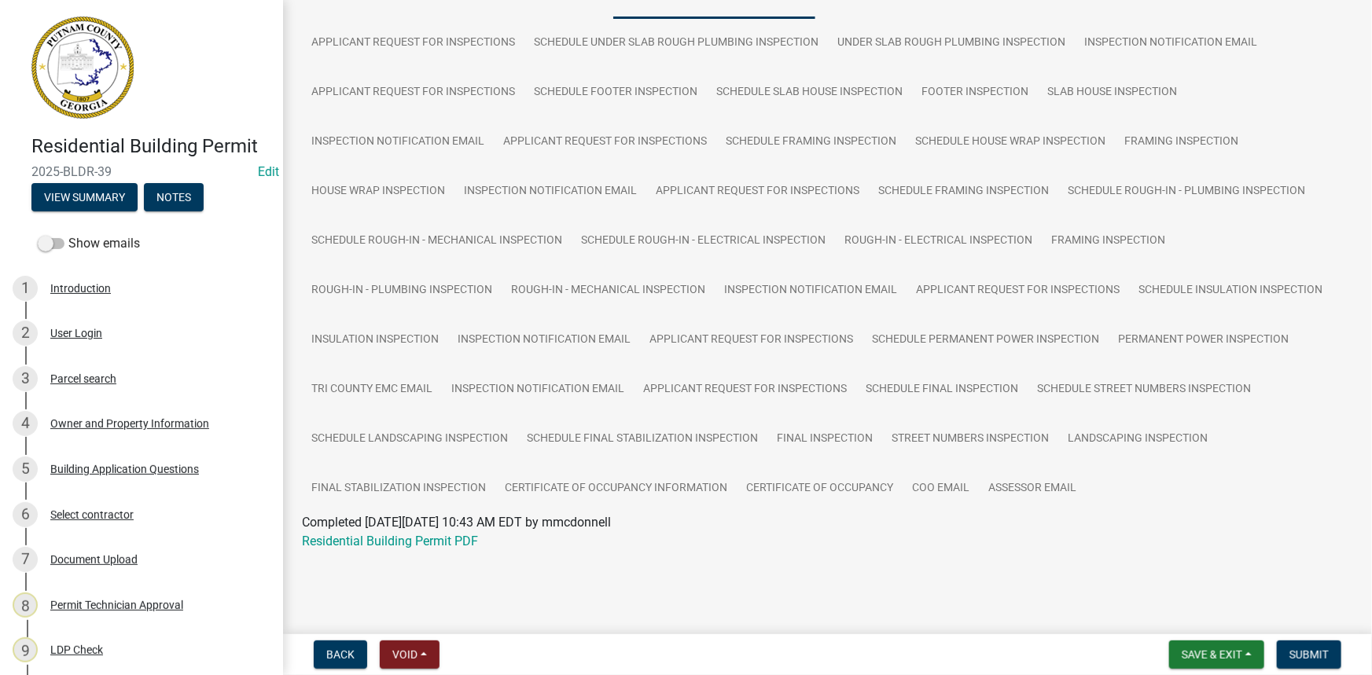
click at [430, 532] on div "Residential Building Permit PDF" at bounding box center [827, 541] width 1075 height 19
click at [428, 534] on link "Residential Building Permit PDF" at bounding box center [390, 541] width 176 height 15
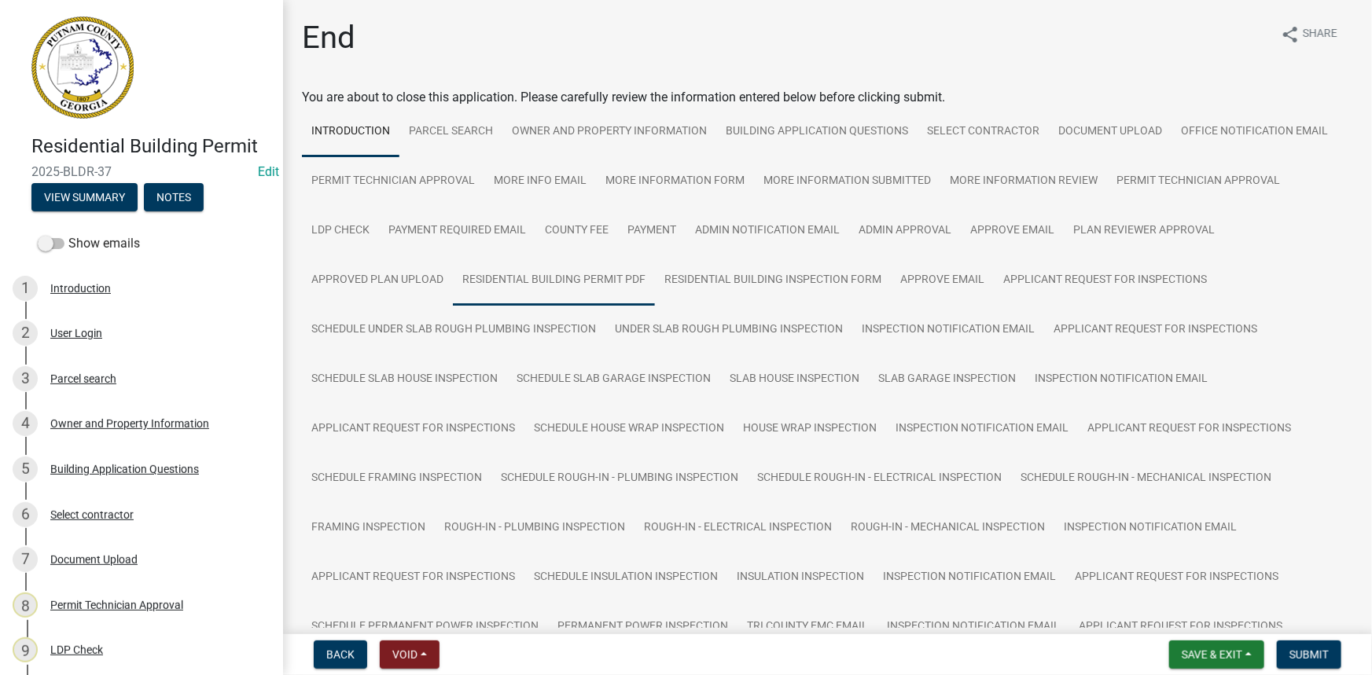
click at [591, 273] on link "Residential Building Permit PDF" at bounding box center [554, 281] width 202 height 50
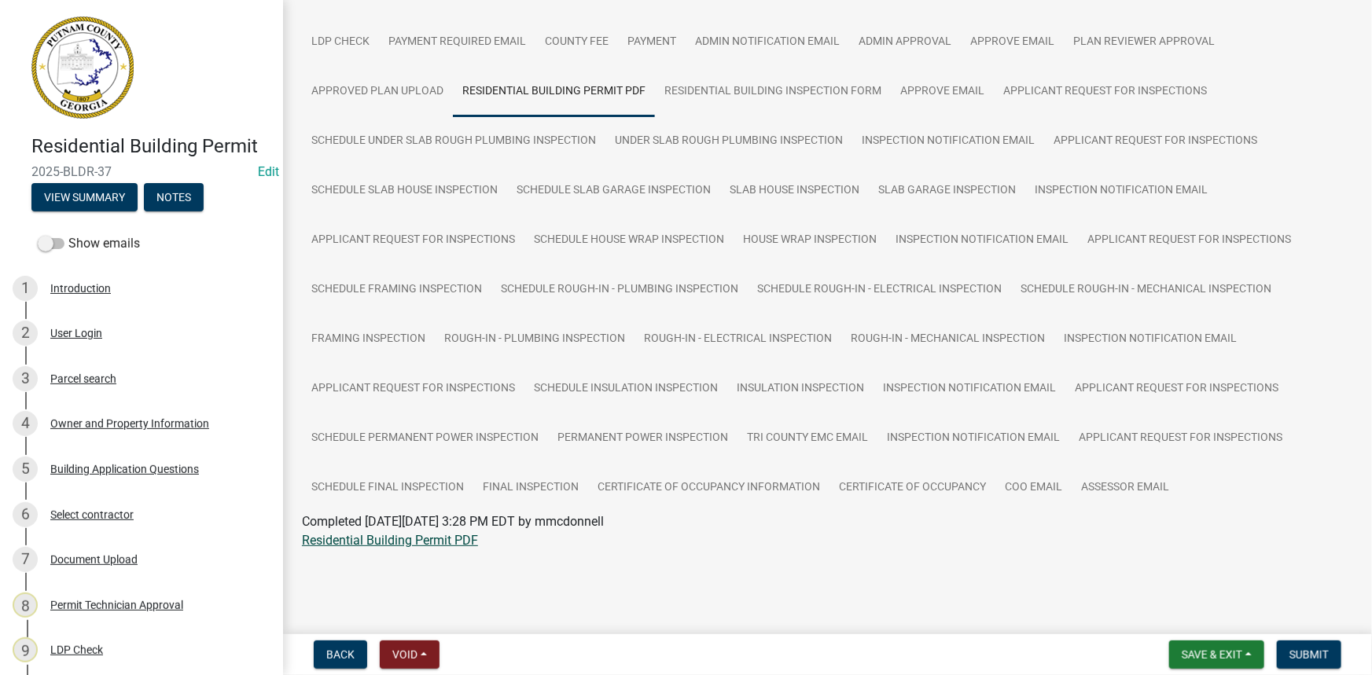
click at [461, 538] on link "Residential Building Permit PDF" at bounding box center [390, 540] width 176 height 15
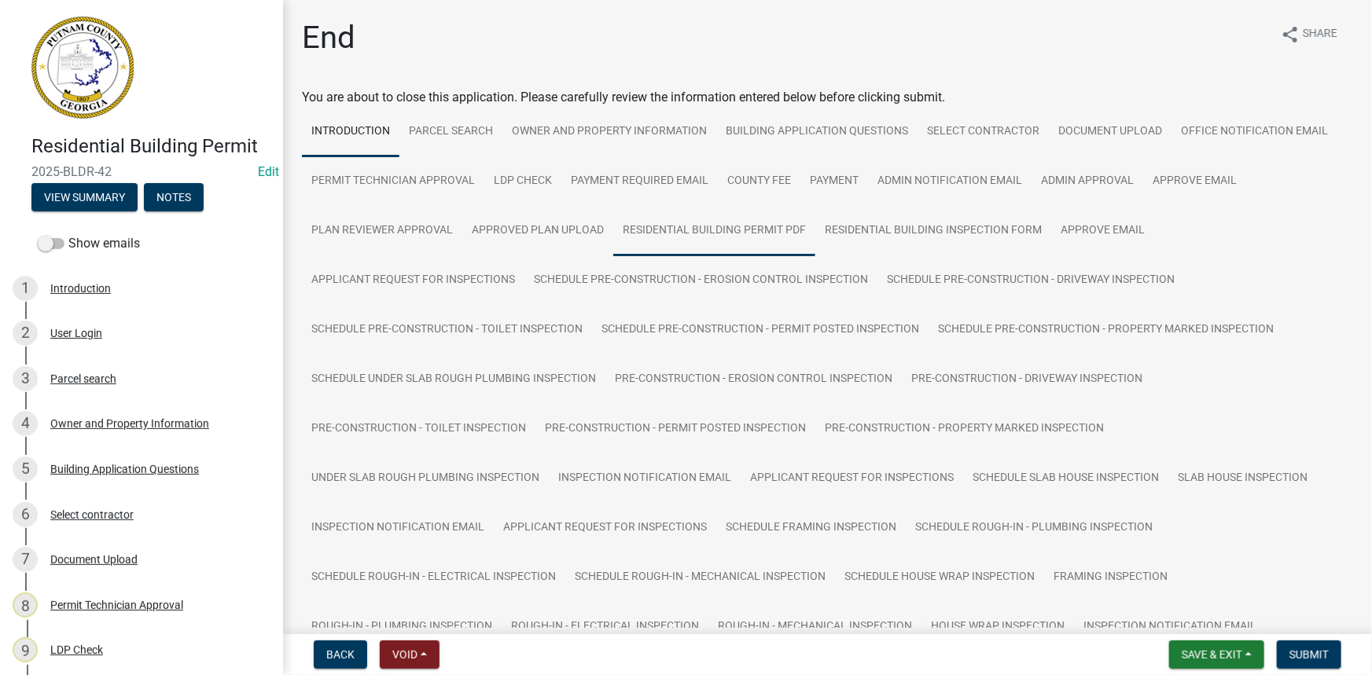
click at [707, 230] on link "Residential Building Permit PDF" at bounding box center [714, 231] width 202 height 50
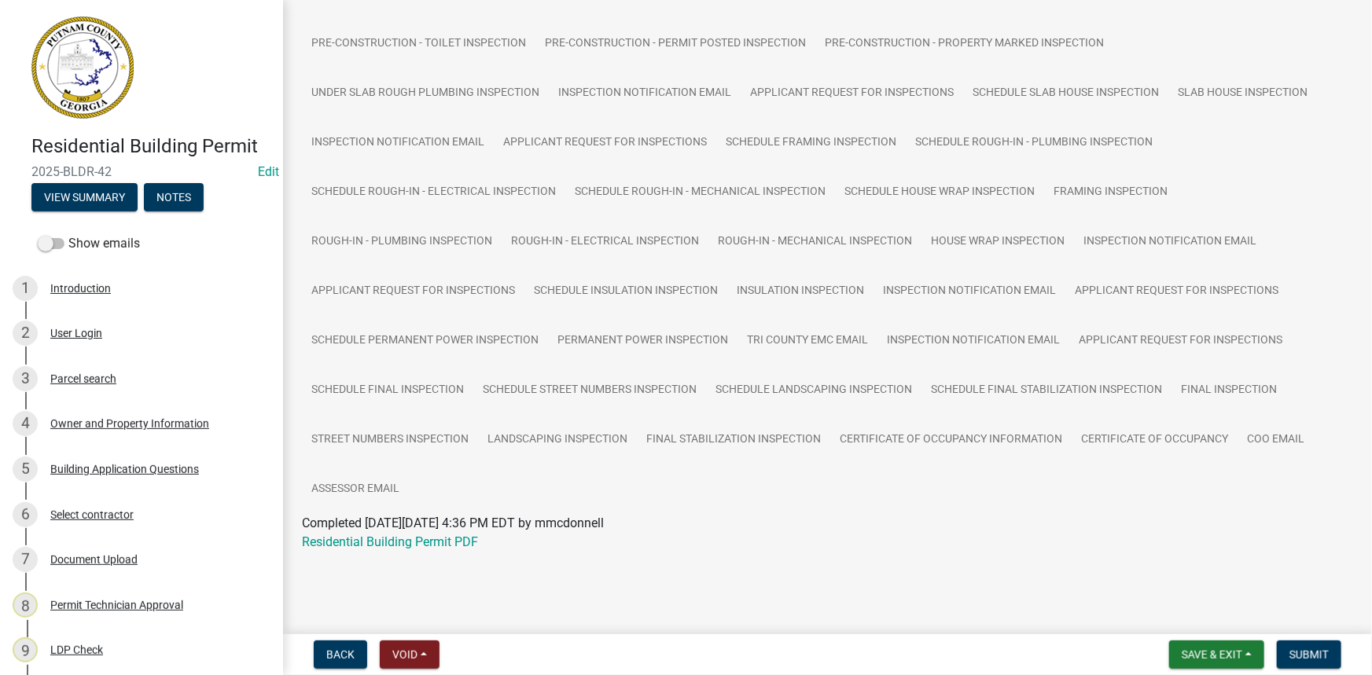
scroll to position [385, 0]
click at [443, 543] on link "Residential Building Permit PDF" at bounding box center [390, 542] width 176 height 15
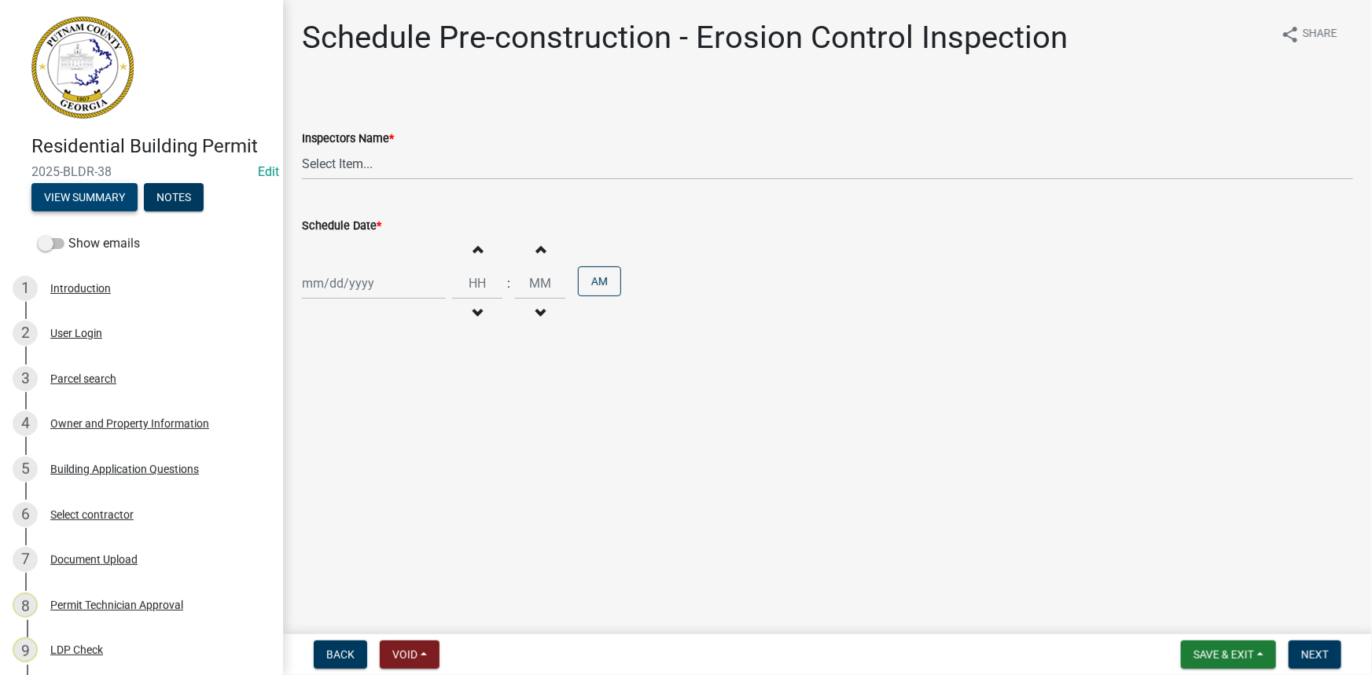
click at [98, 193] on button "View Summary" at bounding box center [84, 197] width 106 height 28
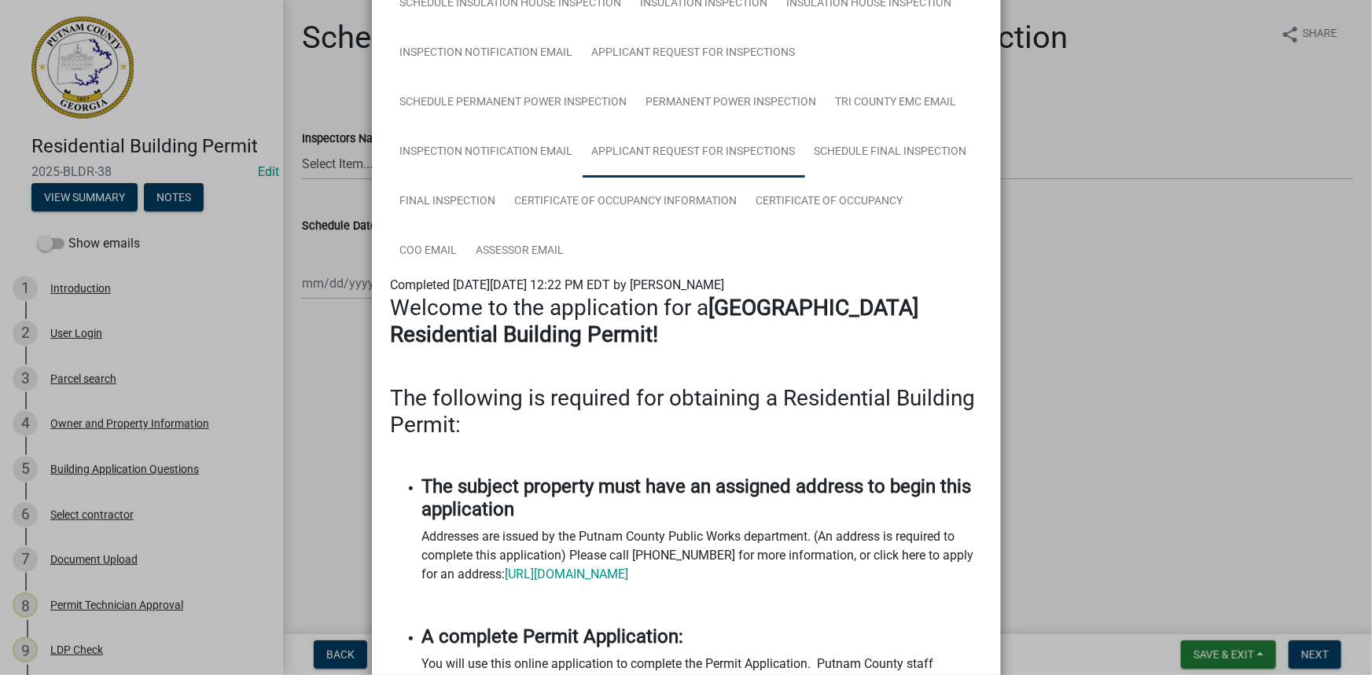
scroll to position [1072, 0]
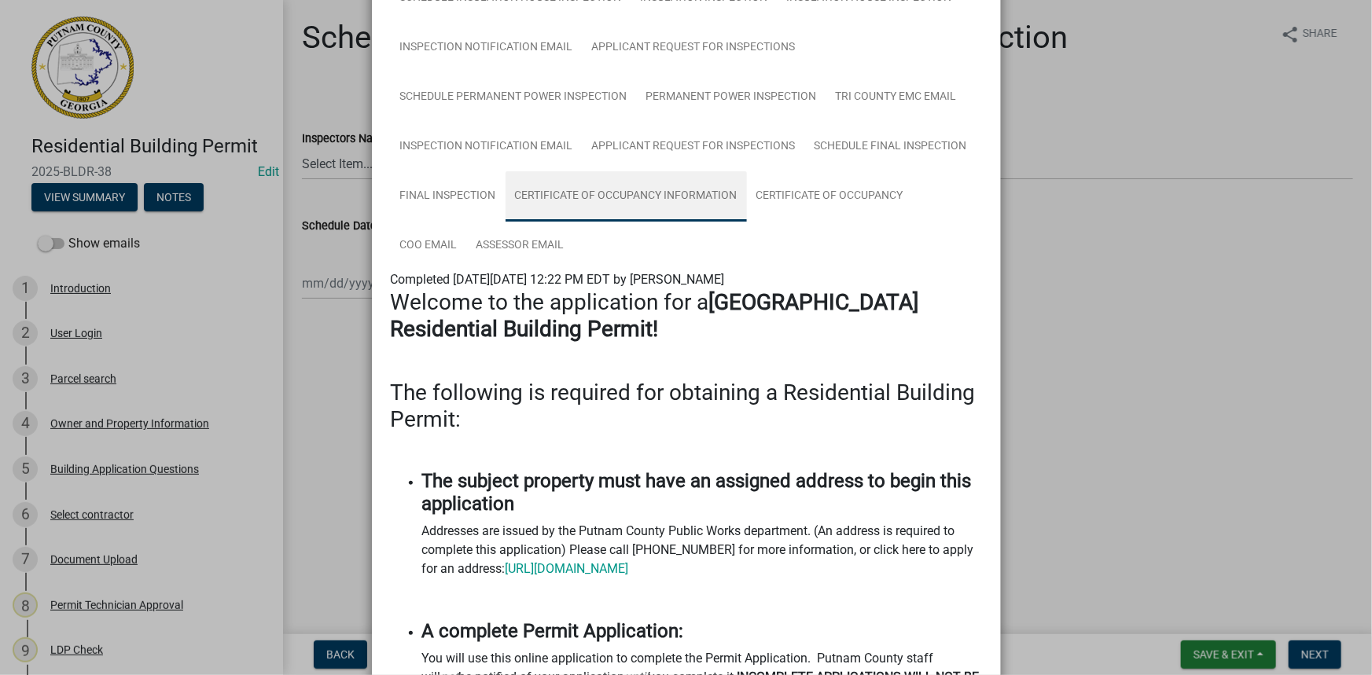
click at [610, 194] on link "Certificate of Occupancy Information" at bounding box center [626, 196] width 241 height 50
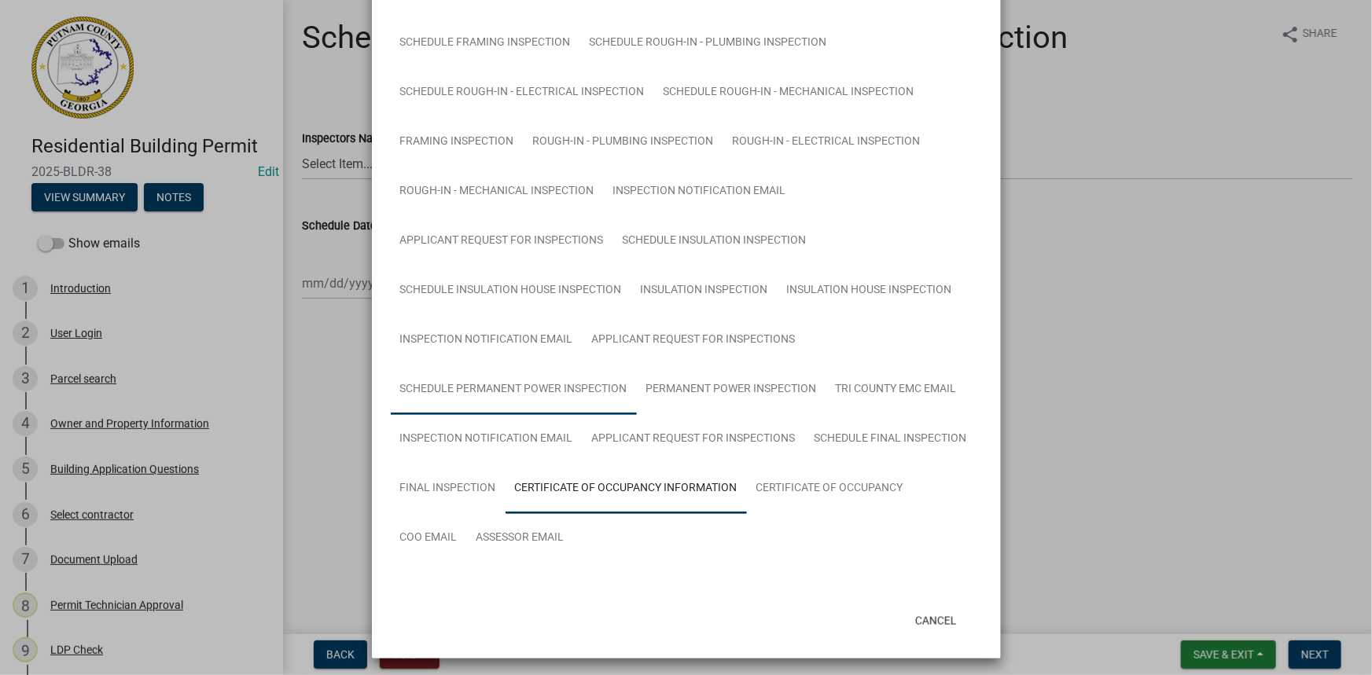
scroll to position [826, 0]
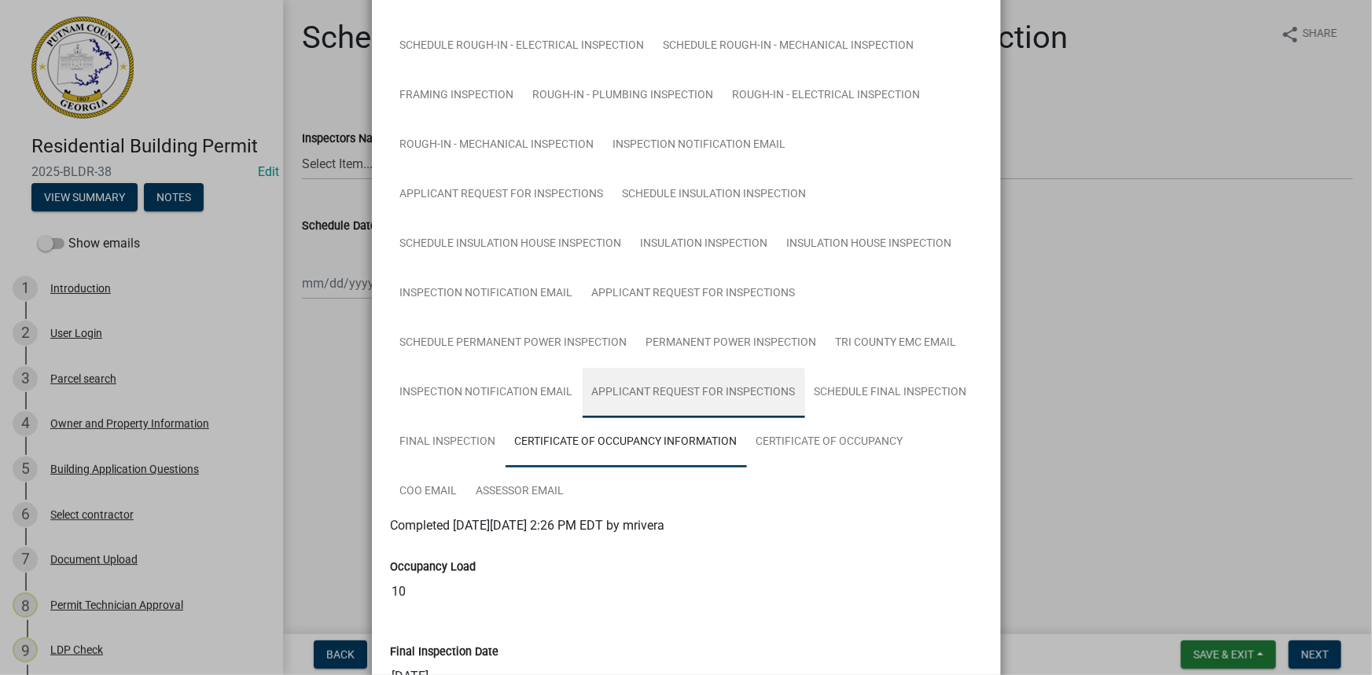
click at [682, 399] on link "Applicant Request for Inspections" at bounding box center [694, 393] width 223 height 50
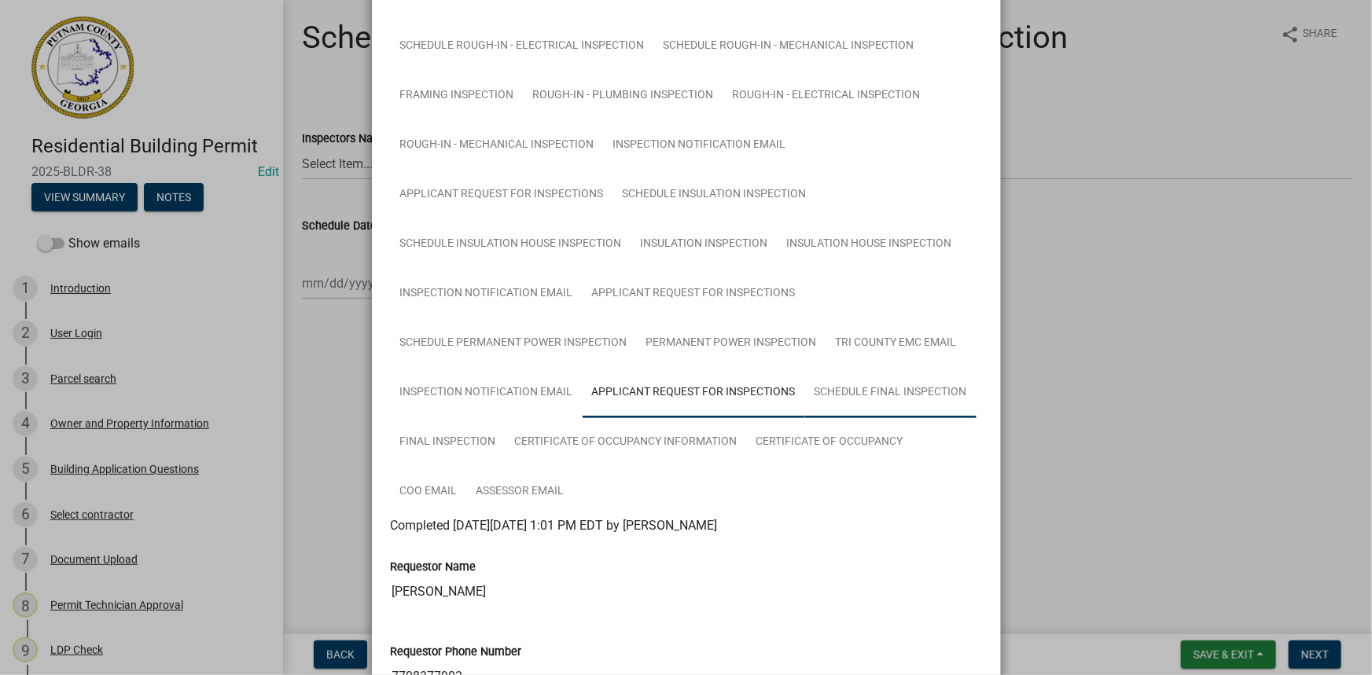
click at [843, 398] on link "Schedule Final Inspection" at bounding box center [890, 393] width 171 height 50
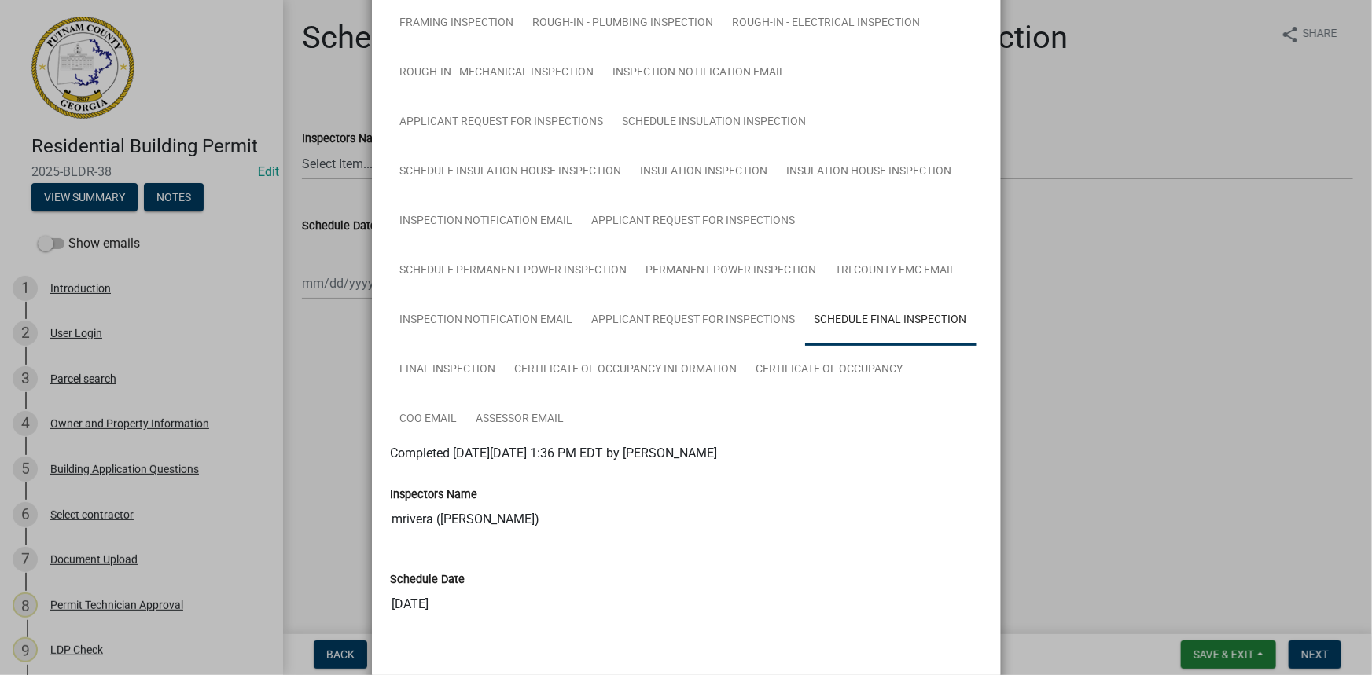
scroll to position [967, 0]
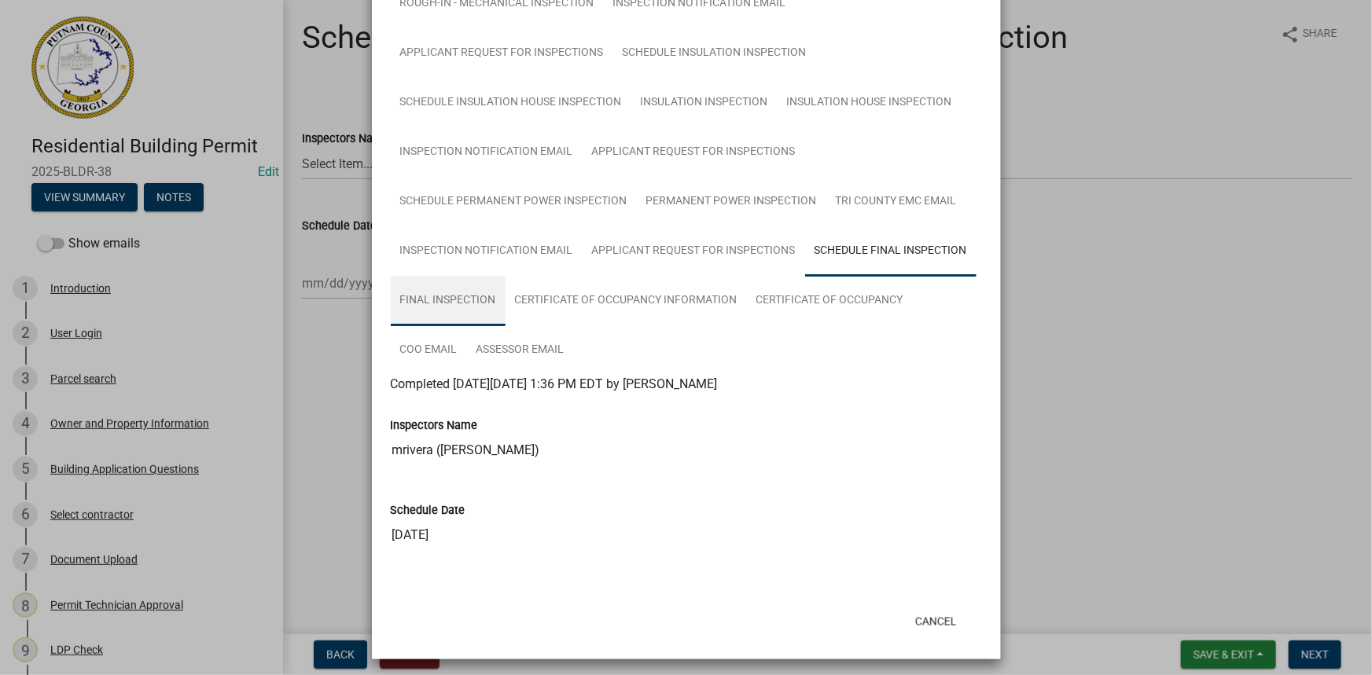
click at [458, 284] on link "Final Inspection" at bounding box center [448, 301] width 115 height 50
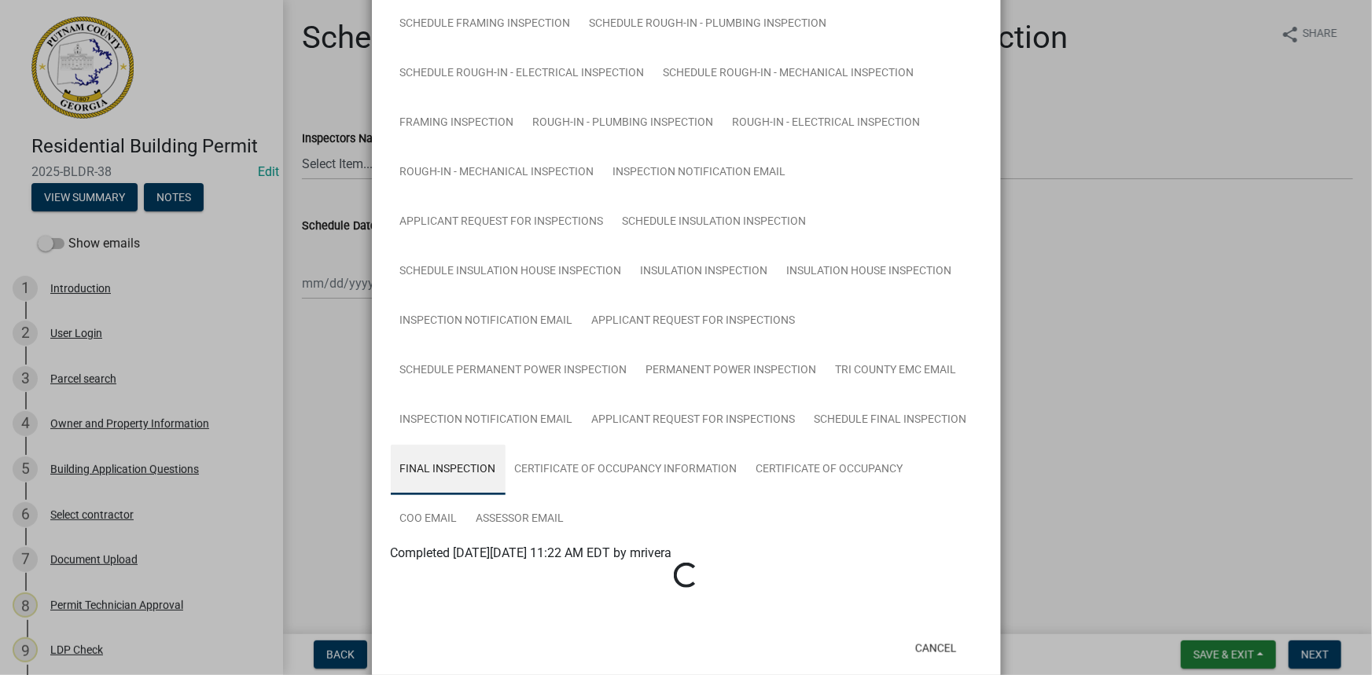
scroll to position [826, 0]
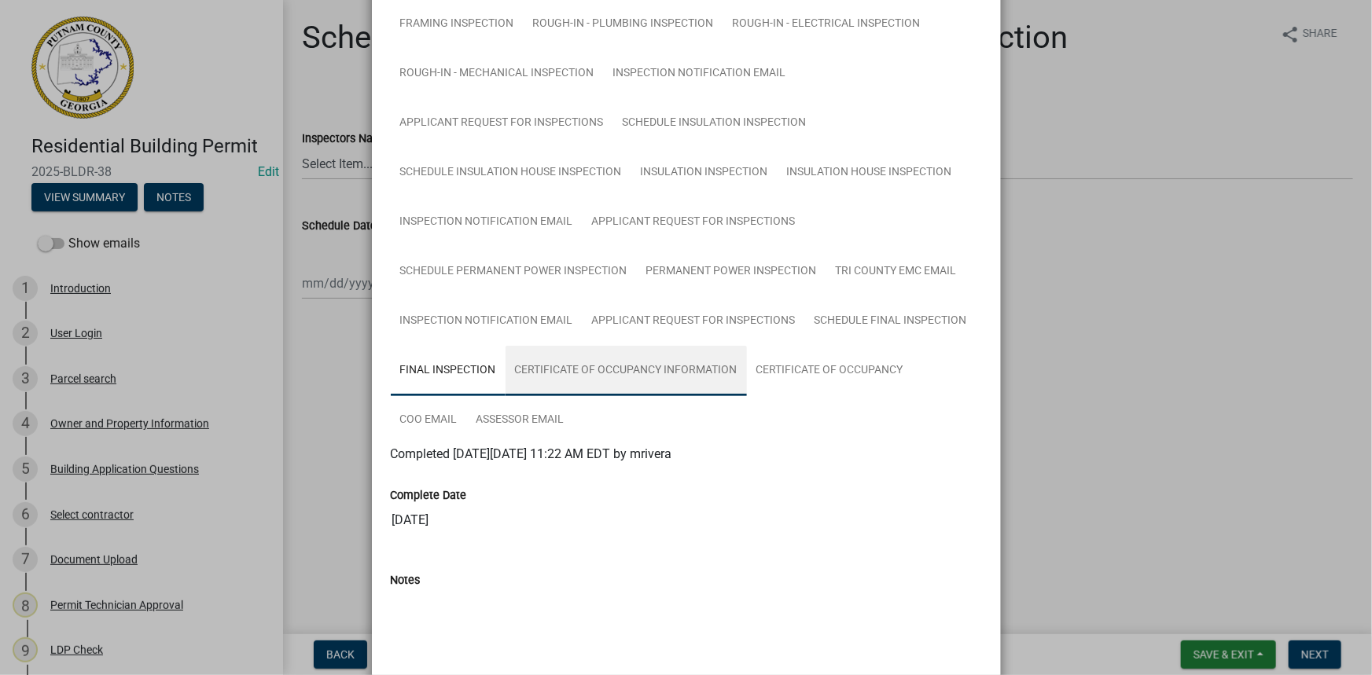
click at [613, 364] on link "Certificate of Occupancy Information" at bounding box center [626, 371] width 241 height 50
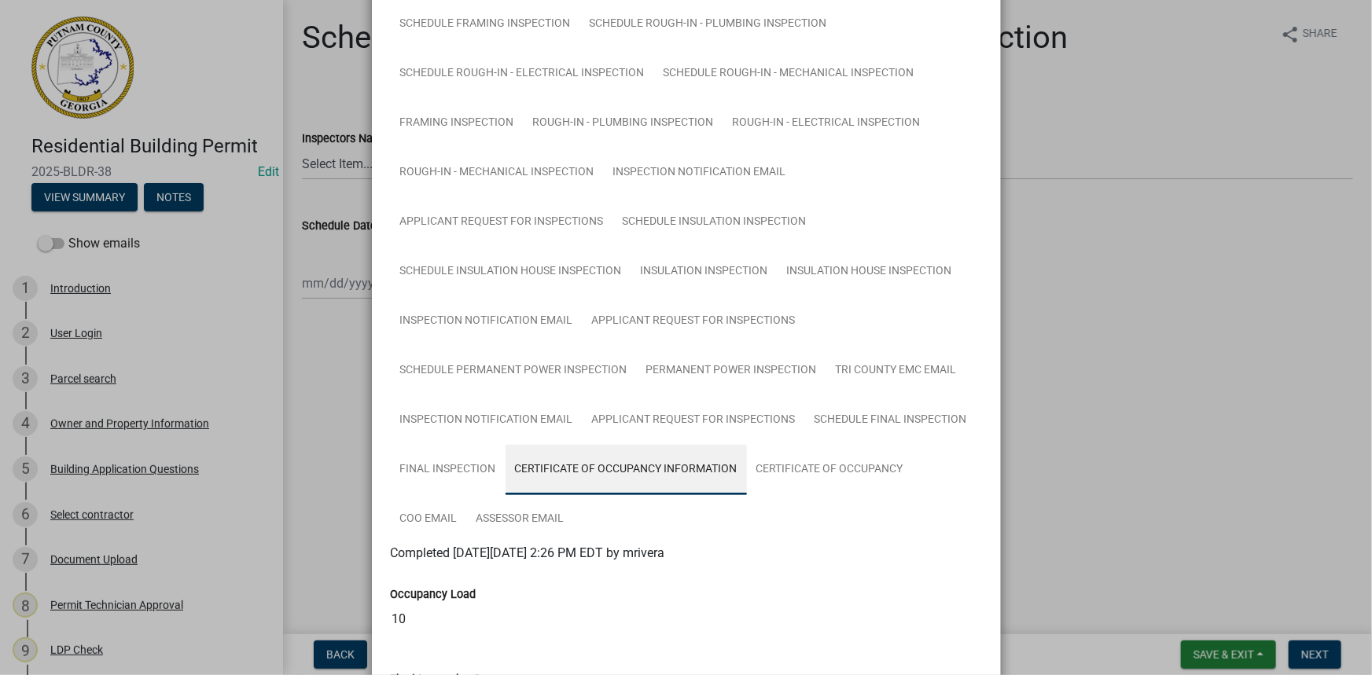
scroll to position [897, 0]
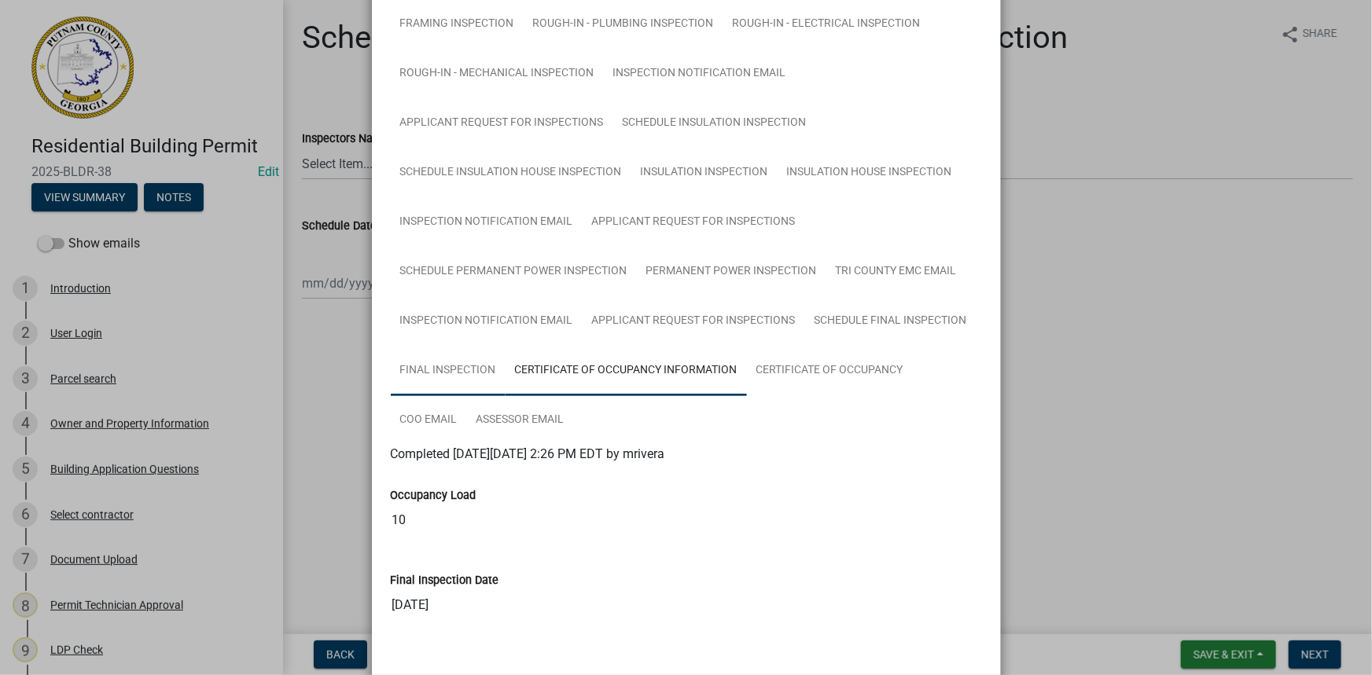
click at [452, 369] on link "Final Inspection" at bounding box center [448, 371] width 115 height 50
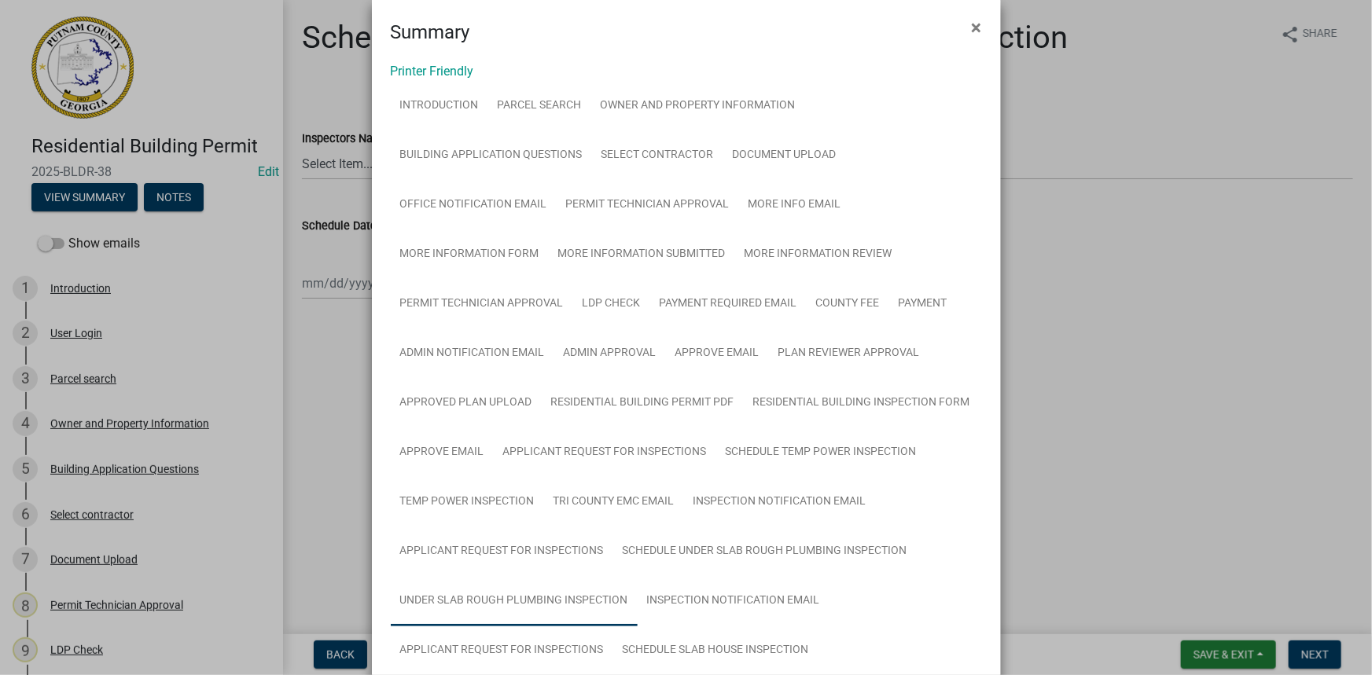
scroll to position [0, 0]
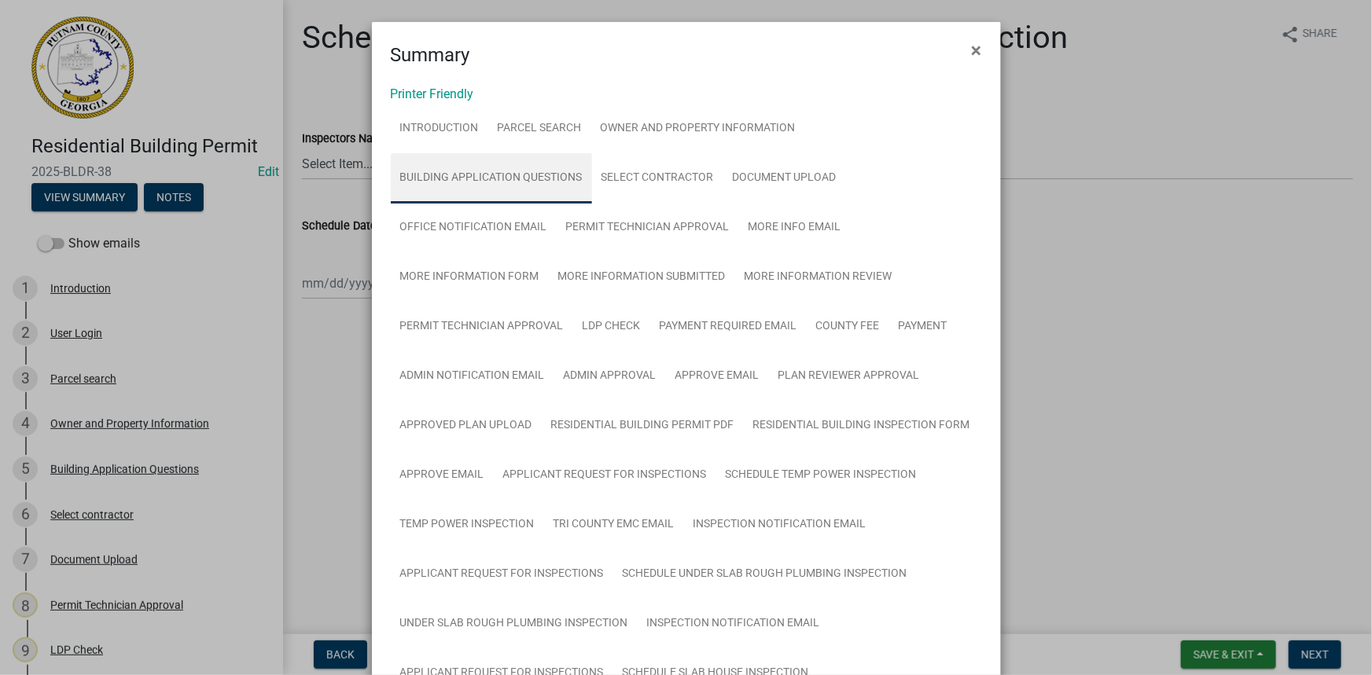
click at [447, 196] on link "Building Application Questions" at bounding box center [491, 178] width 201 height 50
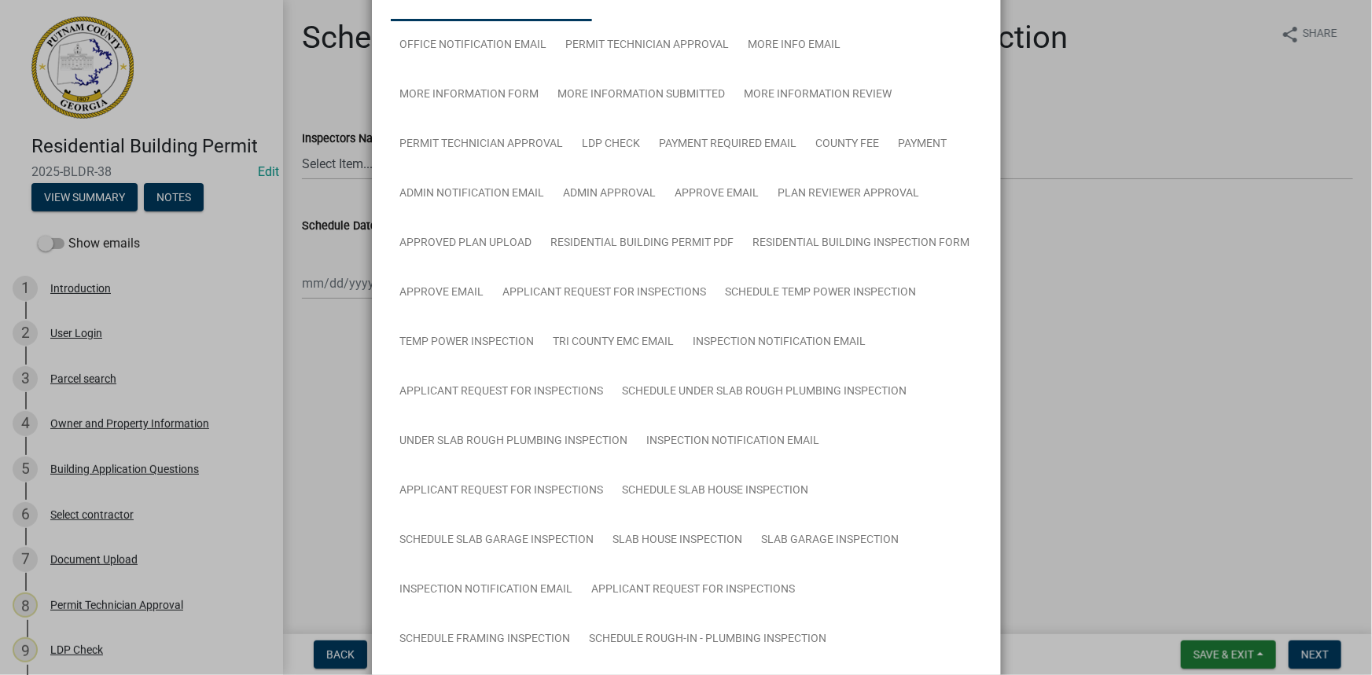
scroll to position [142, 0]
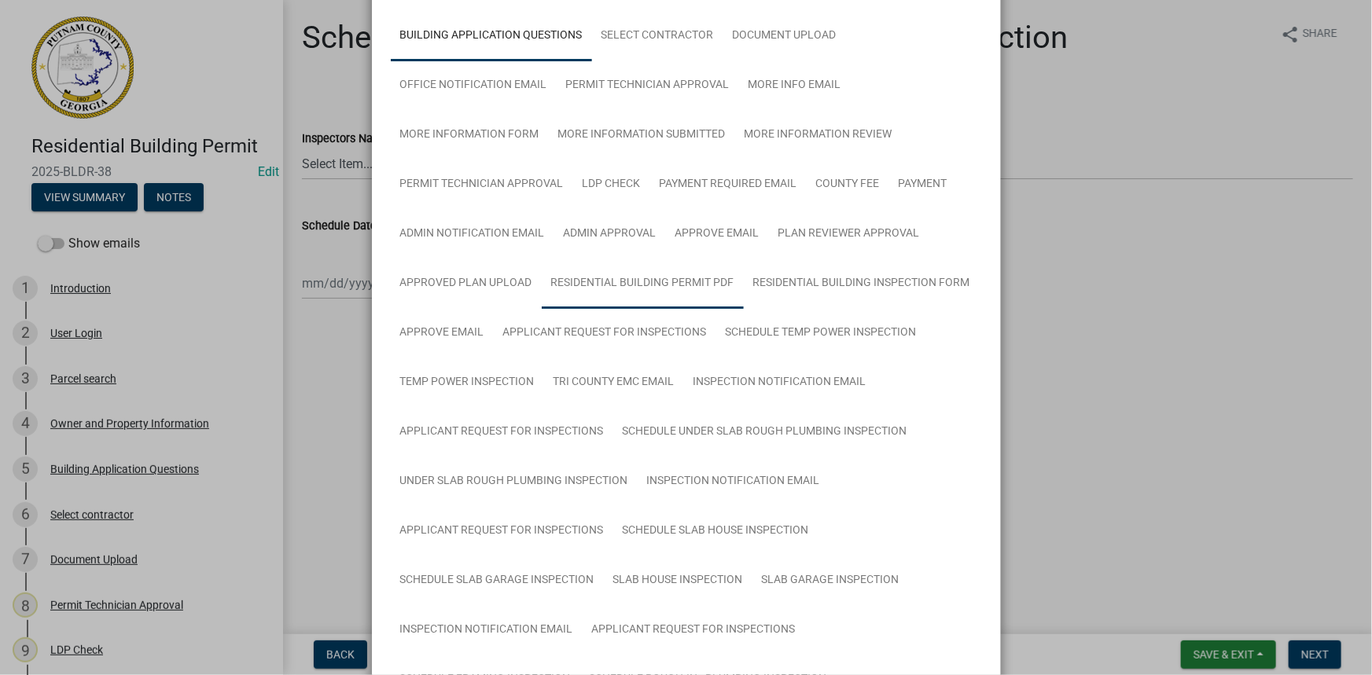
click at [614, 284] on link "Residential Building Permit PDF" at bounding box center [643, 284] width 202 height 50
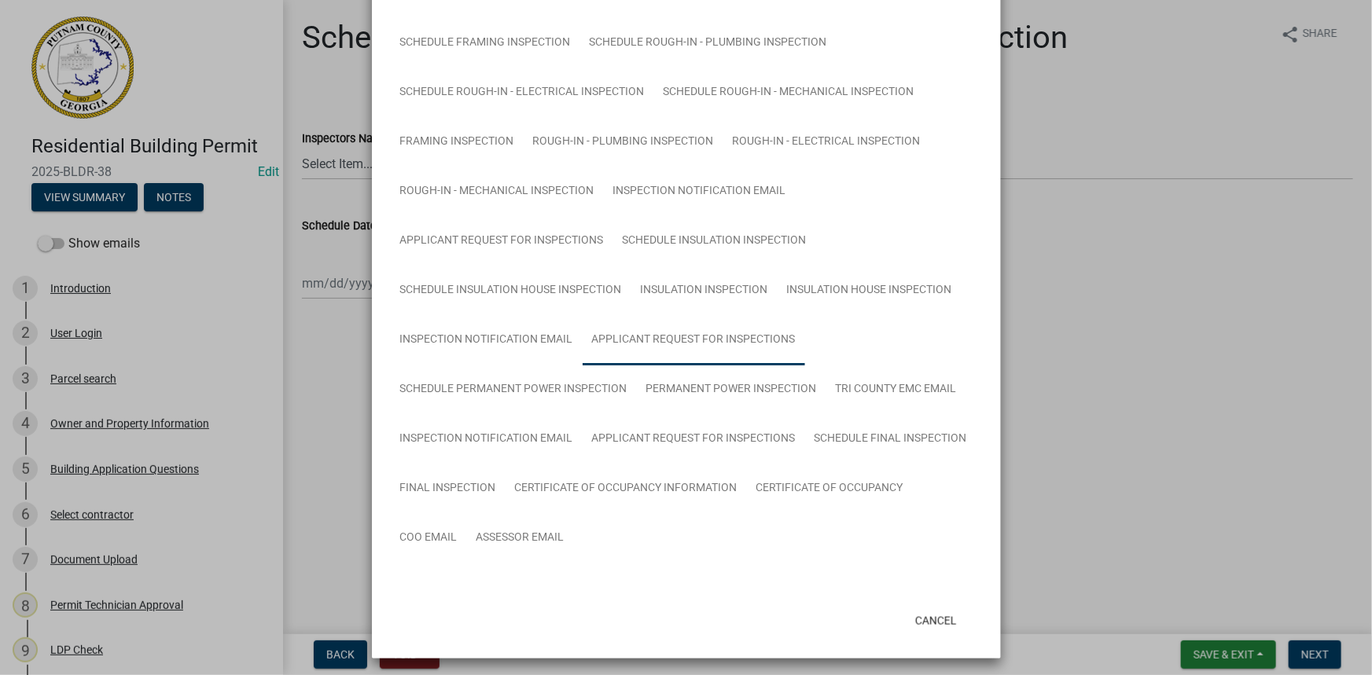
scroll to position [817, 0]
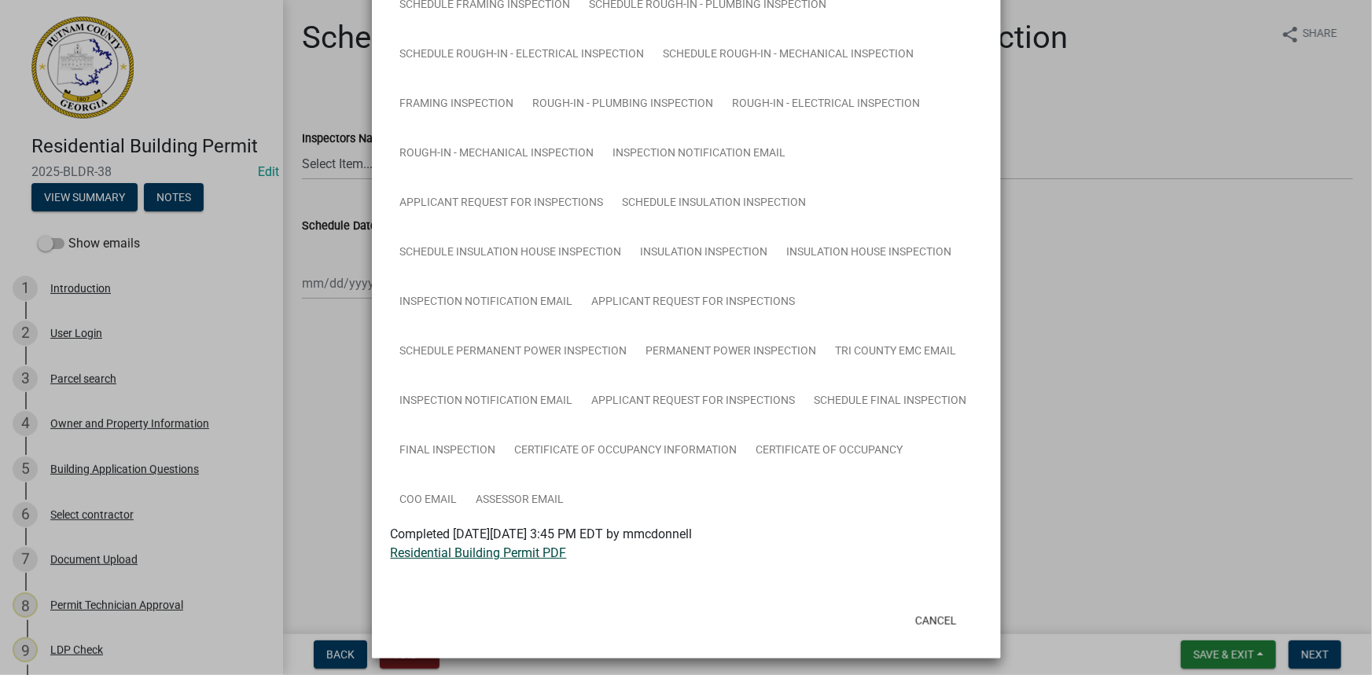
click at [489, 549] on link "Residential Building Permit PDF" at bounding box center [479, 553] width 176 height 15
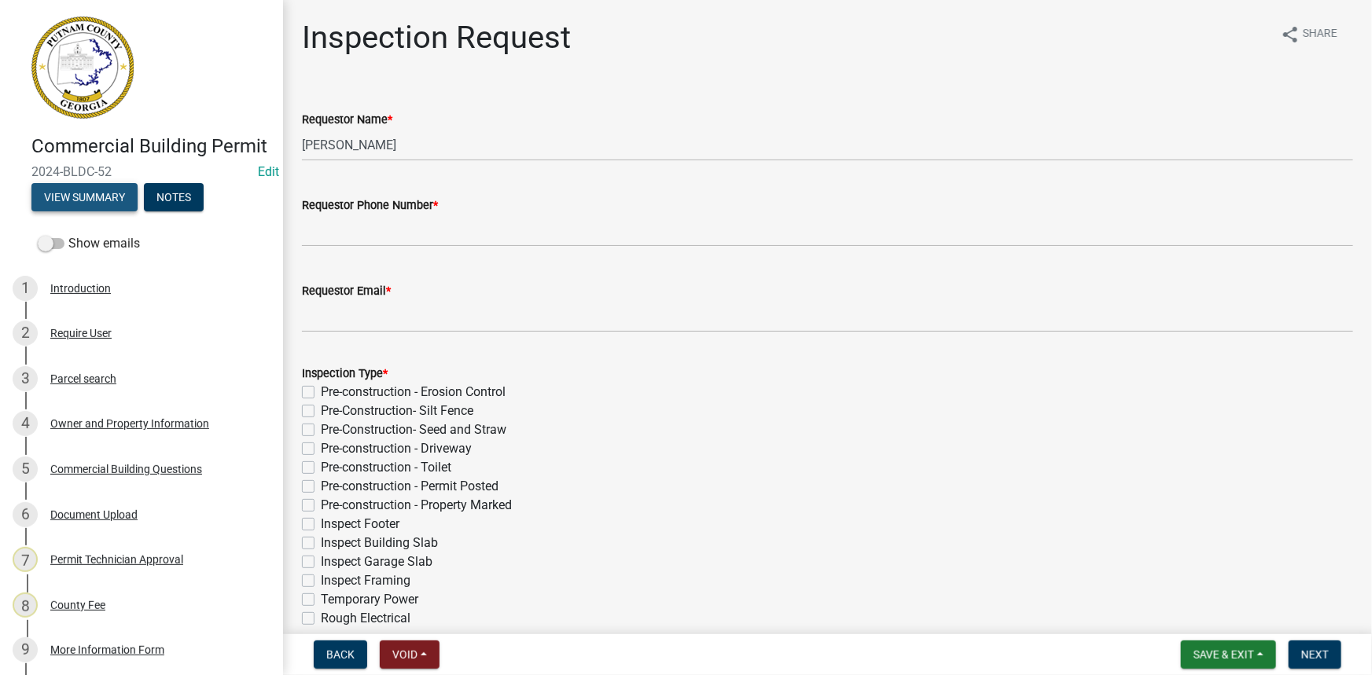
click at [94, 212] on button "View Summary" at bounding box center [84, 197] width 106 height 28
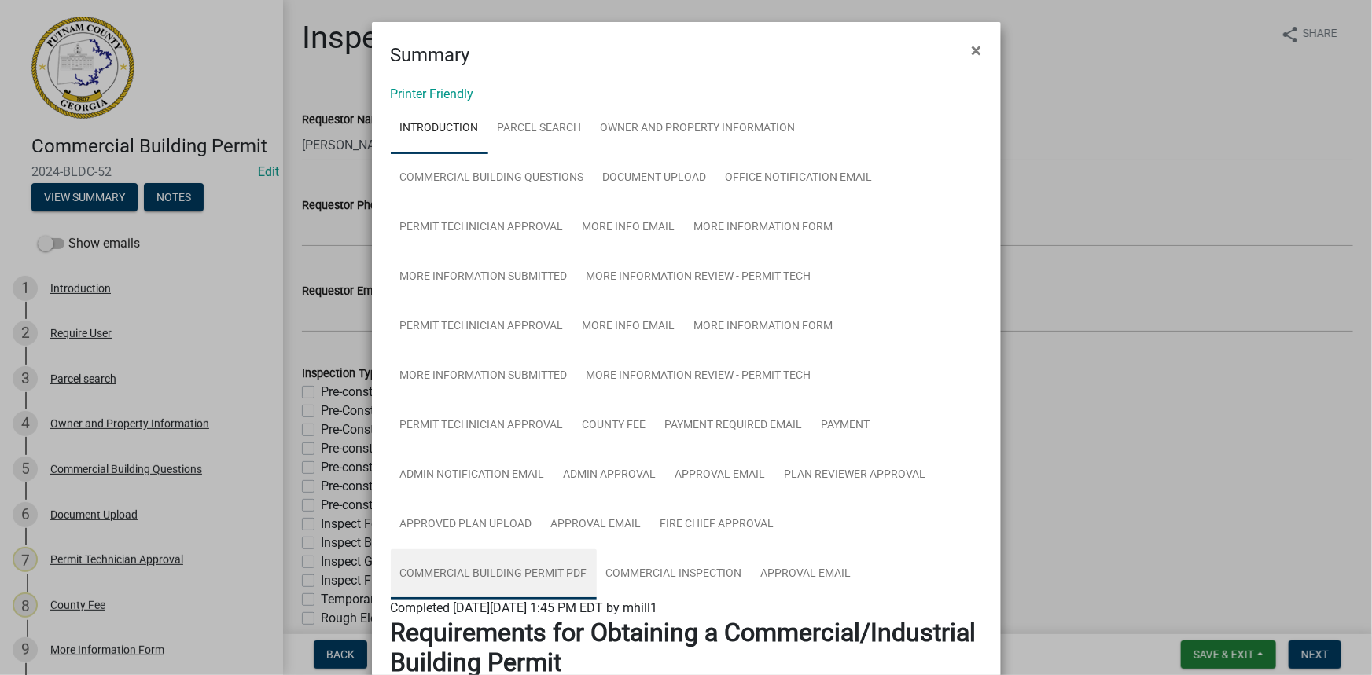
drag, startPoint x: 550, startPoint y: 574, endPoint x: 558, endPoint y: 565, distance: 12.8
click at [550, 574] on link "Commercial Building Permit PDF" at bounding box center [494, 575] width 206 height 50
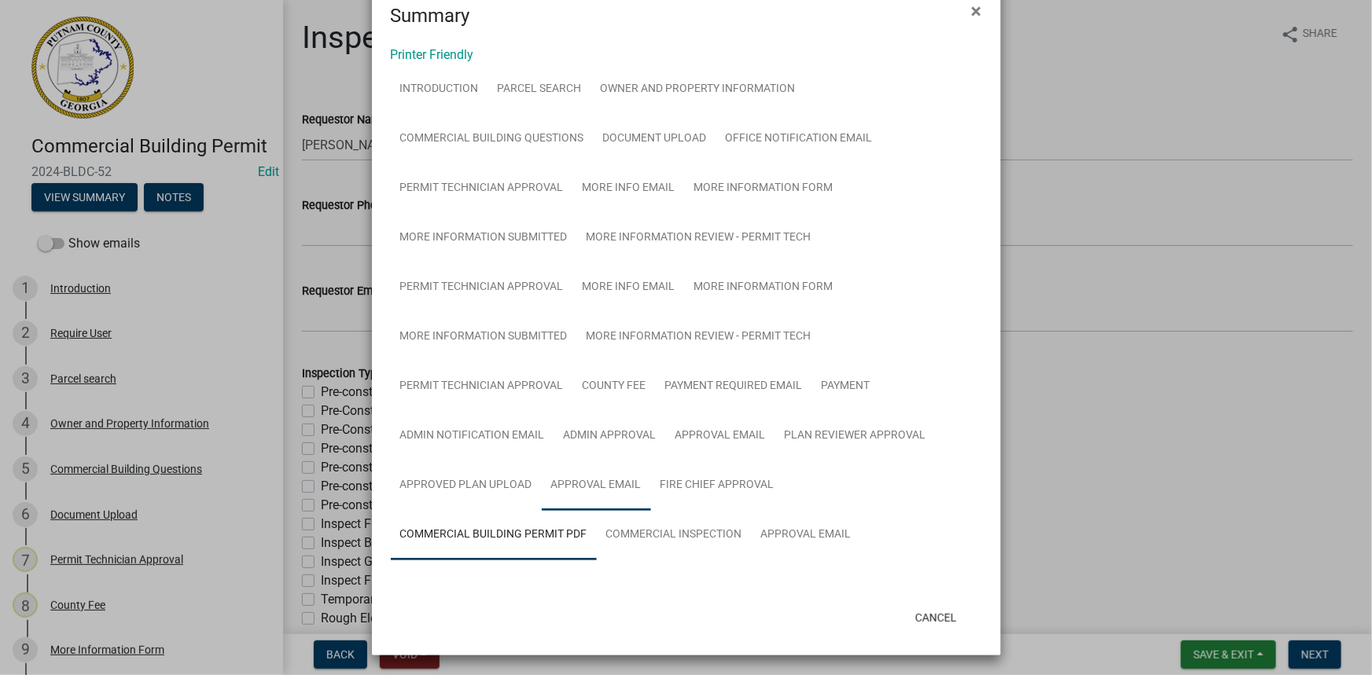
scroll to position [77, 0]
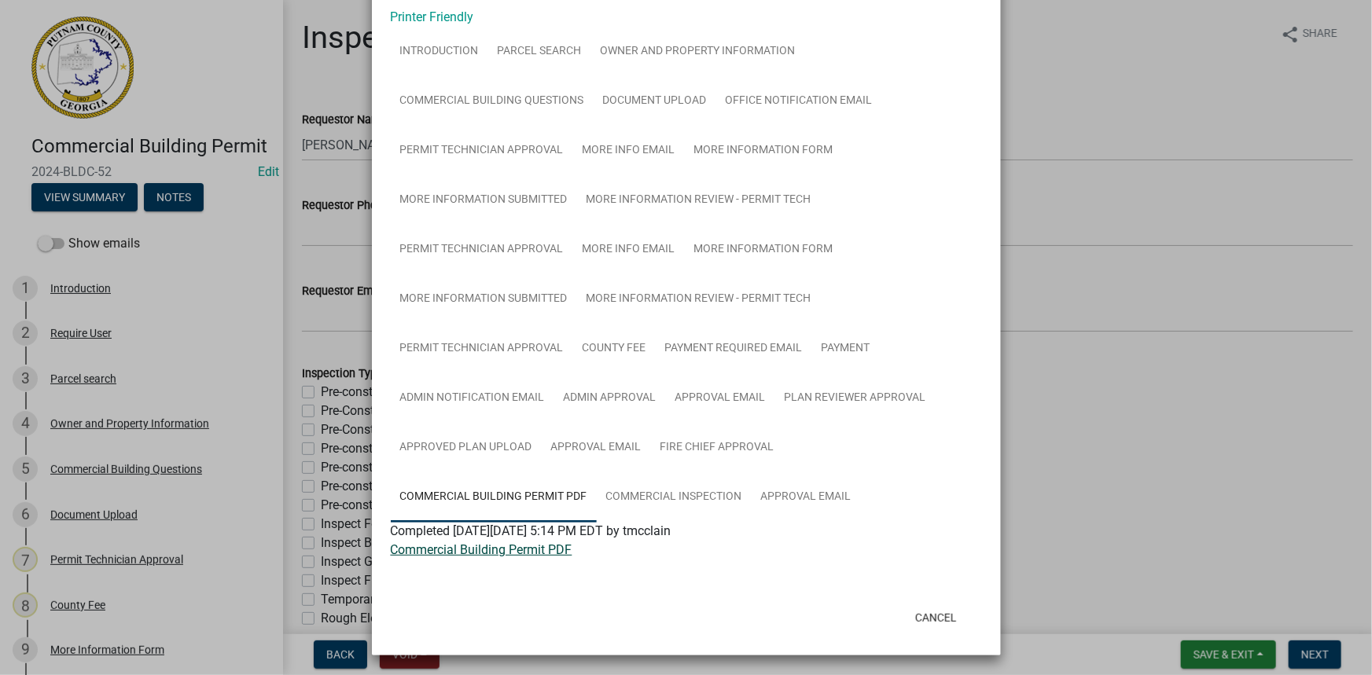
click at [488, 553] on link "Commercial Building Permit PDF" at bounding box center [482, 550] width 182 height 15
